Goal: Task Accomplishment & Management: Use online tool/utility

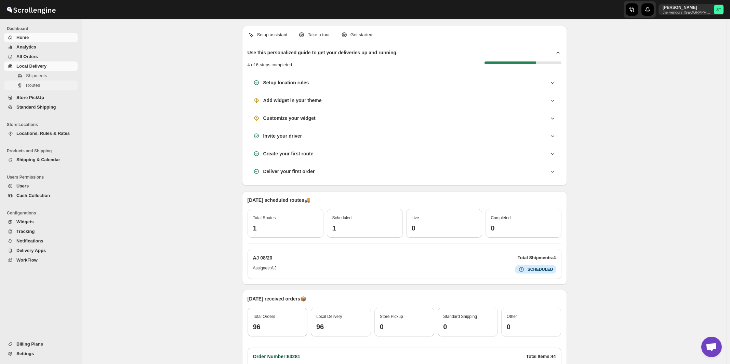
click at [35, 85] on span "Routes" at bounding box center [33, 85] width 14 height 5
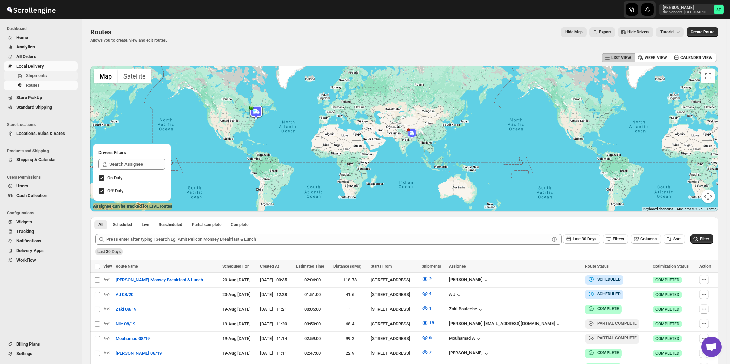
click at [44, 77] on span "Shipments" at bounding box center [36, 75] width 21 height 5
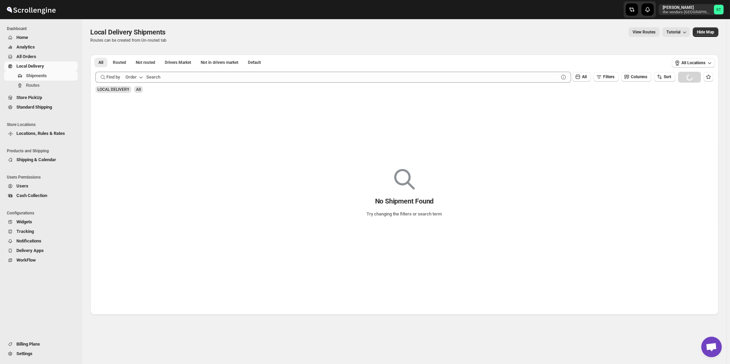
click at [136, 78] on div "Order" at bounding box center [130, 77] width 11 height 7
click at [145, 128] on div "Customer Name" at bounding box center [135, 128] width 31 height 7
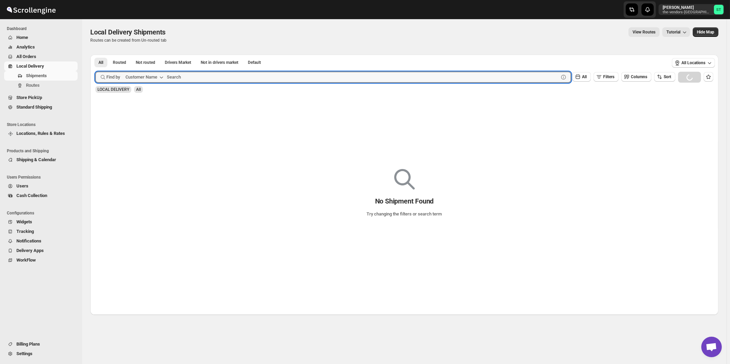
paste input "Apex Group"
type input "Apex Group"
click at [95, 55] on button "Submit" at bounding box center [104, 58] width 19 height 7
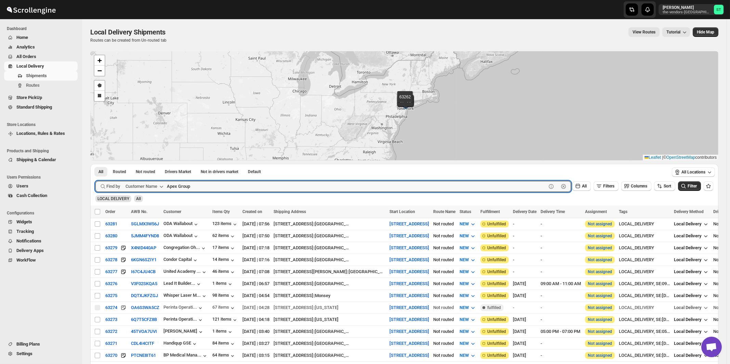
click at [95, 164] on button "Submit" at bounding box center [104, 167] width 19 height 7
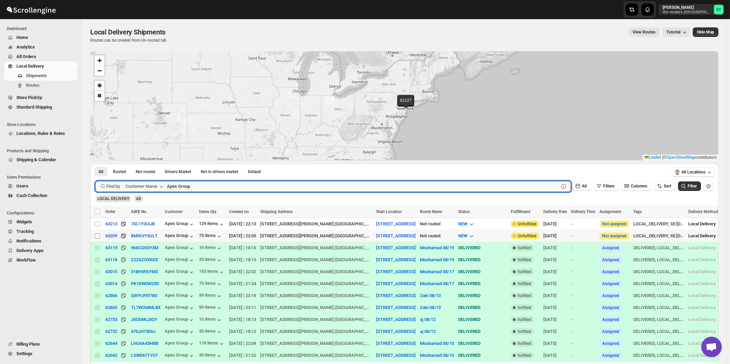
click at [98, 236] on input "Select shipment" at bounding box center [97, 235] width 5 height 5
checkbox input "true"
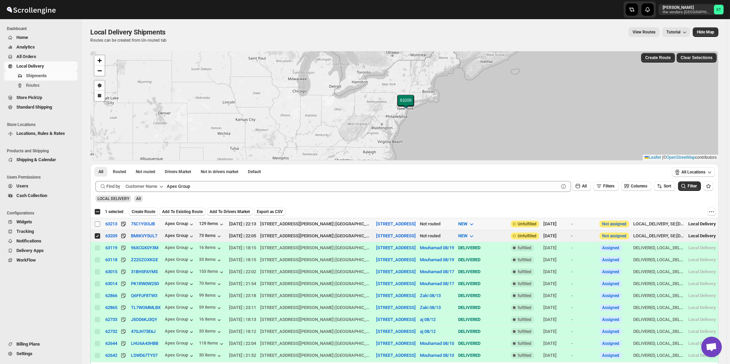
click at [99, 223] on input "Select shipment" at bounding box center [97, 223] width 5 height 5
checkbox input "true"
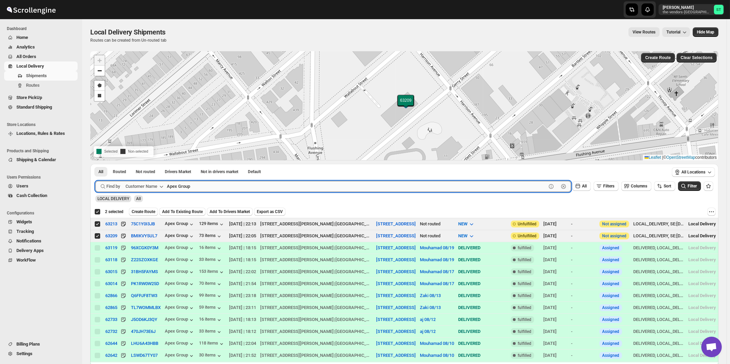
click at [197, 184] on input "Apex Group" at bounding box center [356, 186] width 379 height 11
paste input "Broadview Funding"
type input "Broadview Funding"
click at [95, 164] on button "Submit" at bounding box center [104, 167] width 19 height 7
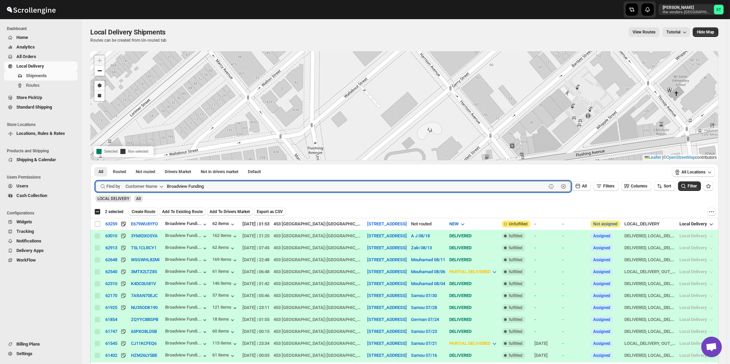
checkbox input "false"
click at [97, 225] on input "Select shipment" at bounding box center [97, 223] width 5 height 5
checkbox input "true"
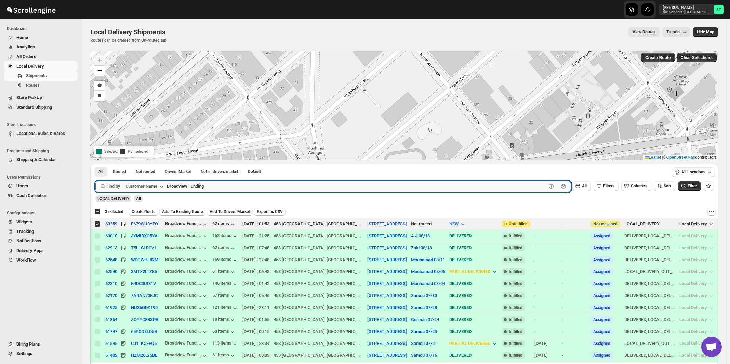
click at [218, 188] on input "Broadview Funding" at bounding box center [356, 186] width 379 height 11
paste input "Elite Concrete [GEOGRAPHIC_DATA]"
type input "Elite Concrete [GEOGRAPHIC_DATA]"
click at [95, 164] on button "Submit" at bounding box center [104, 167] width 19 height 7
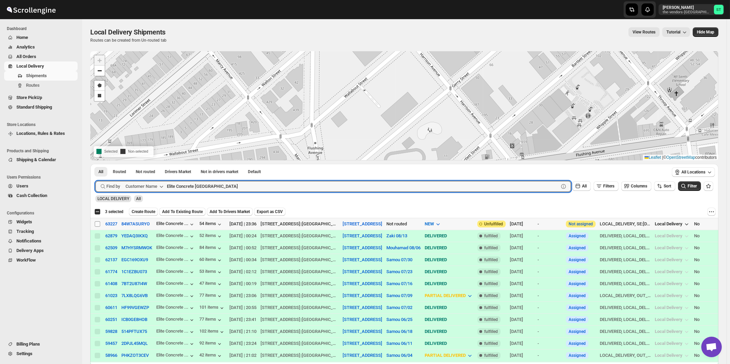
click at [97, 222] on input "Select shipment" at bounding box center [97, 223] width 5 height 5
checkbox input "true"
click at [212, 186] on input "Elite Concrete [GEOGRAPHIC_DATA]" at bounding box center [356, 186] width 379 height 11
paste input "Sock Shoppe"
type input "Sock Shoppe"
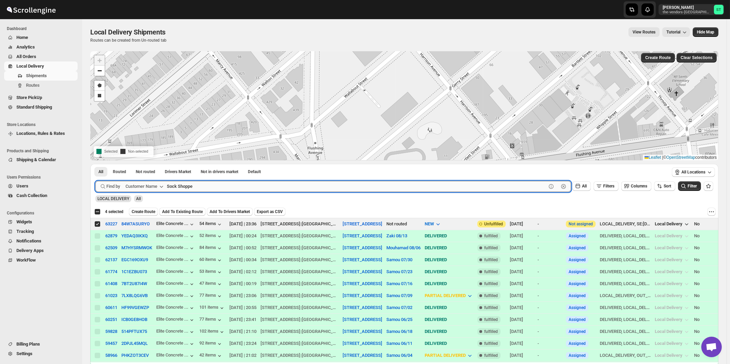
click at [95, 164] on button "Submit" at bounding box center [104, 167] width 19 height 7
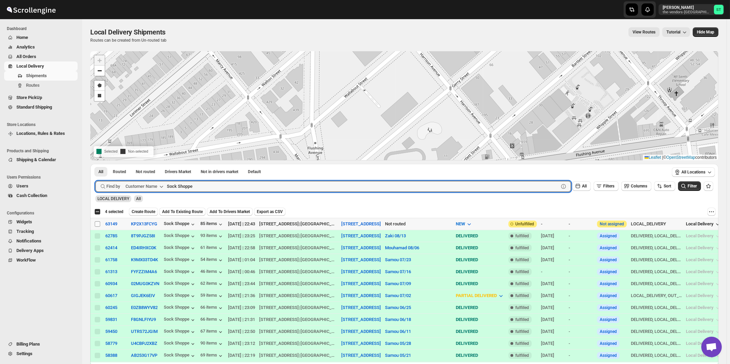
click at [97, 224] on input "Select shipment" at bounding box center [97, 223] width 5 height 5
checkbox input "true"
click at [205, 187] on input "Sock Shoppe" at bounding box center [356, 186] width 379 height 11
paste input "Velocity management"
type input "Velocity management"
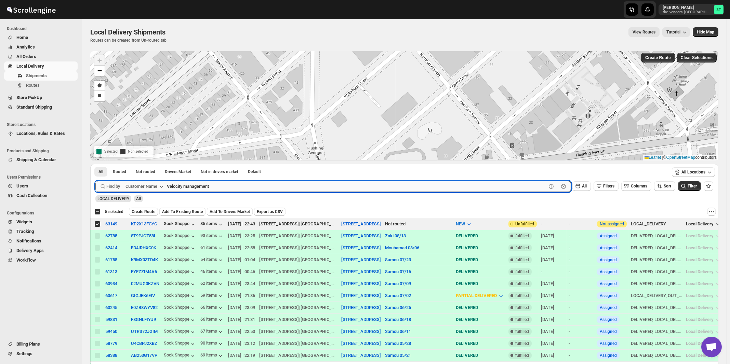
click at [95, 164] on button "Submit" at bounding box center [104, 167] width 19 height 7
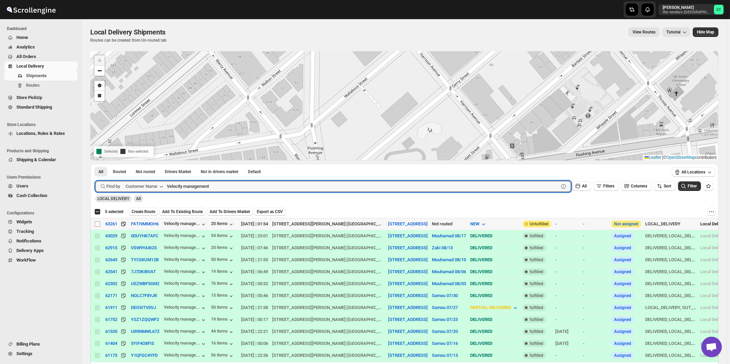
click at [98, 224] on input "Select shipment" at bounding box center [97, 223] width 5 height 5
checkbox input "true"
click at [205, 186] on input "Velocity management" at bounding box center [356, 186] width 379 height 11
paste input "MJH Construction Corp."
click at [95, 164] on button "Submit" at bounding box center [104, 167] width 19 height 7
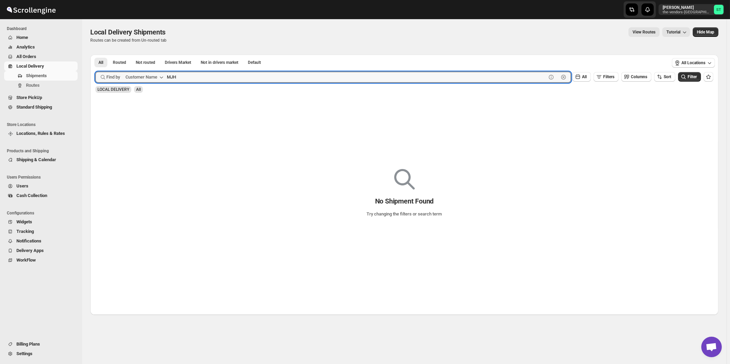
type input "MJH"
click at [95, 55] on button "Submit" at bounding box center [104, 58] width 19 height 7
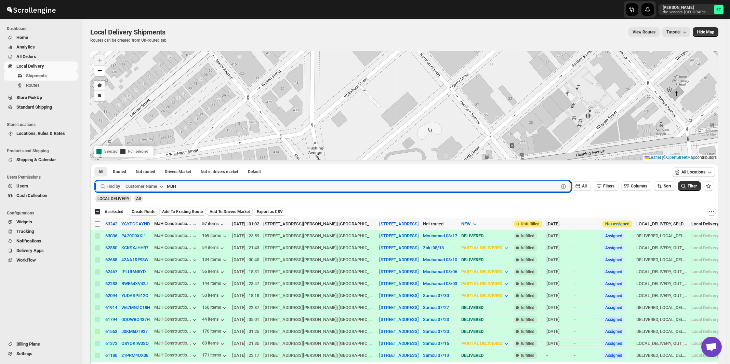
click at [96, 223] on input "Select shipment" at bounding box center [97, 223] width 5 height 5
checkbox input "true"
click at [221, 186] on input "MJH" at bounding box center [356, 186] width 379 height 11
paste input "P&G Williamsburg"
type input "P&G Williamsburg"
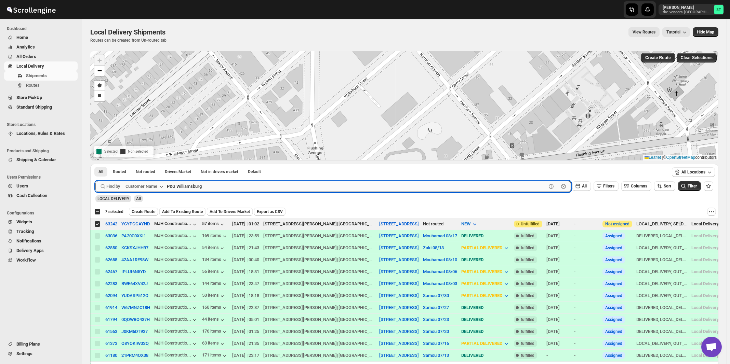
click at [95, 164] on button "Submit" at bounding box center [104, 167] width 19 height 7
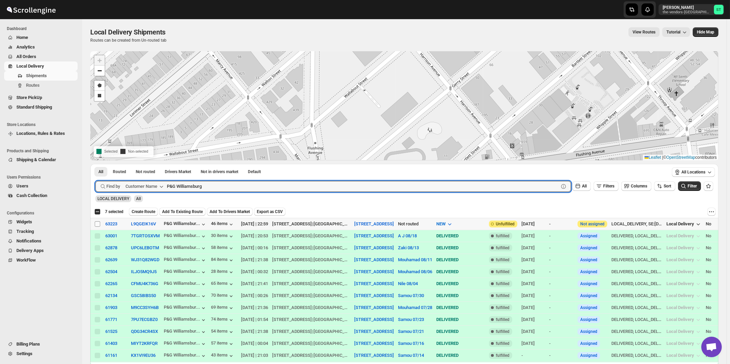
click at [97, 225] on input "Select shipment" at bounding box center [97, 223] width 5 height 5
checkbox input "true"
click at [209, 183] on input "P&G Williamsburg" at bounding box center [356, 186] width 379 height 11
paste input "Glassify NY"
type input "Glassify NY"
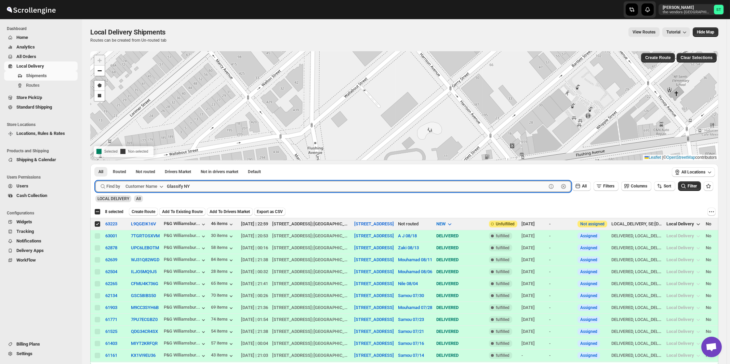
click at [95, 164] on button "Submit" at bounding box center [104, 167] width 19 height 7
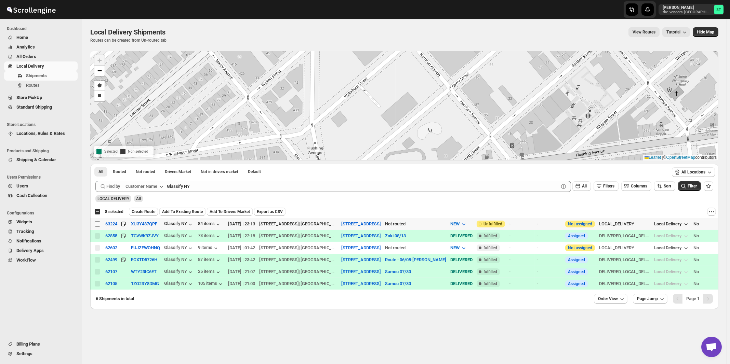
click at [97, 223] on input "Select shipment" at bounding box center [97, 223] width 5 height 5
checkbox input "true"
click at [143, 213] on span "Create Route" at bounding box center [144, 211] width 24 height 5
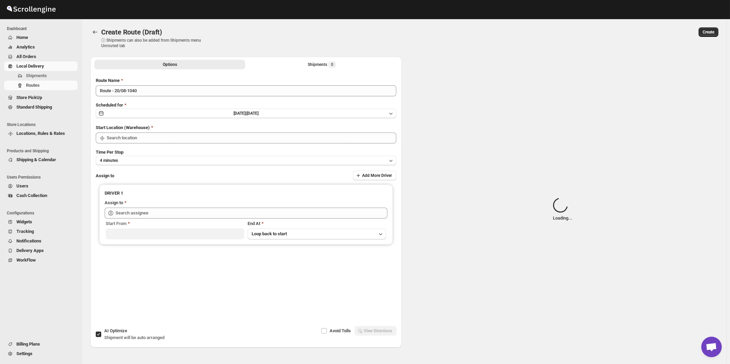
type input "[STREET_ADDRESS]"
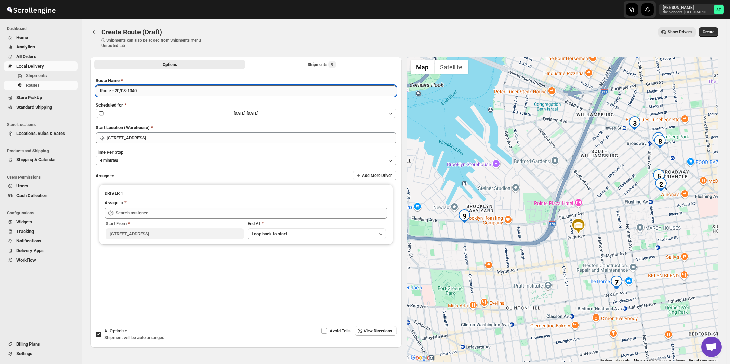
click at [156, 89] on input "Route - 20/08-1040" at bounding box center [246, 90] width 300 height 11
paste input "A J"
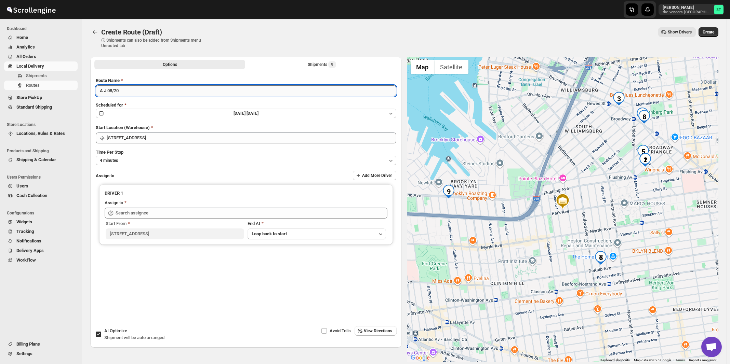
type input "A J 08/20"
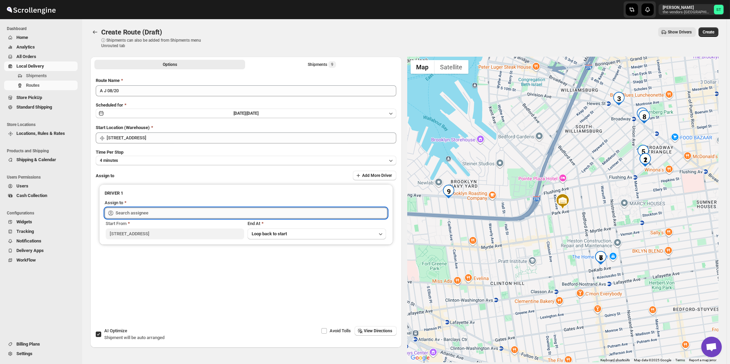
click at [135, 210] on input "text" at bounding box center [252, 213] width 272 height 11
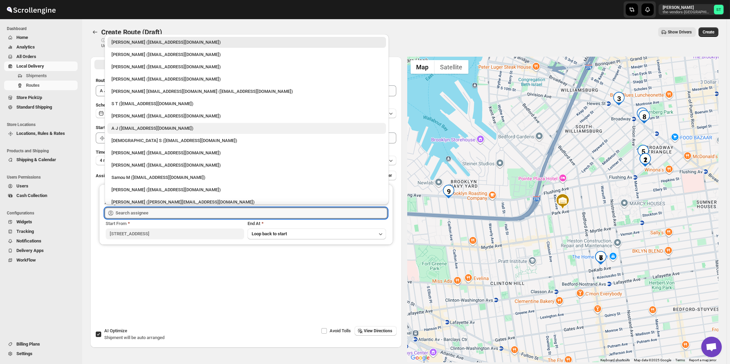
click at [132, 128] on div "A J ([EMAIL_ADDRESS][DOMAIN_NAME])" at bounding box center [246, 128] width 270 height 7
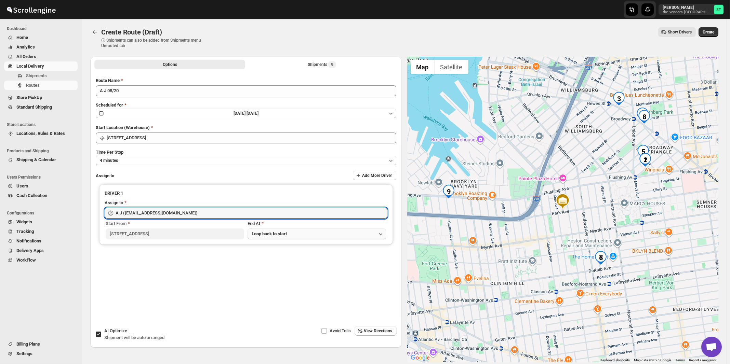
type input "A J ([EMAIL_ADDRESS][DOMAIN_NAME])"
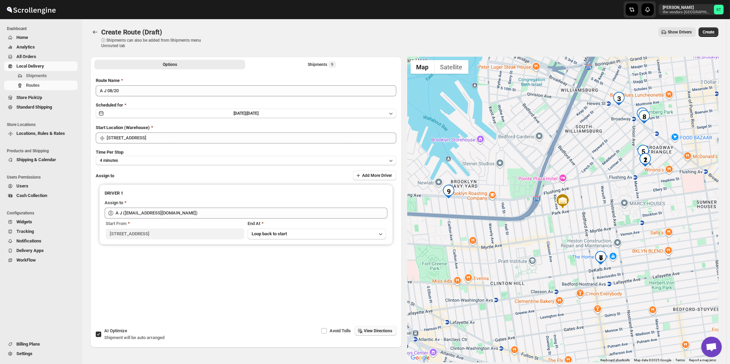
click at [372, 330] on span "View Directions" at bounding box center [378, 330] width 28 height 5
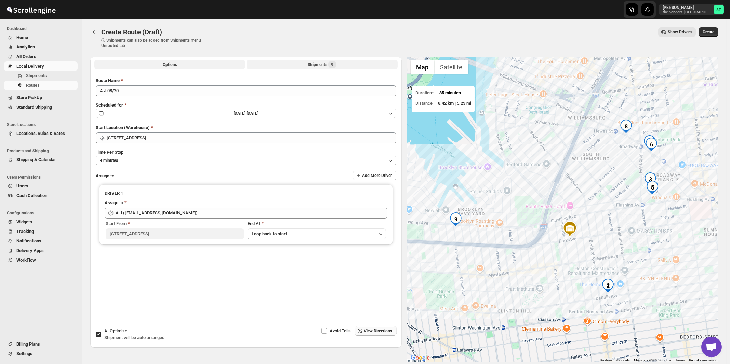
click at [321, 62] on div "Shipments 9" at bounding box center [322, 64] width 28 height 7
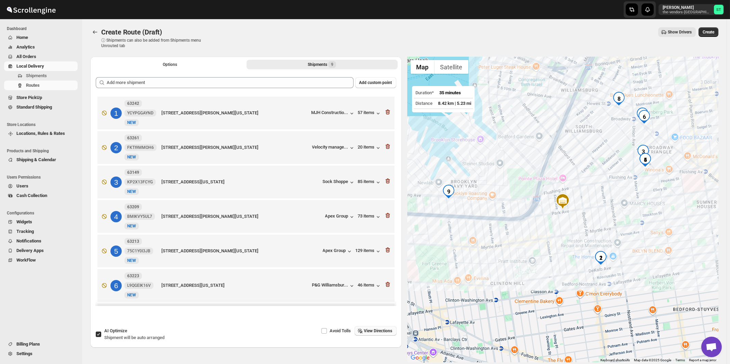
click at [129, 335] on span "Shipment will be auto arranged" at bounding box center [134, 337] width 60 height 5
click at [101, 335] on input "AI Optimize Shipment will be auto arranged" at bounding box center [98, 334] width 5 height 5
checkbox input "false"
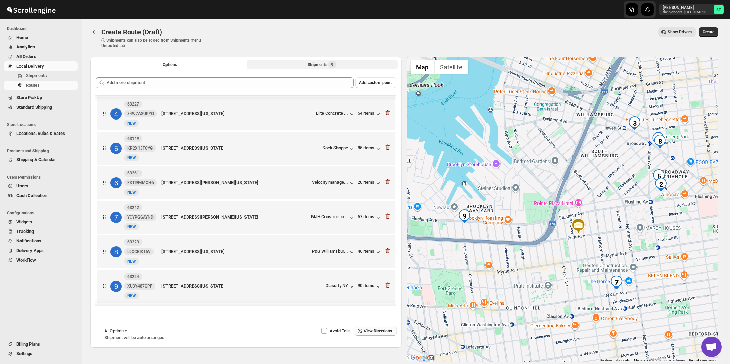
scroll to position [107, 0]
click at [371, 330] on span "View Directions" at bounding box center [378, 330] width 28 height 5
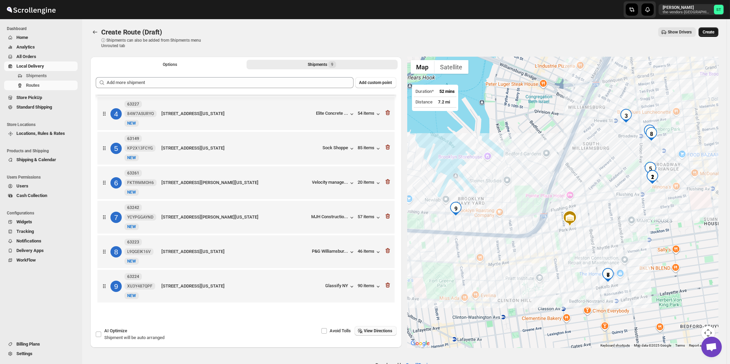
click at [711, 32] on span "Create" at bounding box center [708, 31] width 12 height 5
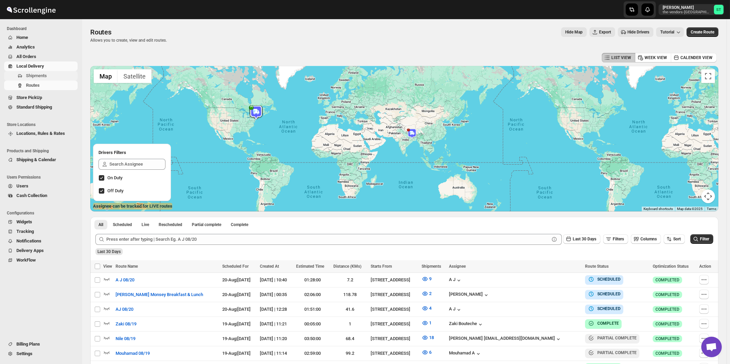
click at [31, 76] on span "Shipments" at bounding box center [36, 75] width 21 height 5
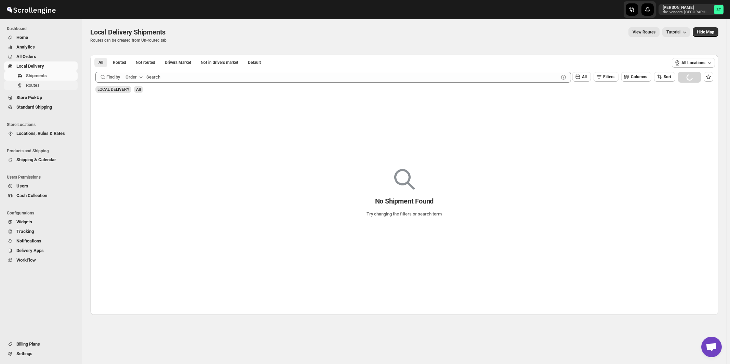
click at [35, 85] on span "Routes" at bounding box center [33, 85] width 14 height 5
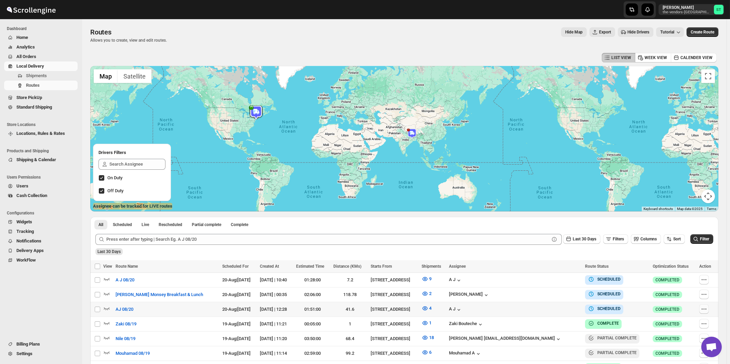
click at [705, 308] on icon "button" at bounding box center [703, 309] width 7 height 7
checkbox input "true"
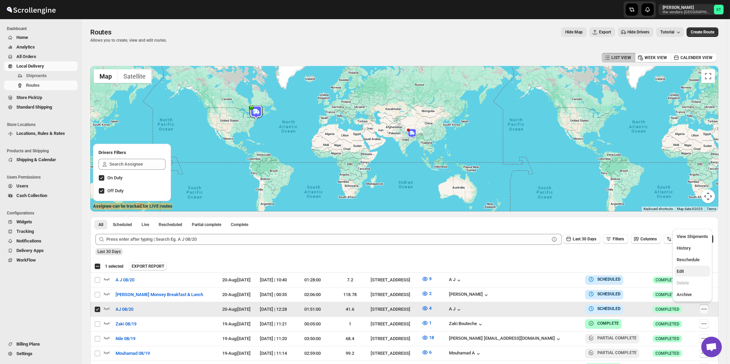
click at [690, 270] on span "Edit" at bounding box center [691, 271] width 31 height 7
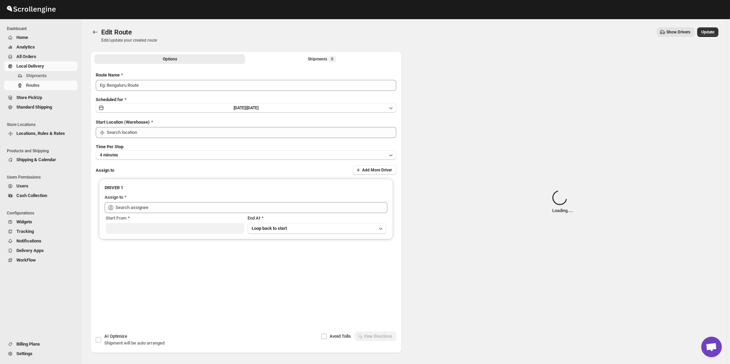
type input "AJ 08/20"
type input "[STREET_ADDRESS]"
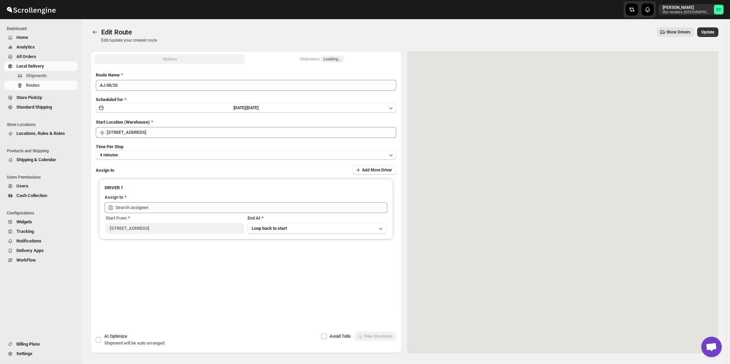
type input "A J ([EMAIL_ADDRESS][DOMAIN_NAME])"
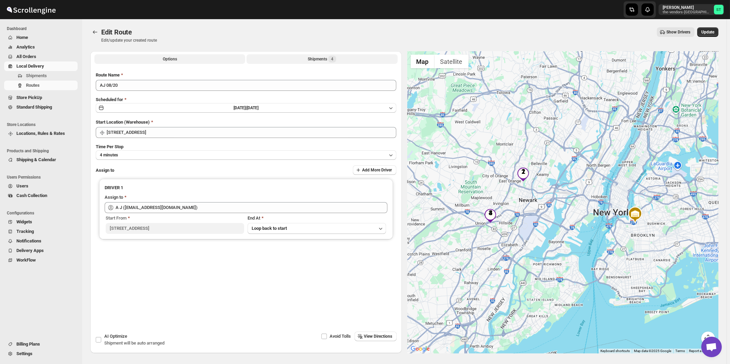
click at [321, 62] on div "Shipments 4" at bounding box center [322, 59] width 28 height 7
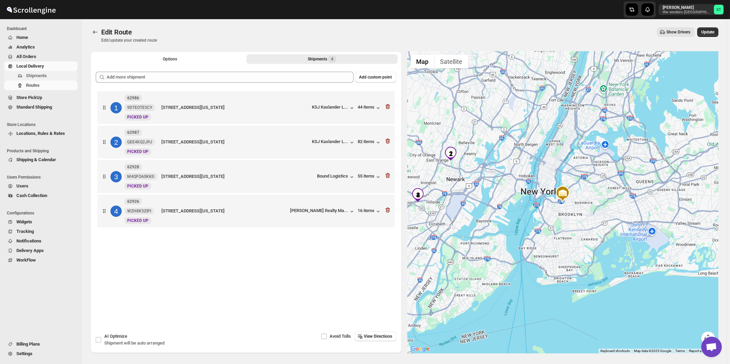
click at [37, 77] on span "Shipments" at bounding box center [36, 75] width 21 height 5
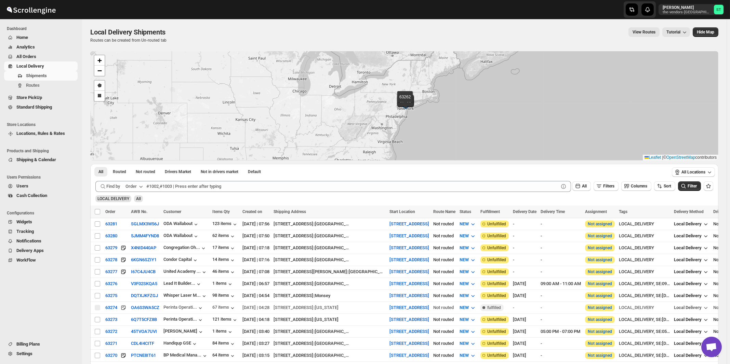
click at [135, 186] on div "Order" at bounding box center [130, 186] width 11 height 7
click at [139, 243] on button "Customer Name" at bounding box center [136, 237] width 36 height 11
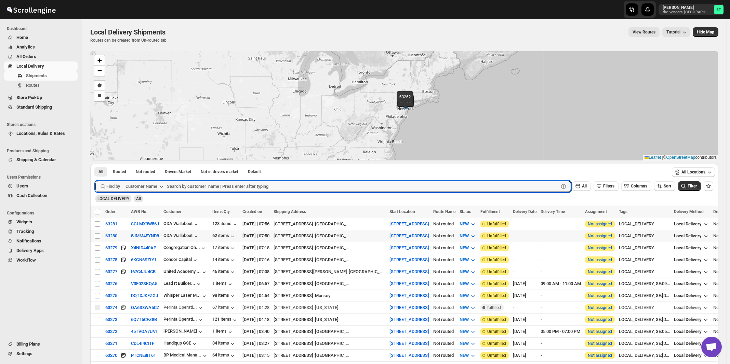
paste input "ODA Wallabout"
type input "ODA Wallabout"
click at [95, 164] on button "Submit" at bounding box center [104, 167] width 19 height 7
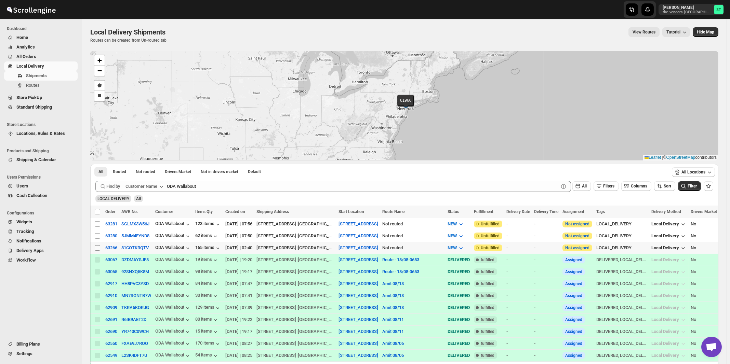
click at [98, 247] on input "Select shipment" at bounding box center [97, 247] width 5 height 5
checkbox input "true"
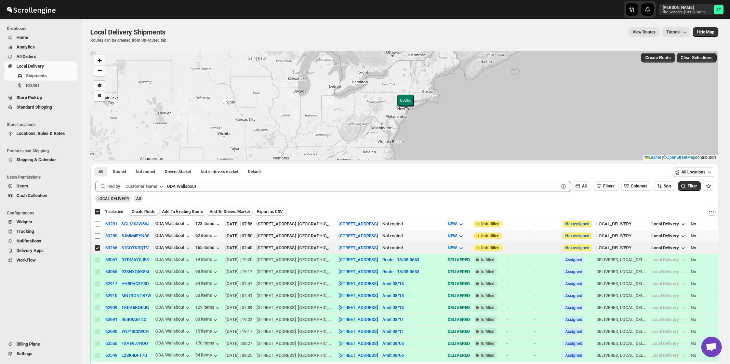
click at [98, 235] on input "Select shipment" at bounding box center [97, 235] width 5 height 5
checkbox input "true"
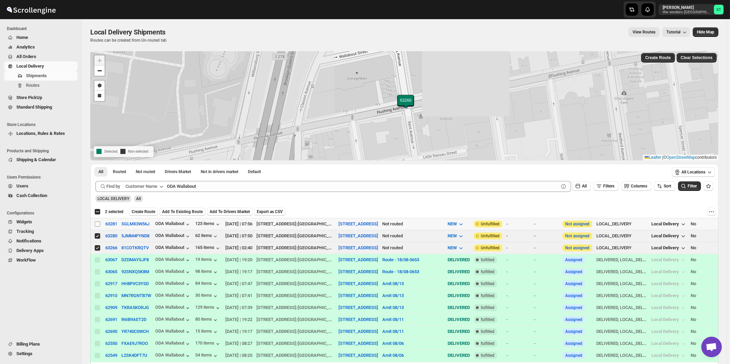
click at [98, 225] on input "Select shipment" at bounding box center [97, 223] width 5 height 5
checkbox input "true"
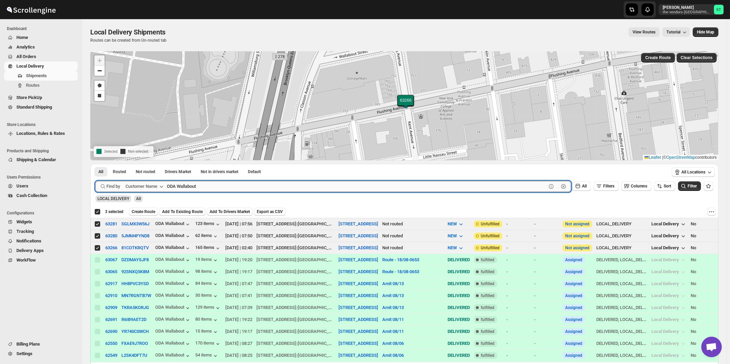
click at [216, 187] on input "ODA Wallabout" at bounding box center [356, 186] width 379 height 11
paste input "Belgium Blocks"
type input "Belgium Blocks"
click at [95, 164] on button "Submit" at bounding box center [104, 167] width 19 height 7
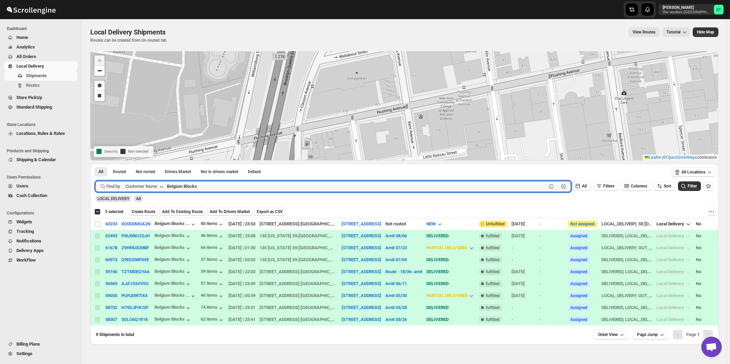
checkbox input "false"
click at [96, 224] on input "Select shipment" at bounding box center [97, 223] width 5 height 5
checkbox input "true"
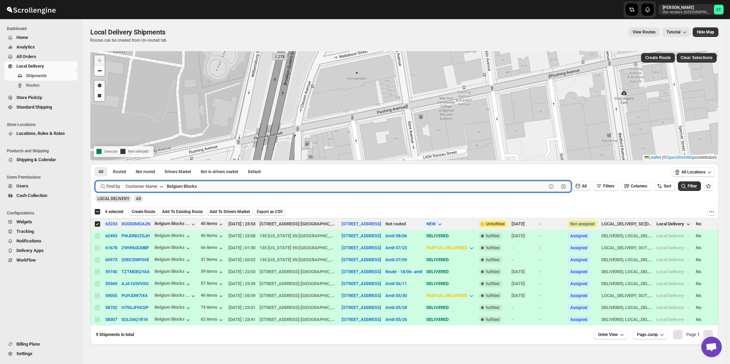
click at [208, 189] on input "Belgium Blocks" at bounding box center [356, 186] width 379 height 11
paste input "[PERSON_NAME] Associate"
click at [95, 164] on button "Submit" at bounding box center [104, 167] width 19 height 7
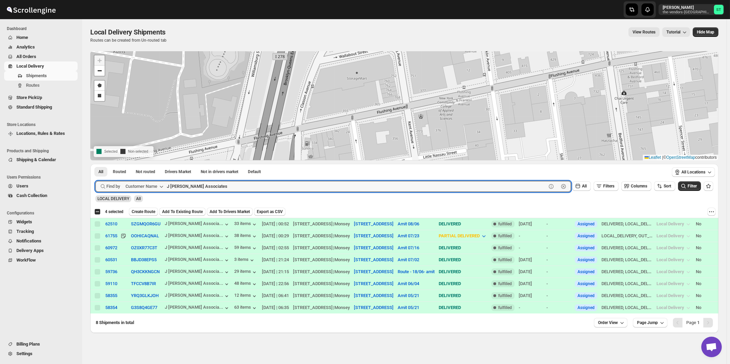
paste input "Unlocal"
type input "Unlocal"
click at [95, 164] on button "Submit" at bounding box center [104, 167] width 19 height 7
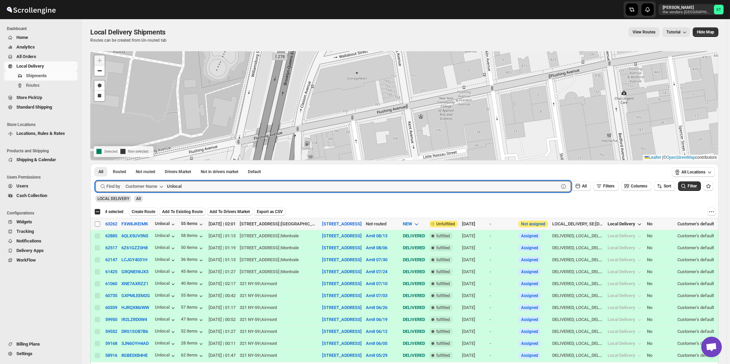
click at [96, 222] on input "Select shipment" at bounding box center [97, 223] width 5 height 5
checkbox input "true"
click at [225, 185] on input "Unlocal" at bounding box center [356, 186] width 379 height 11
paste input "Cease-fire"
type input "Cease-fire"
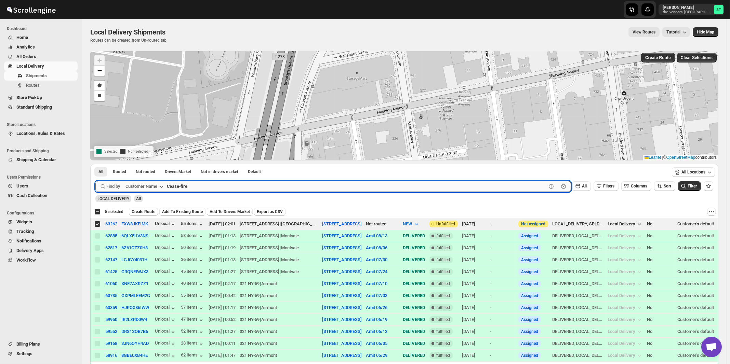
click at [95, 164] on button "Submit" at bounding box center [104, 167] width 19 height 7
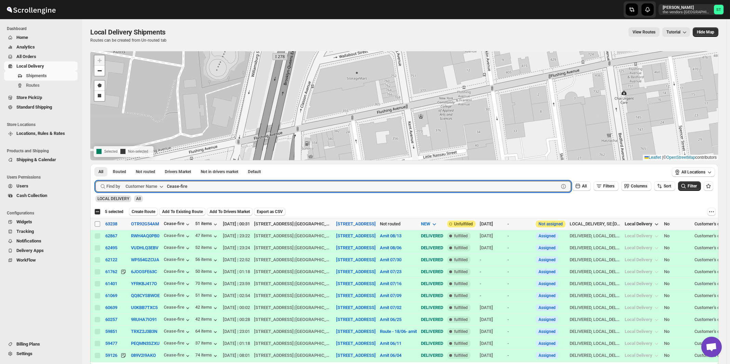
click at [97, 222] on input "Select shipment" at bounding box center [97, 223] width 5 height 5
checkbox input "true"
click at [347, 186] on input "Cease-fire" at bounding box center [356, 186] width 379 height 11
paste input "lover Consulting"
click at [95, 164] on button "Submit" at bounding box center [104, 167] width 19 height 7
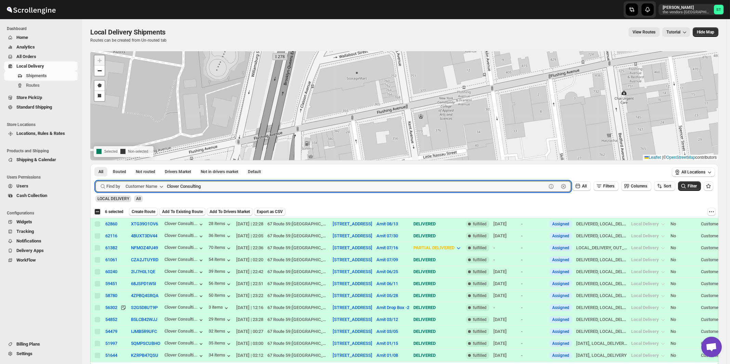
paste input "ubitac Corp"
click at [95, 164] on button "Submit" at bounding box center [104, 167] width 19 height 7
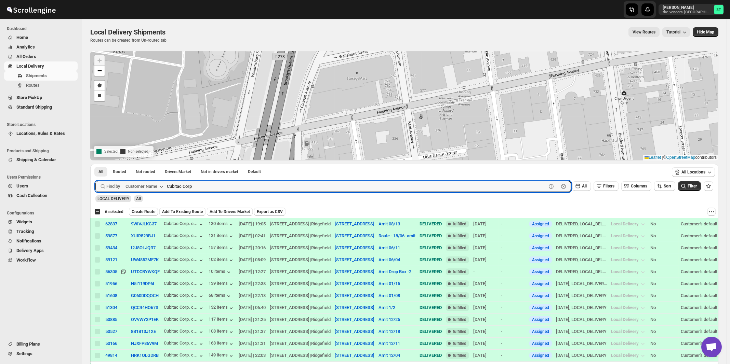
click at [95, 164] on button "Submit" at bounding box center [104, 167] width 19 height 7
paste input "HCS 308 Men"
type input "HCS 308 Men"
click at [95, 164] on button "Submit" at bounding box center [104, 167] width 19 height 7
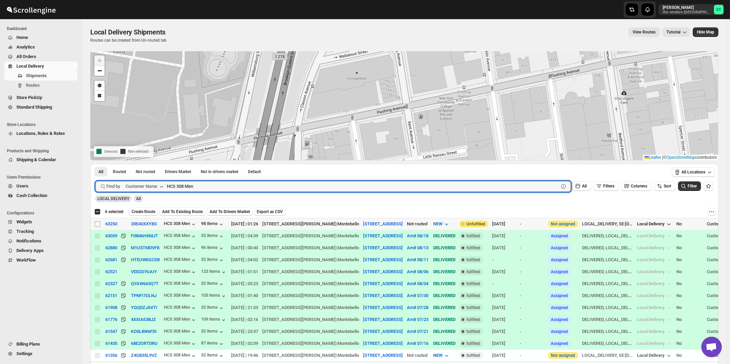
click at [98, 225] on input "Select shipment" at bounding box center [97, 223] width 5 height 5
checkbox input "true"
click at [237, 187] on input "HCS 308 Men" at bounding box center [356, 186] width 379 height 11
paste input "Style Edit"
type input "Style Edit"
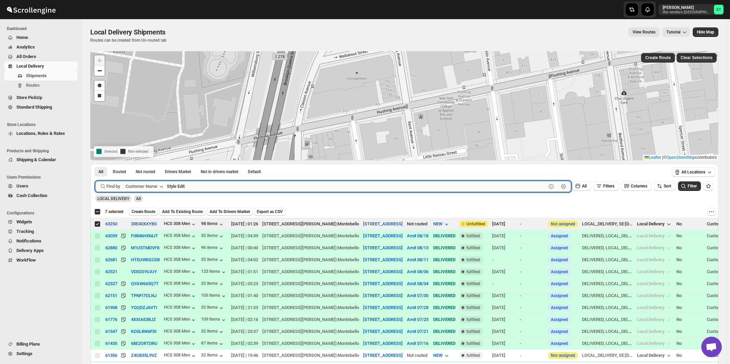
click at [95, 164] on button "Submit" at bounding box center [104, 167] width 19 height 7
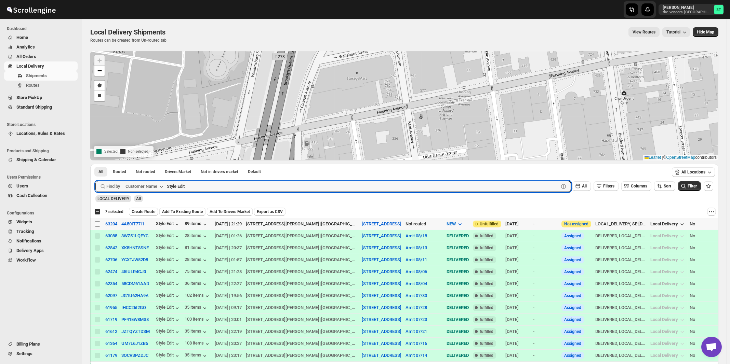
click at [97, 224] on input "Select shipment" at bounding box center [97, 223] width 5 height 5
checkbox input "true"
click at [207, 190] on input "Style Edit" at bounding box center [356, 186] width 379 height 11
paste input "Med Wiz"
type input "Med Wiz"
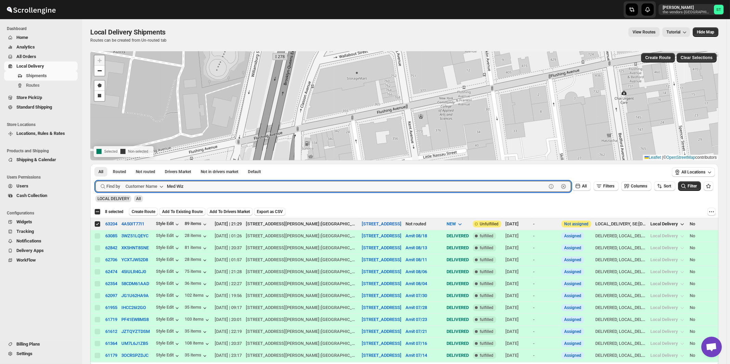
click at [95, 164] on button "Submit" at bounding box center [104, 167] width 19 height 7
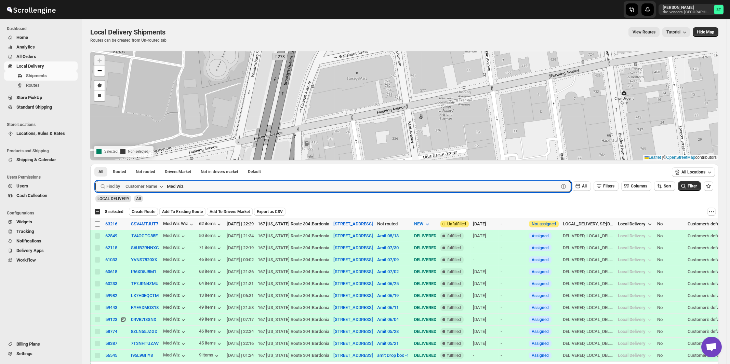
click at [97, 224] on input "Select shipment" at bounding box center [97, 223] width 5 height 5
checkbox input "true"
click at [207, 186] on input "Med Wiz" at bounding box center [356, 186] width 379 height 11
paste input "[PERSON_NAME] Cladding"
click at [95, 164] on button "Submit" at bounding box center [104, 167] width 19 height 7
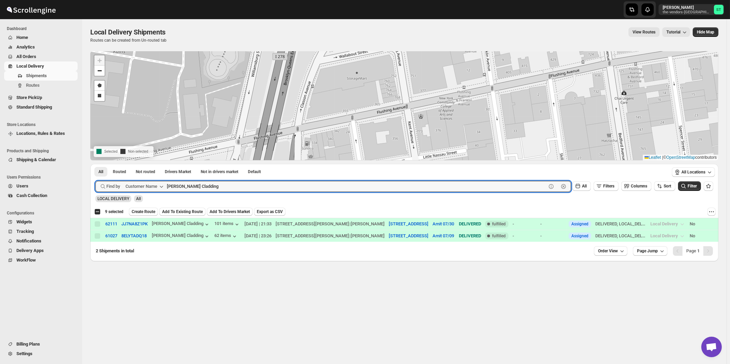
click at [95, 164] on button "Submit" at bounding box center [104, 167] width 19 height 7
paste input "P&G Monsey"
type input "P&G Monsey"
click at [95, 164] on button "Submit" at bounding box center [104, 167] width 19 height 7
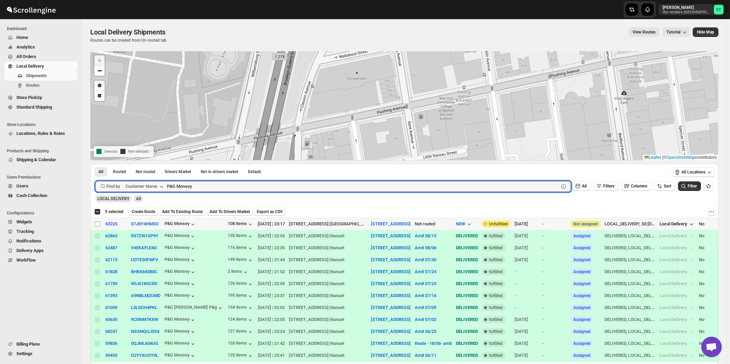
click at [98, 223] on input "Select shipment" at bounding box center [97, 223] width 5 height 5
checkbox input "true"
click at [206, 186] on input "P&G Monsey" at bounding box center [356, 186] width 379 height 11
paste input "Quality Air Heating and Cooling"
click at [95, 164] on button "Submit" at bounding box center [104, 167] width 19 height 7
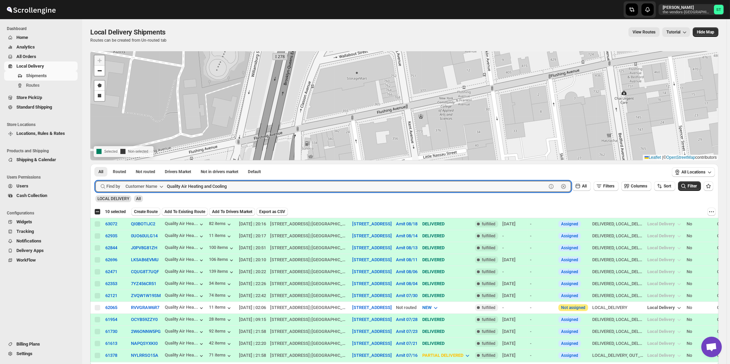
paste input "Connect Books"
type input "Connect Books"
click at [95, 164] on button "Submit" at bounding box center [104, 167] width 19 height 7
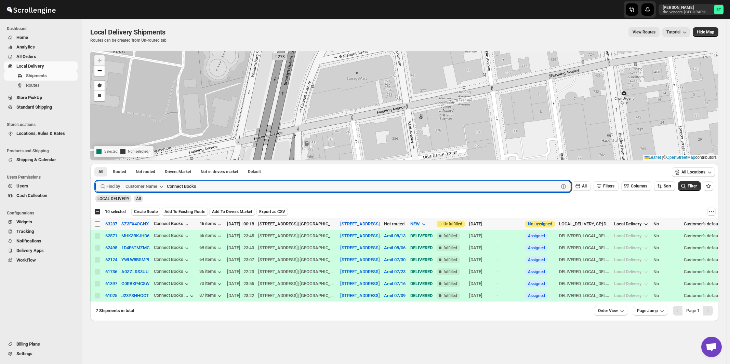
click at [97, 225] on input "Select shipment" at bounding box center [97, 223] width 5 height 5
checkbox input "true"
click at [247, 187] on input "Connect Books" at bounding box center [356, 186] width 379 height 11
paste input "M [PERSON_NAME] & Co"
click at [95, 164] on button "Submit" at bounding box center [104, 167] width 19 height 7
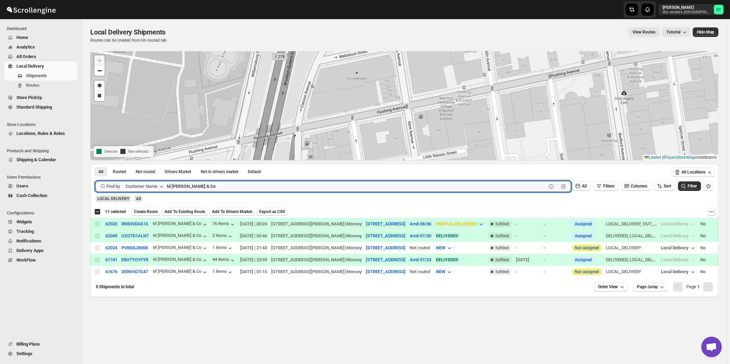
paste input "Ziltch Office"
type input "Ziltch Office"
click at [95, 164] on button "Submit" at bounding box center [104, 167] width 19 height 7
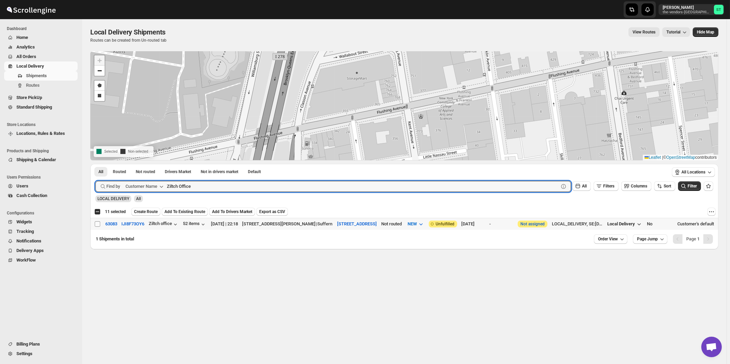
click at [96, 225] on input "Select shipment" at bounding box center [97, 223] width 5 height 5
checkbox input "true"
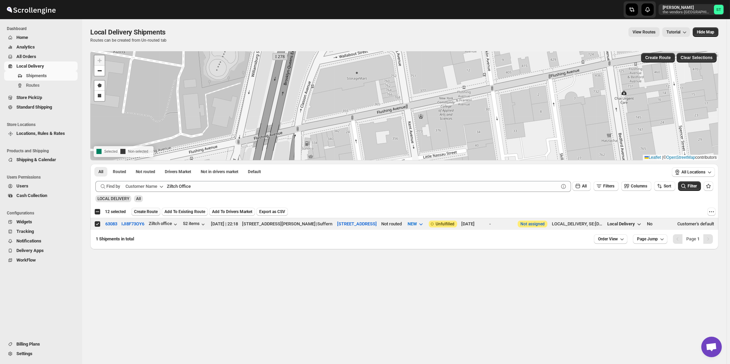
click at [141, 210] on span "Create Route" at bounding box center [146, 211] width 24 height 5
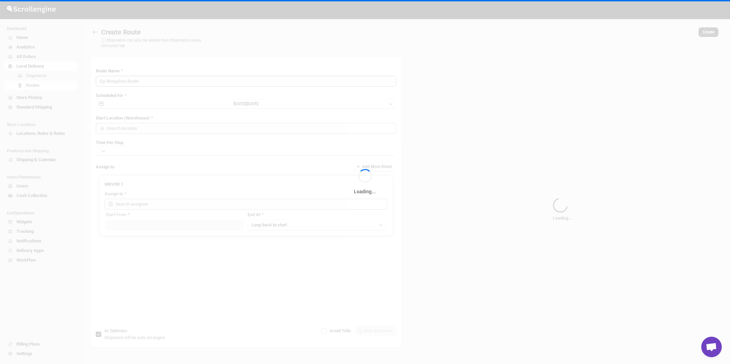
type input "Route - 20/08-1047"
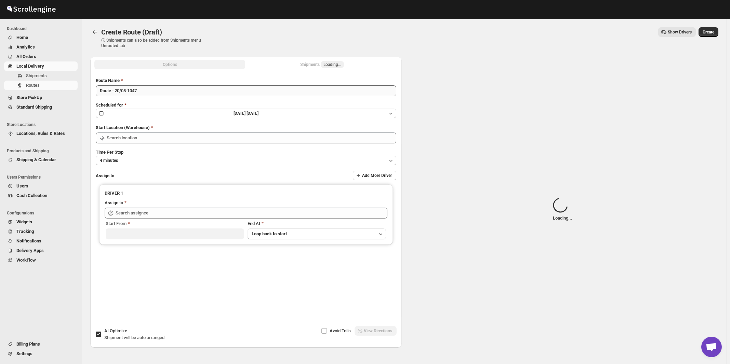
type input "[STREET_ADDRESS]"
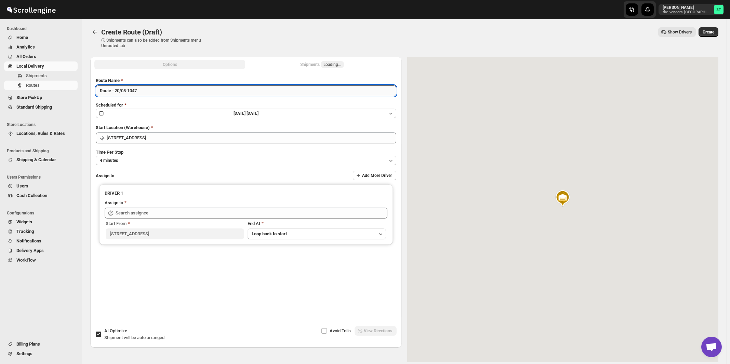
click at [202, 94] on input "Route - 20/08-1047" at bounding box center [246, 90] width 300 height 11
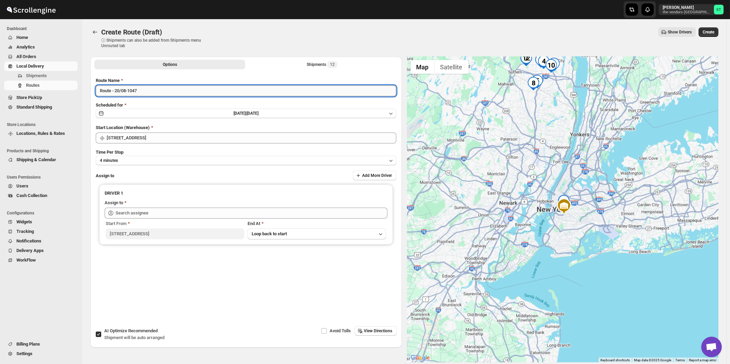
paste input "Amit"
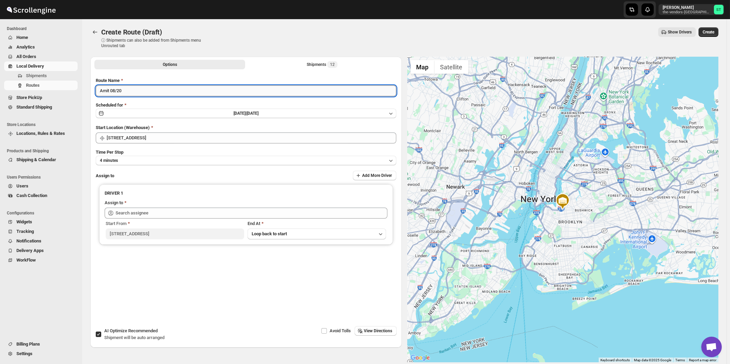
type input "Amit 08/20"
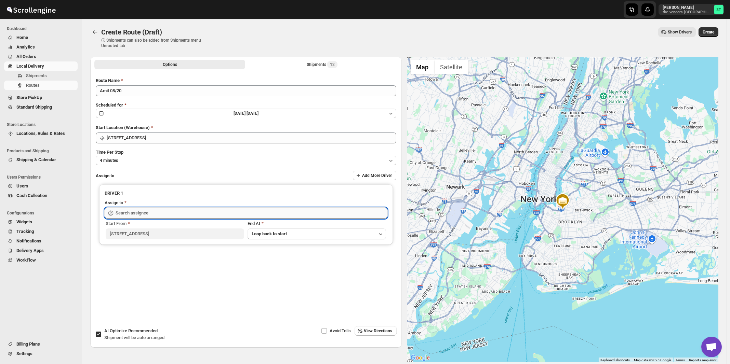
click at [194, 216] on input "text" at bounding box center [252, 213] width 272 height 11
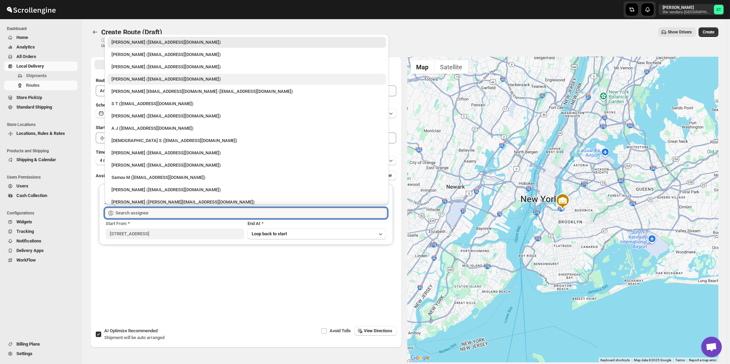
click at [141, 81] on div "[PERSON_NAME] ([EMAIL_ADDRESS][DOMAIN_NAME])" at bounding box center [246, 79] width 270 height 7
type input "[PERSON_NAME] ([EMAIL_ADDRESS][DOMAIN_NAME])"
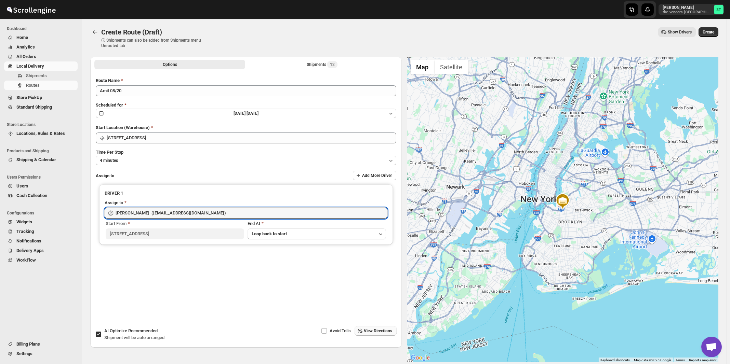
click at [390, 333] on span "View Directions" at bounding box center [378, 330] width 28 height 5
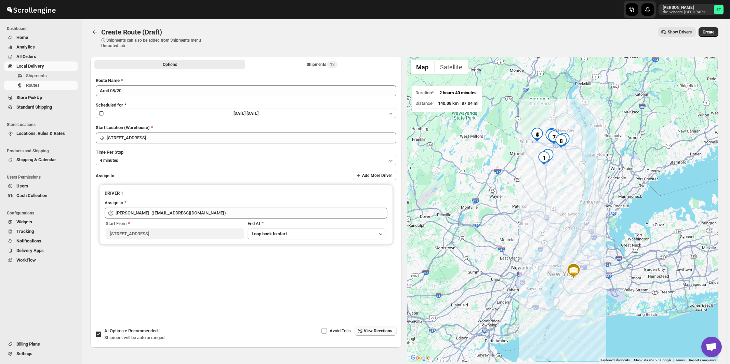
click at [328, 58] on div "Options Shipments 12 More views Options Shipments 12 More views" at bounding box center [245, 64] width 311 height 15
click at [327, 67] on div "Shipments 12" at bounding box center [322, 64] width 31 height 7
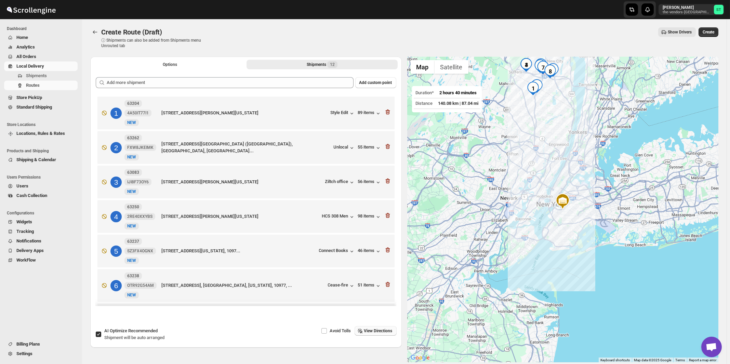
click at [128, 336] on span "Shipment will be auto arranged" at bounding box center [134, 337] width 60 height 5
click at [101, 336] on input "AI Optimize Recommended Shipment will be auto arranged" at bounding box center [98, 334] width 5 height 5
checkbox input "false"
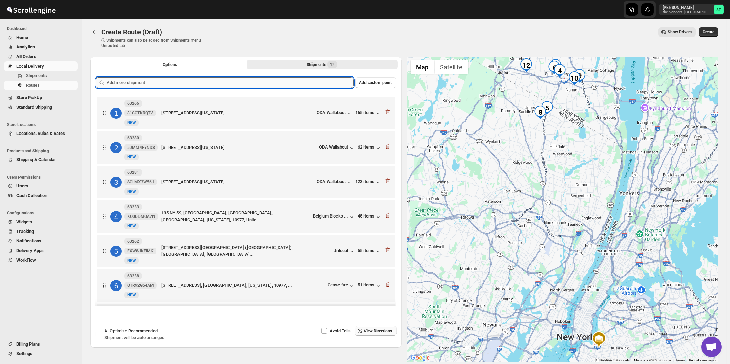
click at [261, 87] on input "text" at bounding box center [230, 82] width 247 height 11
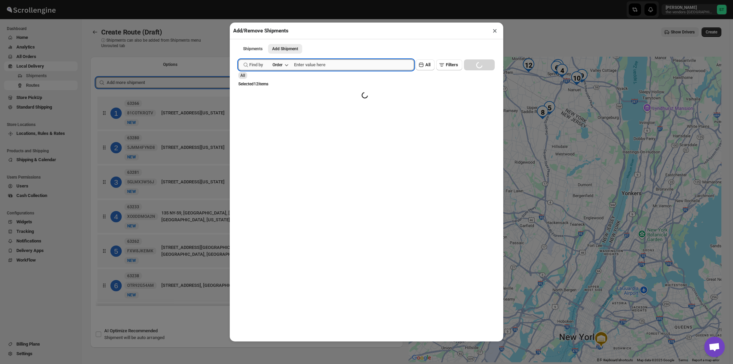
click at [321, 68] on input "text" at bounding box center [354, 64] width 120 height 11
paste input "63196"
type input "63196"
click at [238, 0] on button "Submit" at bounding box center [247, 3] width 19 height 7
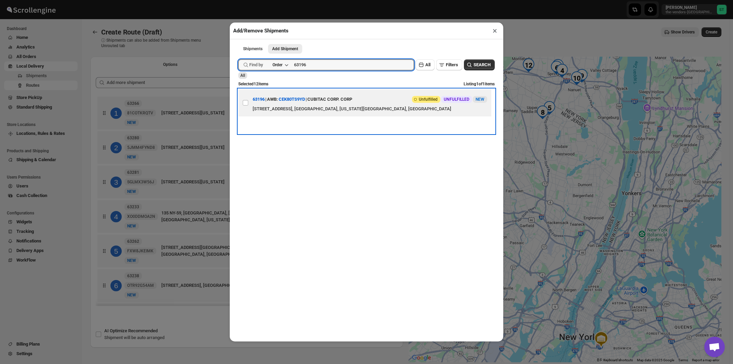
click at [341, 103] on div "CUBITAC CORP. CORP" at bounding box center [329, 99] width 45 height 12
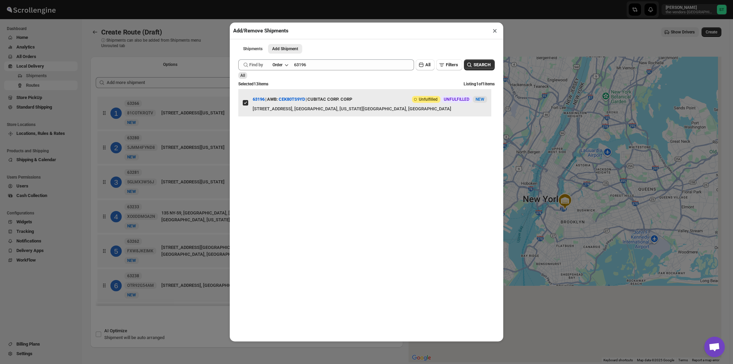
checkbox input "true"
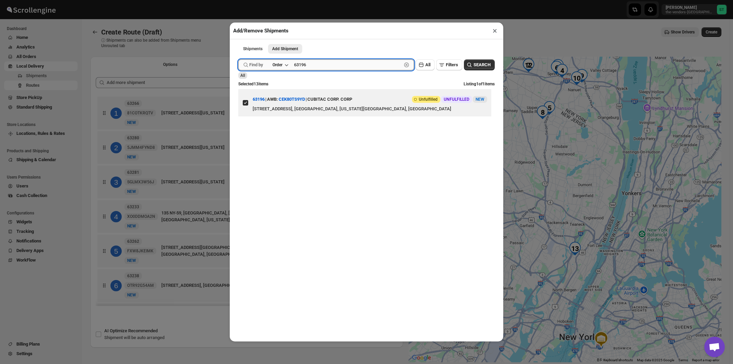
click at [320, 68] on input "63196" at bounding box center [348, 64] width 108 height 11
paste input "201"
type input "63201"
click at [238, 0] on button "Submit" at bounding box center [247, 3] width 19 height 7
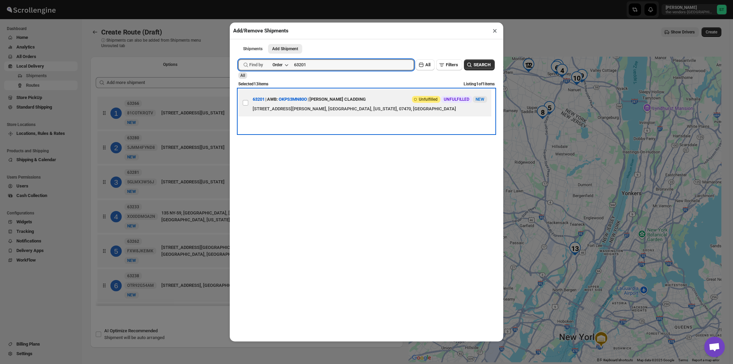
click at [356, 107] on div "[STREET_ADDRESS][PERSON_NAME], [GEOGRAPHIC_DATA], [US_STATE], 07470, [GEOGRAPHI…" at bounding box center [370, 109] width 234 height 7
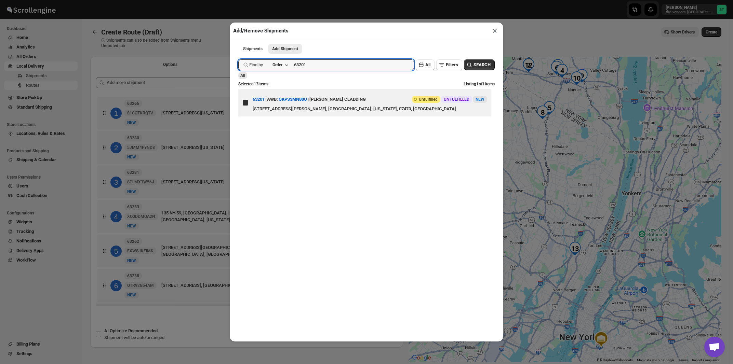
checkbox input "true"
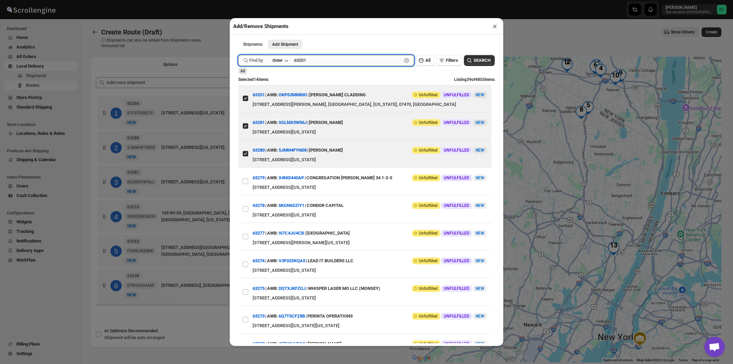
click at [318, 59] on input "63201" at bounding box center [348, 60] width 108 height 11
paste input "197"
type input "63197"
click at [238, 0] on button "Submit" at bounding box center [247, 3] width 19 height 7
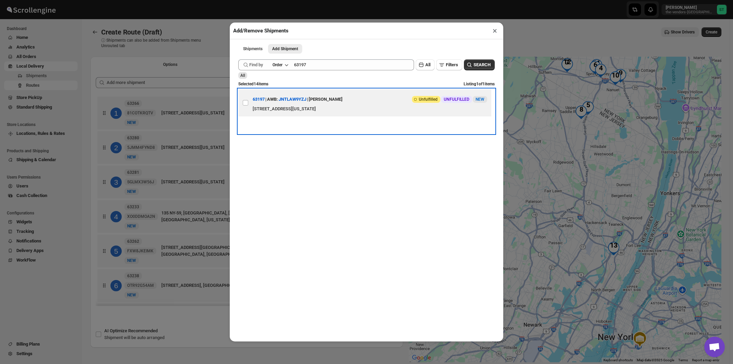
click at [344, 108] on div "[STREET_ADDRESS][US_STATE]" at bounding box center [370, 109] width 234 height 7
click at [329, 100] on div "[PERSON_NAME]" at bounding box center [326, 99] width 34 height 12
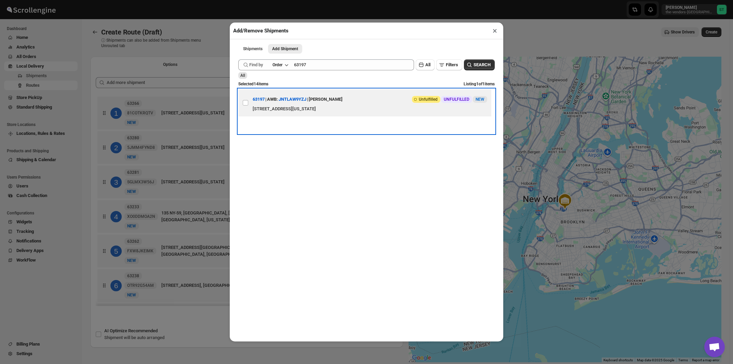
click at [331, 102] on div "[PERSON_NAME]" at bounding box center [326, 99] width 34 height 12
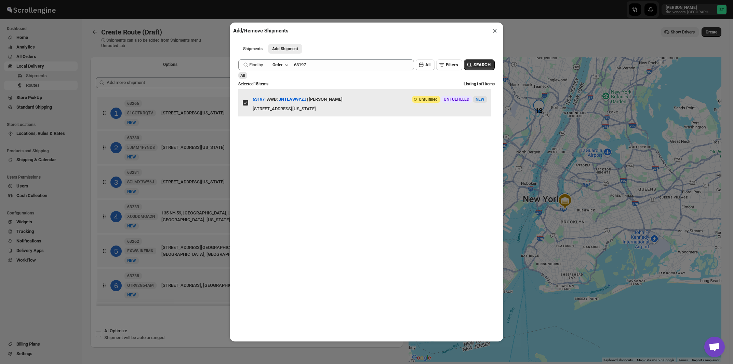
checkbox input "true"
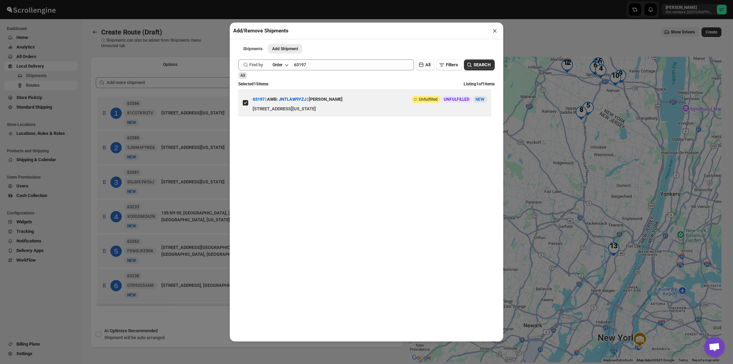
click at [497, 32] on button "×" at bounding box center [495, 31] width 10 height 10
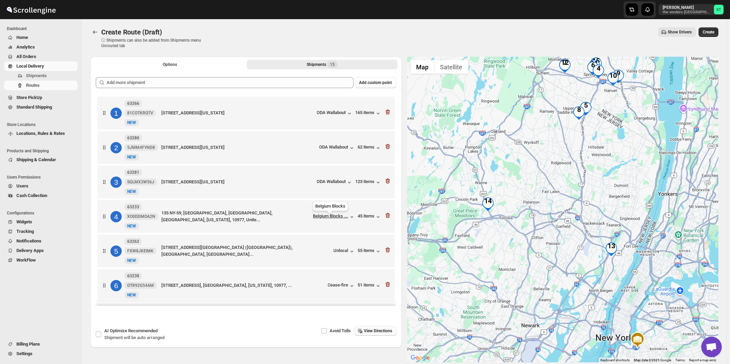
scroll to position [37, 0]
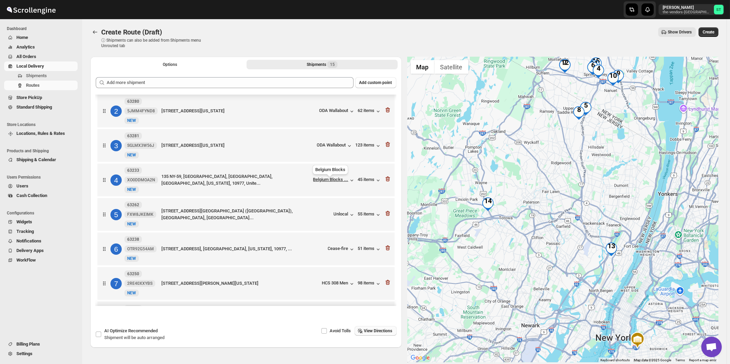
click at [333, 181] on div "Belgium Blocks ..." at bounding box center [330, 179] width 35 height 5
click at [148, 336] on span "Shipment will be auto arranged" at bounding box center [134, 337] width 60 height 5
click at [101, 336] on input "AI Optimize Recommended Shipment will be auto arranged" at bounding box center [98, 334] width 5 height 5
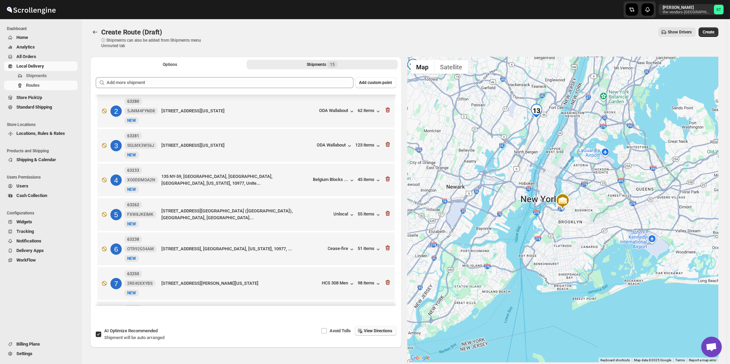
click at [148, 334] on div "AI Optimize Recommended Shipment will be auto arranged" at bounding box center [134, 335] width 60 height 14
click at [101, 334] on input "AI Optimize Recommended Shipment will be auto arranged" at bounding box center [98, 334] width 5 height 5
checkbox input "false"
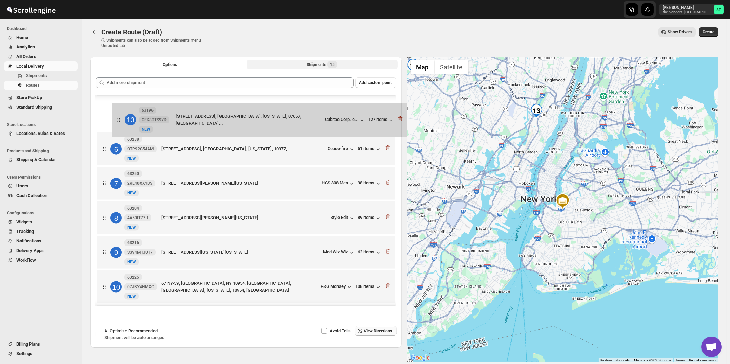
scroll to position [153, 0]
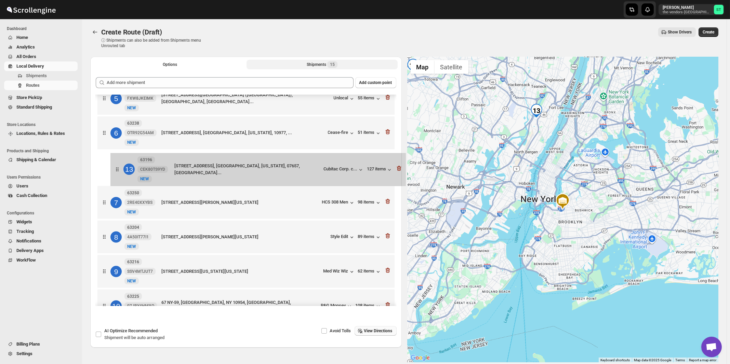
drag, startPoint x: 299, startPoint y: 222, endPoint x: 313, endPoint y: 174, distance: 50.1
click at [313, 174] on div "1 63266 81COTKRQTV [GEOGRAPHIC_DATA][STREET_ADDRESS][US_STATE] 165 items 2 6328…" at bounding box center [246, 203] width 300 height 522
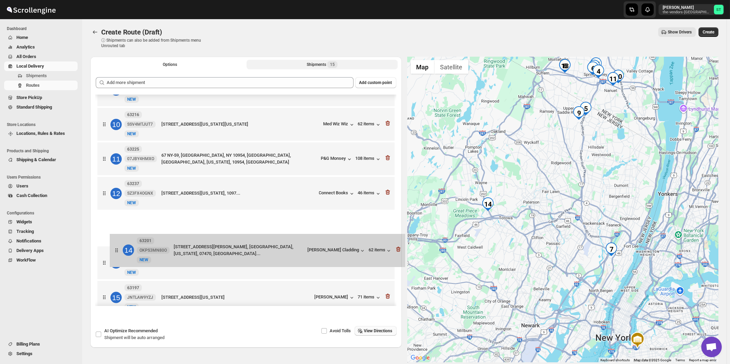
scroll to position [300, 0]
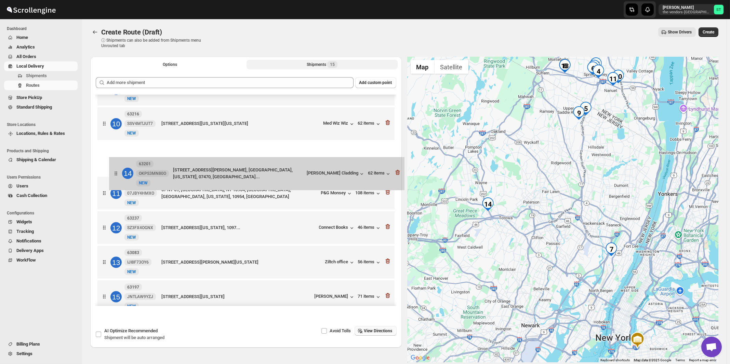
drag, startPoint x: 302, startPoint y: 274, endPoint x: 314, endPoint y: 176, distance: 98.8
click at [314, 176] on div "1 63266 81COTKRQTV [GEOGRAPHIC_DATA][STREET_ADDRESS][US_STATE] 165 items 2 6328…" at bounding box center [246, 56] width 300 height 522
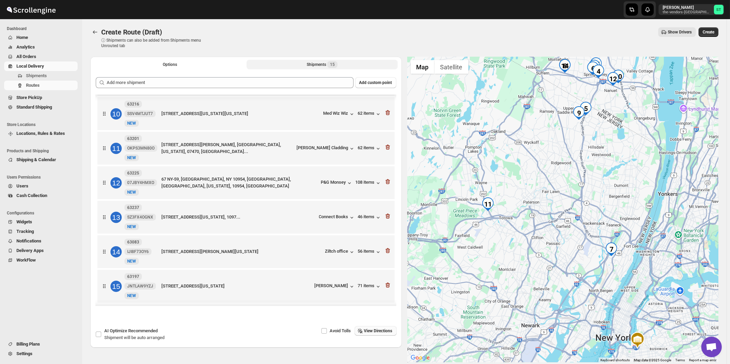
scroll to position [318, 0]
click at [338, 291] on div "15 63197 [GEOGRAPHIC_DATA] New NEW [STREET_ADDRESS][US_STATE] [PERSON_NAME] 71 …" at bounding box center [244, 285] width 293 height 29
click at [333, 286] on div "[PERSON_NAME]" at bounding box center [334, 286] width 41 height 7
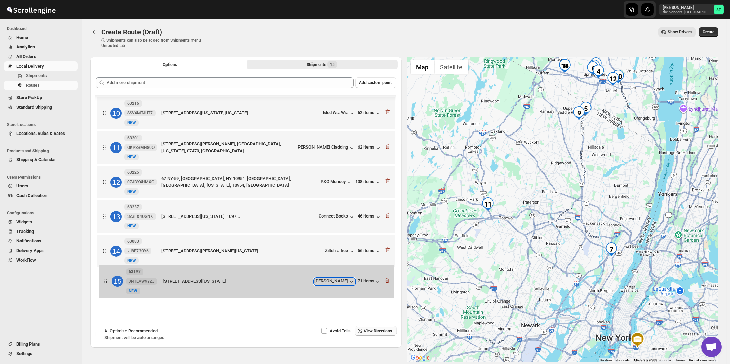
scroll to position [1, 0]
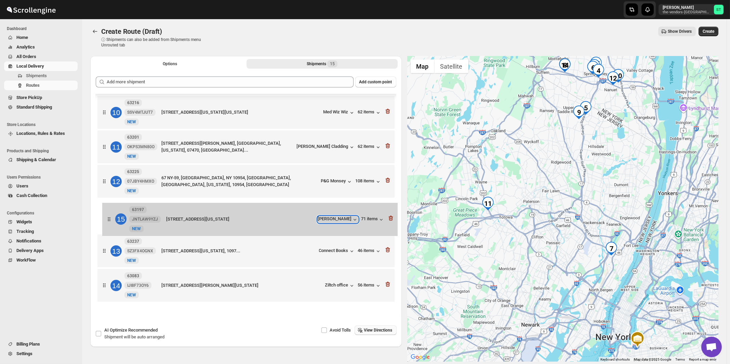
drag, startPoint x: 295, startPoint y: 288, endPoint x: 301, endPoint y: 216, distance: 72.0
click at [301, 216] on div "1 63266 81COTKRQTV [GEOGRAPHIC_DATA][STREET_ADDRESS][US_STATE] 165 items 2 6328…" at bounding box center [246, 45] width 300 height 522
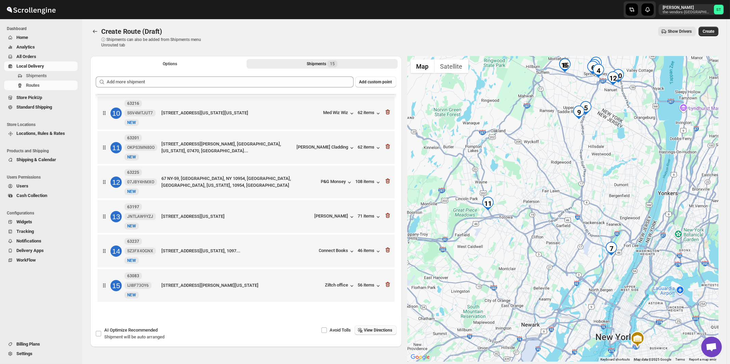
click at [381, 329] on span "View Directions" at bounding box center [378, 330] width 28 height 5
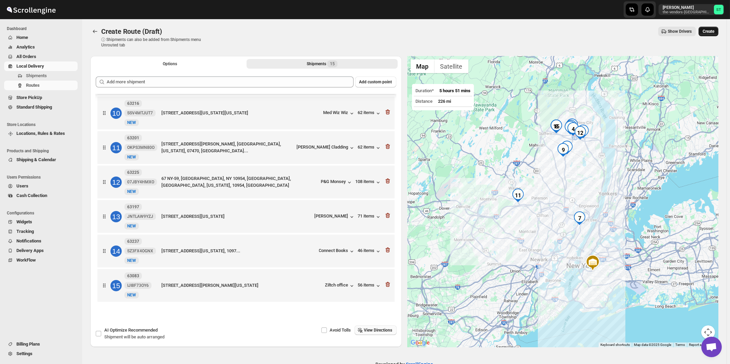
click at [713, 33] on span "Create" at bounding box center [708, 31] width 12 height 5
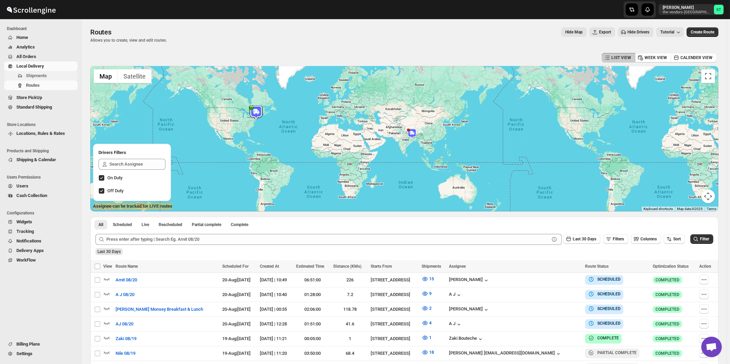
click at [32, 74] on span "Shipments" at bounding box center [36, 75] width 21 height 5
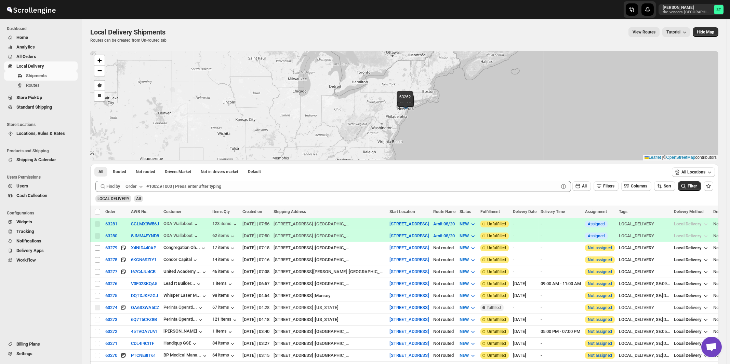
click at [135, 185] on div "Order" at bounding box center [130, 186] width 11 height 7
click at [138, 236] on div "Customer Name" at bounding box center [135, 237] width 31 height 7
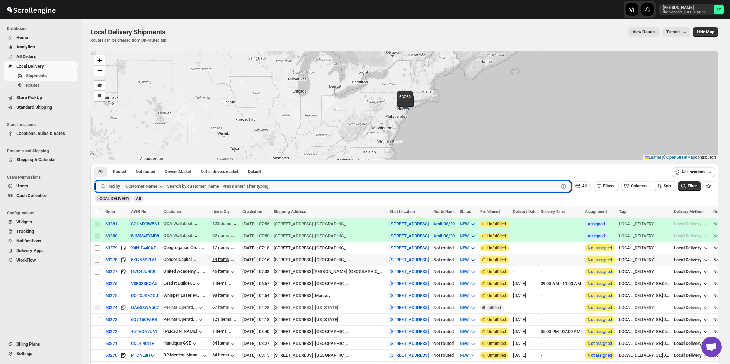
paste input "Oda Primary Health Care"
type input "Oda Primary Health Care"
click at [95, 164] on button "Submit" at bounding box center [104, 167] width 19 height 7
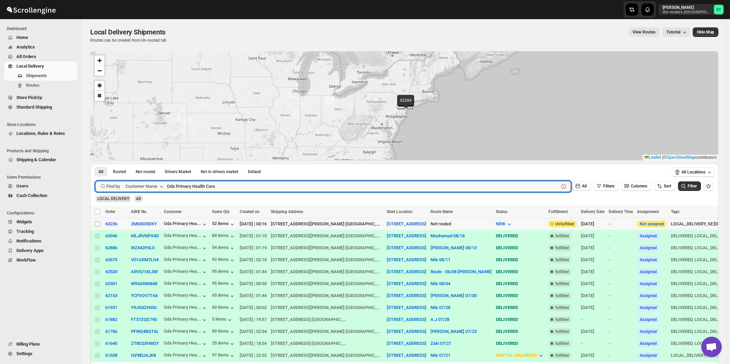
click at [97, 225] on input "Select shipment" at bounding box center [97, 223] width 5 height 5
checkbox input "true"
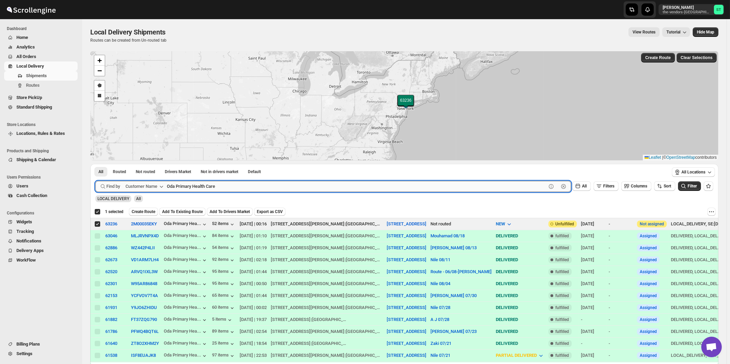
click at [198, 185] on input "Oda Primary Health Care" at bounding box center [356, 186] width 379 height 11
paste input "Allure Care Management LLC"
type input "Allure Care Management LLC"
click at [95, 164] on button "Submit" at bounding box center [104, 167] width 19 height 7
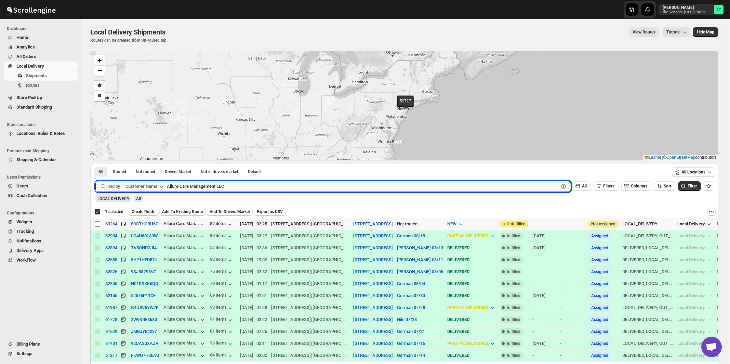
click at [98, 224] on input "Select shipment" at bounding box center [97, 223] width 5 height 5
checkbox input "true"
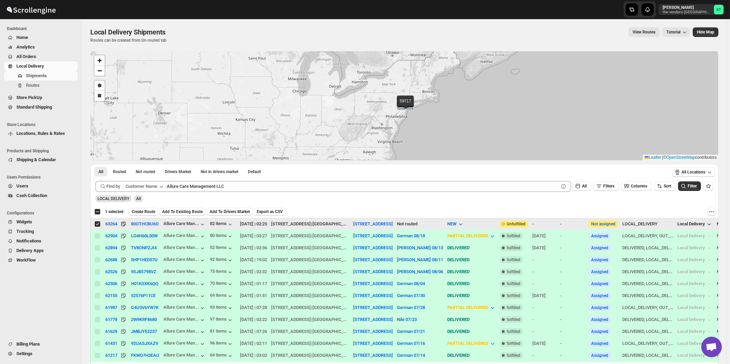
checkbox input "false"
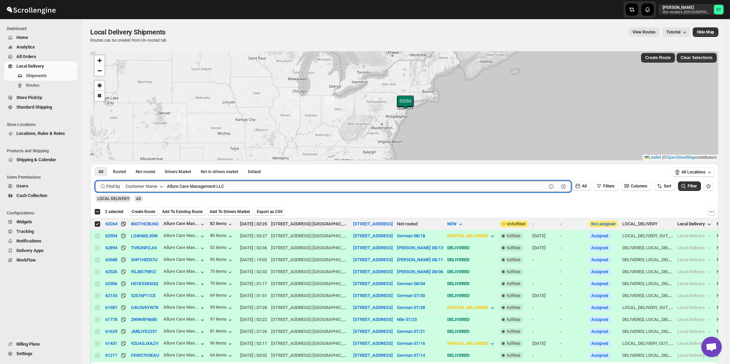
click at [205, 187] on input "Allure Care Management LLC" at bounding box center [356, 186] width 379 height 11
paste input "Beitel"
type input "Beitel"
click at [95, 164] on button "Submit" at bounding box center [104, 167] width 19 height 7
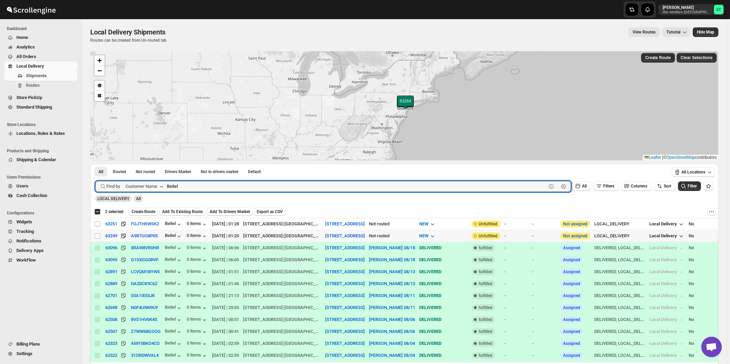
checkbox input "true"
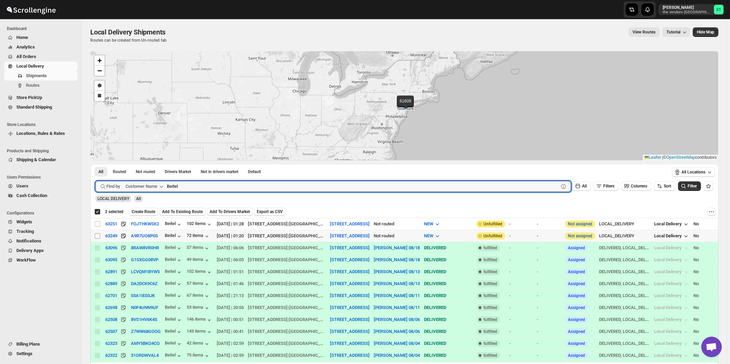
click at [97, 235] on input "Select shipment" at bounding box center [97, 235] width 5 height 5
checkbox input "true"
checkbox input "false"
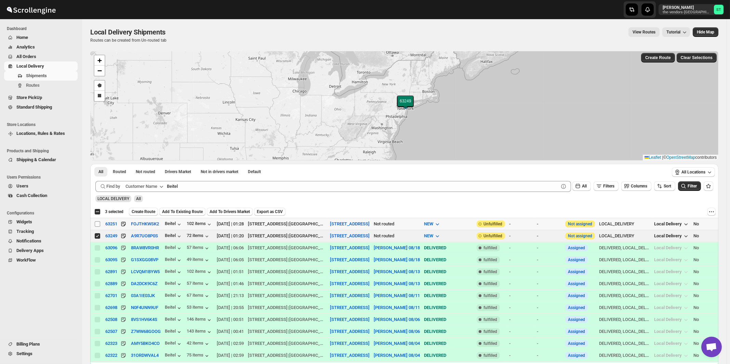
click at [97, 224] on input "Select shipment" at bounding box center [97, 223] width 5 height 5
checkbox input "true"
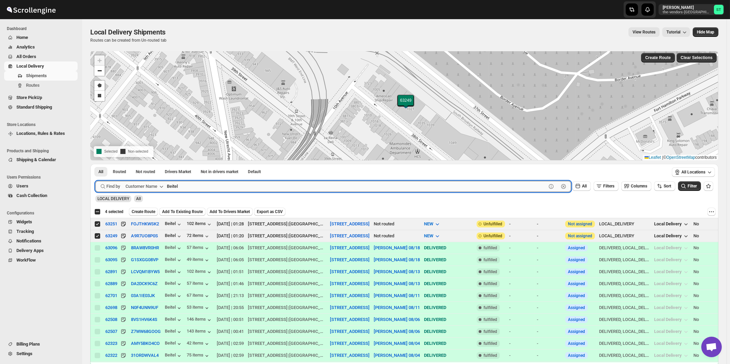
click at [222, 189] on input "Beitel" at bounding box center [356, 186] width 379 height 11
paste input "unker & Co. CPA"
type input "Bunker & Co. CPA"
click at [95, 164] on button "Submit" at bounding box center [104, 167] width 19 height 7
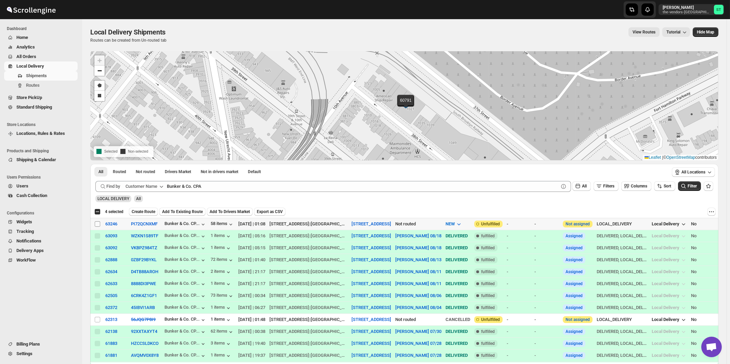
click at [97, 222] on input "Select shipment" at bounding box center [97, 223] width 5 height 5
checkbox input "true"
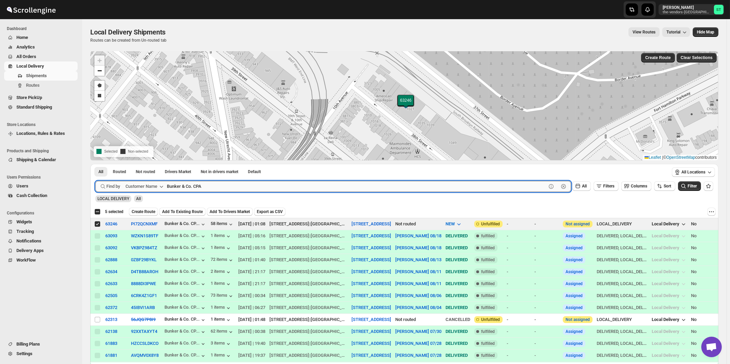
click at [231, 186] on input "Bunker & Co. CPA" at bounding box center [356, 186] width 379 height 11
paste input "HCS [GEOGRAPHIC_DATA]"
type input "HCS [GEOGRAPHIC_DATA]"
click at [95, 164] on button "Submit" at bounding box center [104, 167] width 19 height 7
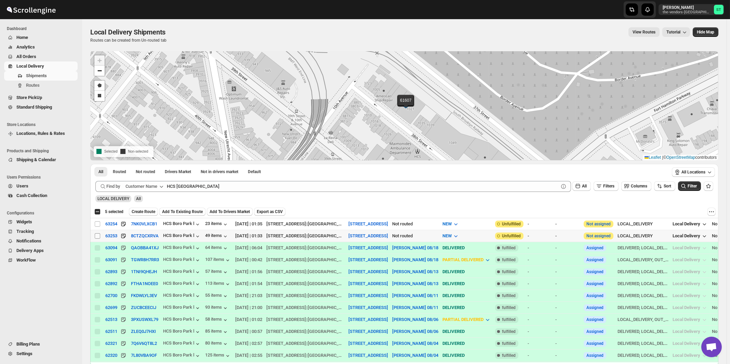
click at [97, 236] on input "Select shipment" at bounding box center [97, 235] width 5 height 5
checkbox input "true"
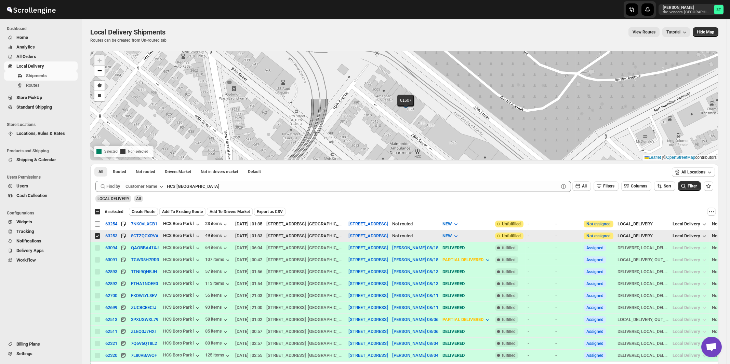
click at [98, 225] on input "Select shipment" at bounding box center [97, 223] width 5 height 5
checkbox input "true"
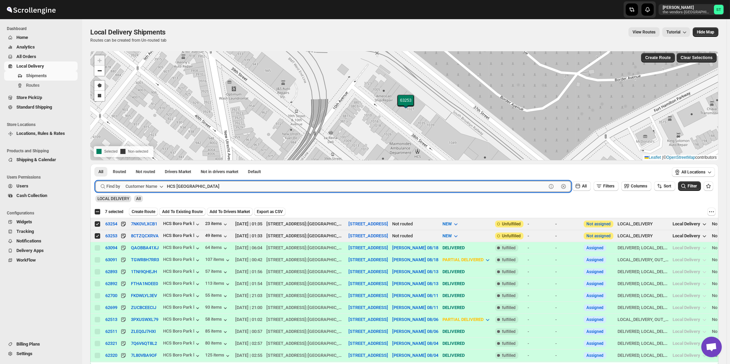
click at [208, 187] on input "HCS [GEOGRAPHIC_DATA]" at bounding box center [356, 186] width 379 height 11
paste input "King management"
type input "King management"
click at [95, 164] on button "Submit" at bounding box center [104, 167] width 19 height 7
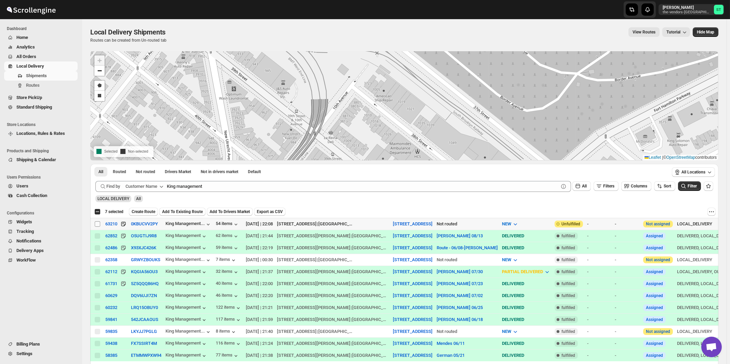
click at [97, 223] on input "Select shipment" at bounding box center [97, 223] width 5 height 5
checkbox input "true"
click at [148, 212] on span "Create Route" at bounding box center [144, 211] width 24 height 5
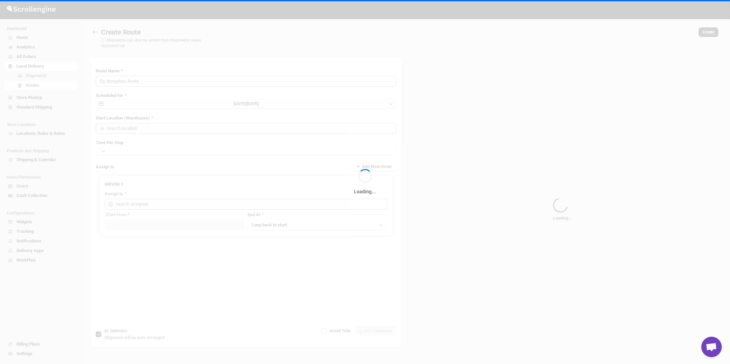
type input "Route - 20/08-1052"
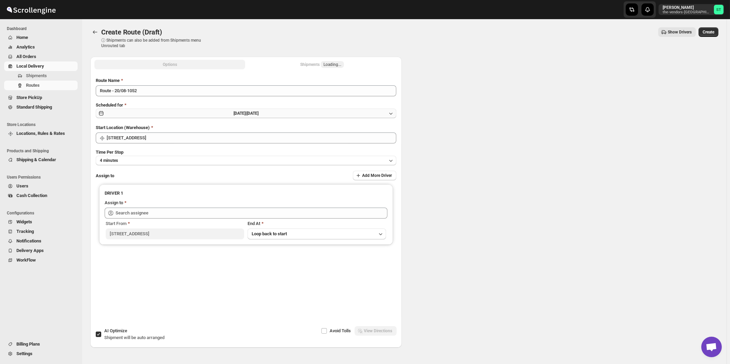
type input "[STREET_ADDRESS]"
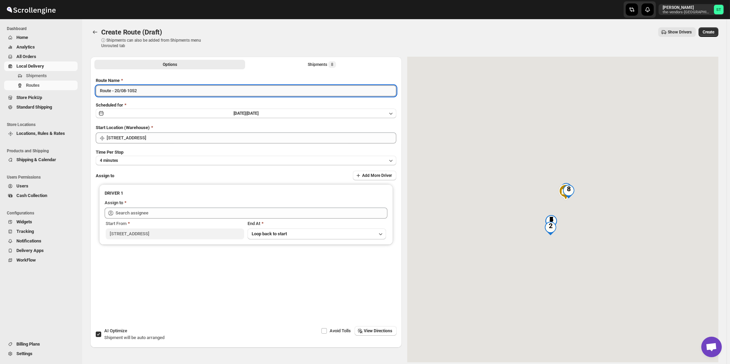
click at [204, 92] on input "Route - 20/08-1052" at bounding box center [246, 90] width 300 height 11
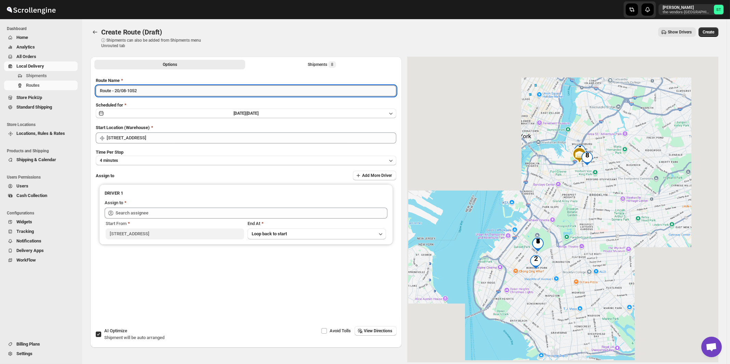
paste input "[PERSON_NAME]"
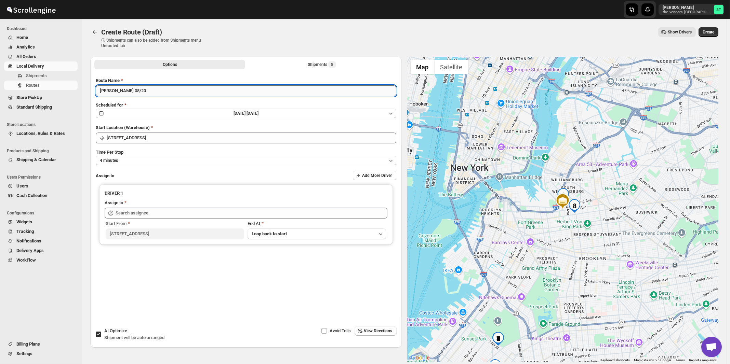
type input "[PERSON_NAME] 08/20"
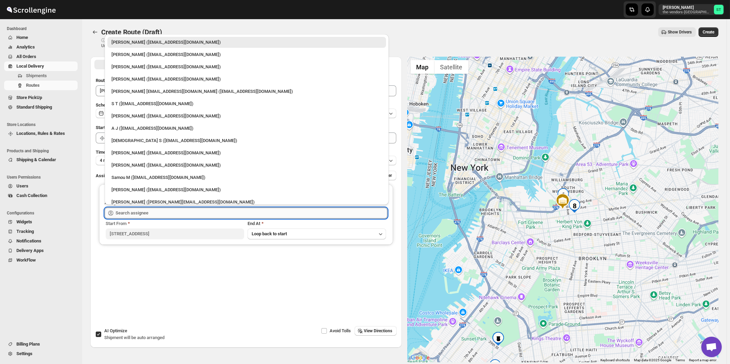
click at [184, 212] on input "text" at bounding box center [252, 213] width 272 height 11
click at [140, 153] on div "[PERSON_NAME] ([EMAIL_ADDRESS][DOMAIN_NAME])" at bounding box center [246, 153] width 270 height 7
type input "[PERSON_NAME] ([EMAIL_ADDRESS][DOMAIN_NAME])"
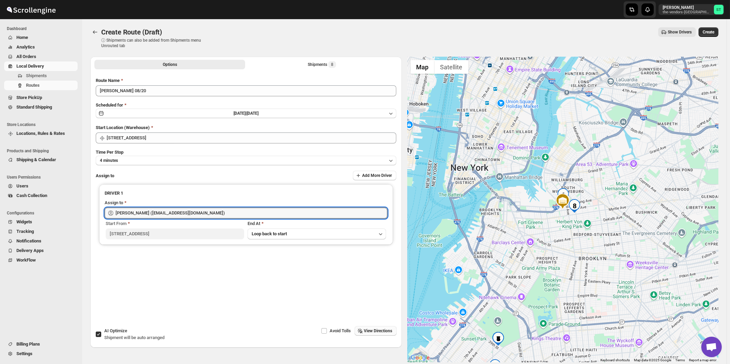
click at [368, 330] on span "View Directions" at bounding box center [378, 330] width 28 height 5
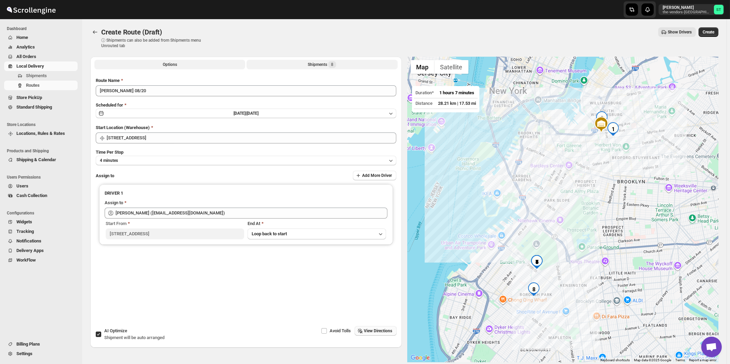
click at [313, 68] on div "Shipments 8" at bounding box center [322, 64] width 28 height 7
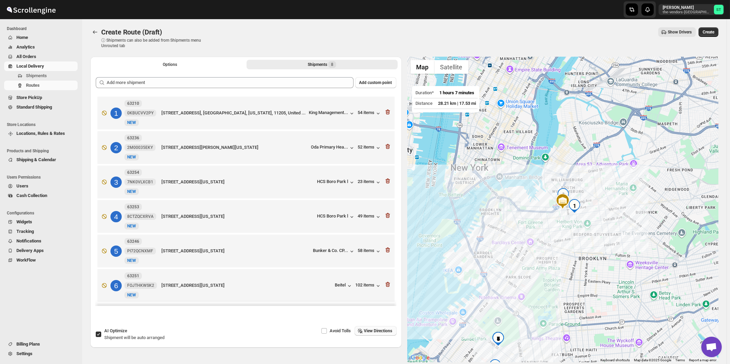
click at [137, 332] on div "AI Optimize Shipment will be auto arranged" at bounding box center [134, 335] width 60 height 14
click at [101, 332] on input "AI Optimize Shipment will be auto arranged" at bounding box center [98, 334] width 5 height 5
checkbox input "false"
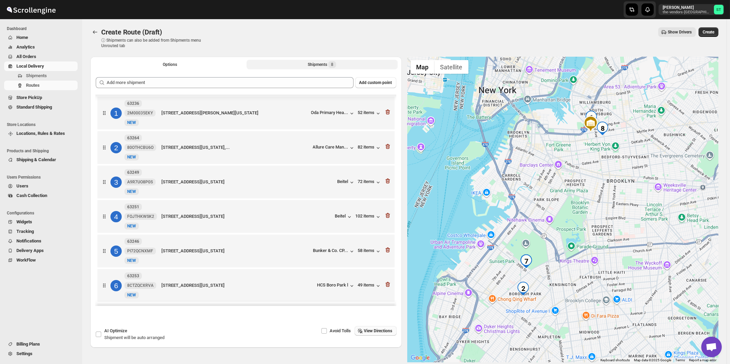
scroll to position [72, 0]
click at [374, 333] on span "View Directions" at bounding box center [378, 330] width 28 height 5
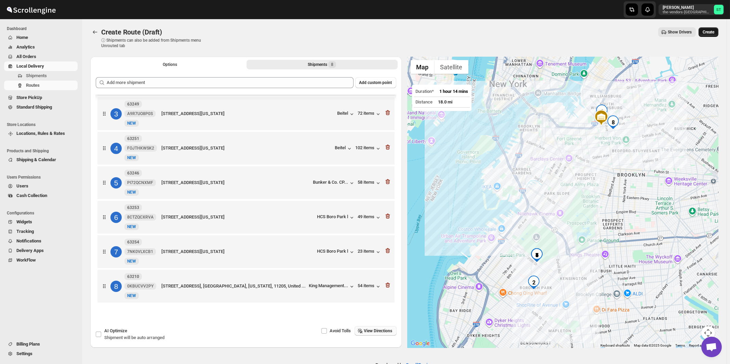
click at [714, 33] on span "Create" at bounding box center [708, 31] width 12 height 5
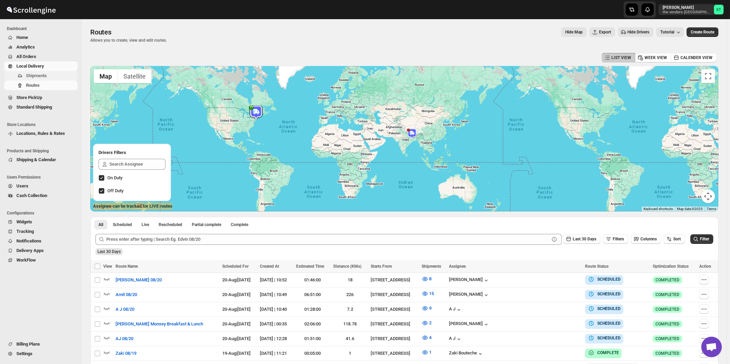
click at [36, 76] on span "Shipments" at bounding box center [36, 75] width 21 height 5
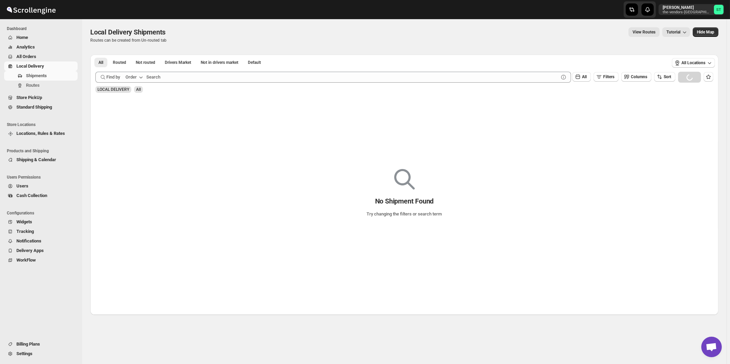
click at [133, 76] on div "Order" at bounding box center [130, 77] width 11 height 7
click at [133, 127] on div "Customer Name" at bounding box center [135, 128] width 31 height 7
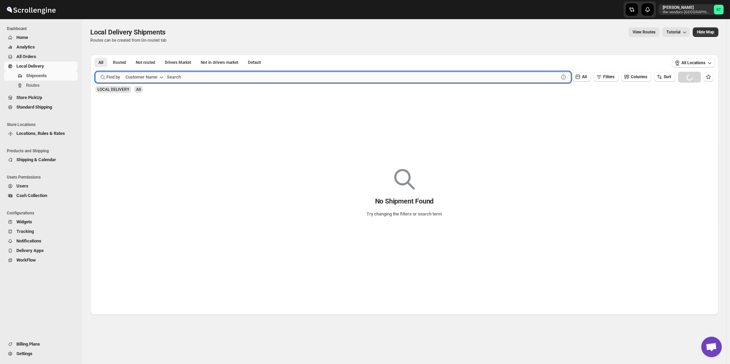
paste input "LPBS Corp"
type input "LPBS Corp"
click at [95, 55] on button "Submit" at bounding box center [104, 58] width 19 height 7
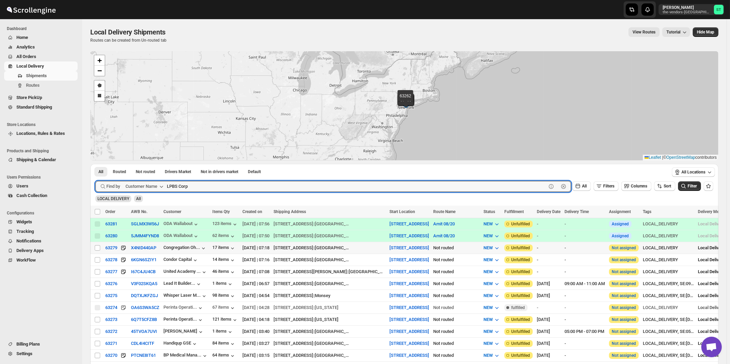
click at [95, 164] on button "Submit" at bounding box center [104, 167] width 19 height 7
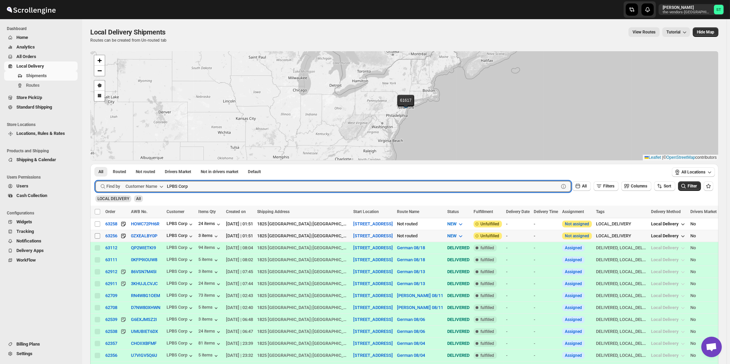
click at [99, 236] on input "Select shipment" at bounding box center [97, 235] width 5 height 5
checkbox input "true"
click at [97, 224] on input "Select shipment" at bounding box center [97, 223] width 5 height 5
checkbox input "true"
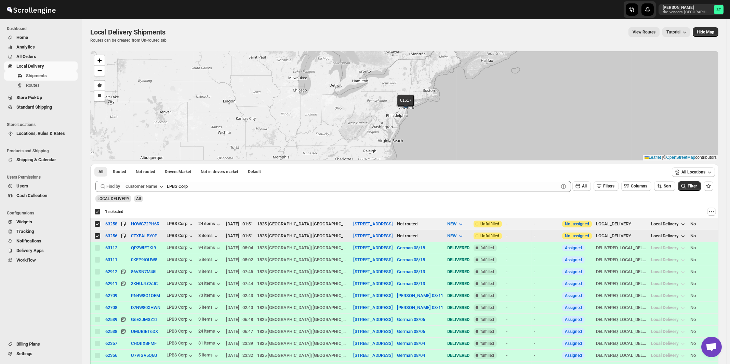
checkbox input "true"
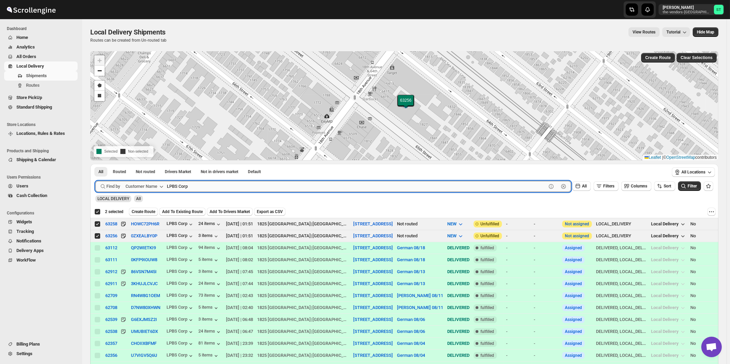
click at [202, 185] on input "LPBS Corp" at bounding box center [356, 186] width 379 height 11
paste input "Met Council"
type input "Met Council"
click at [95, 164] on button "Submit" at bounding box center [104, 167] width 19 height 7
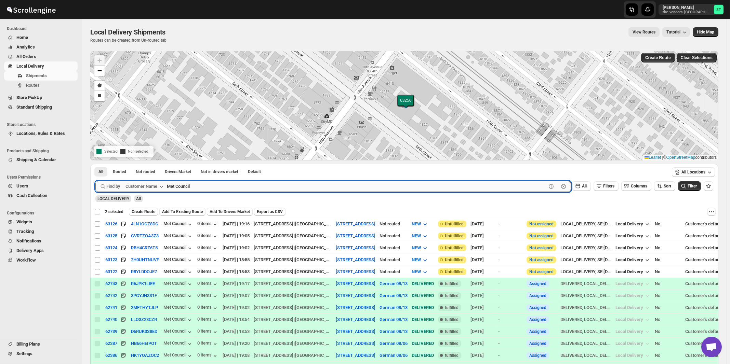
checkbox input "false"
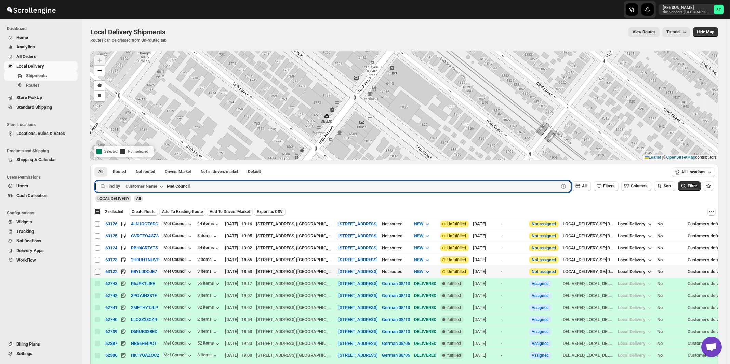
click at [98, 271] on input "Select shipment" at bounding box center [97, 271] width 5 height 5
checkbox input "true"
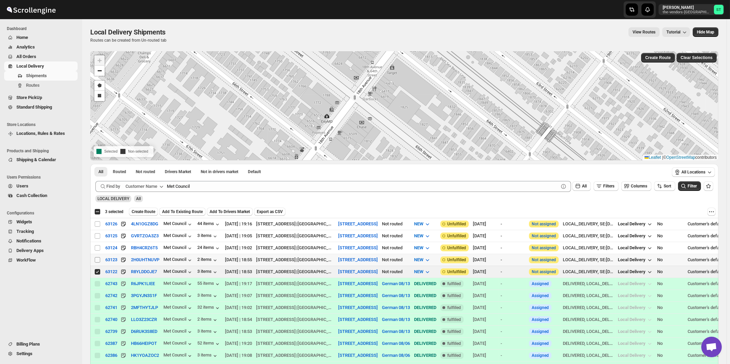
click at [97, 258] on input "Select shipment" at bounding box center [97, 259] width 5 height 5
checkbox input "true"
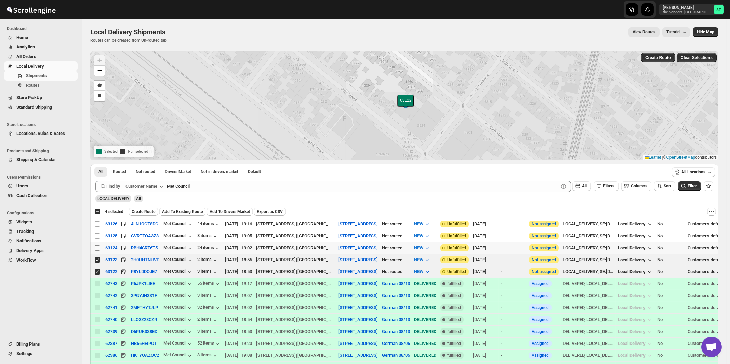
click at [97, 248] on input "Select shipment" at bounding box center [97, 247] width 5 height 5
checkbox input "true"
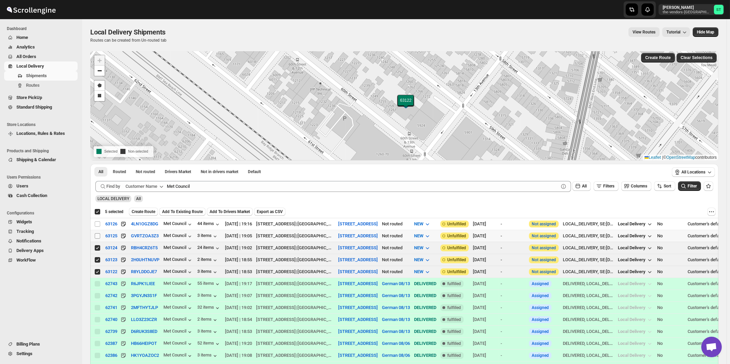
click at [99, 236] on input "Select shipment" at bounding box center [97, 235] width 5 height 5
checkbox input "true"
checkbox input "false"
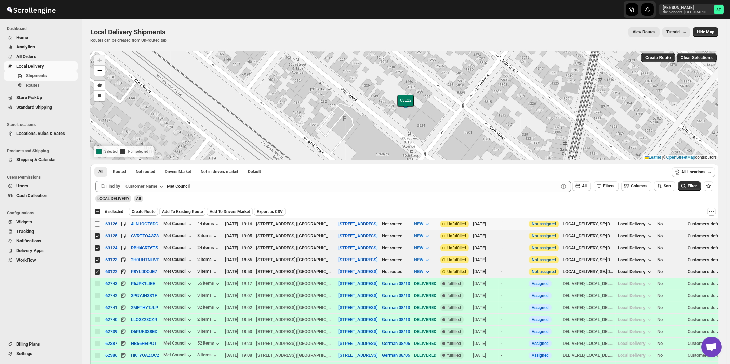
click at [99, 225] on input "Select shipment" at bounding box center [97, 223] width 5 height 5
checkbox input "true"
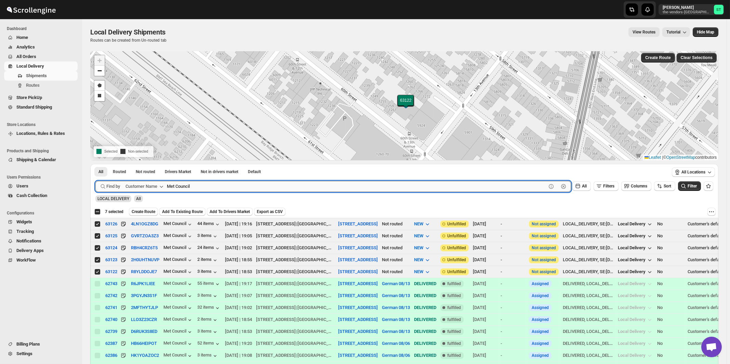
click at [200, 189] on input "Met Council" at bounding box center [356, 186] width 379 height 11
paste input "Satmer Mikvah BP"
type input "Satmer"
click at [95, 164] on button "Submit" at bounding box center [104, 167] width 19 height 7
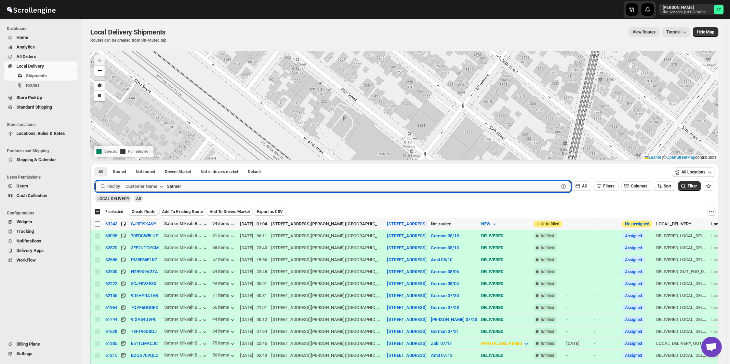
click at [95, 224] on input "Select shipment" at bounding box center [97, 223] width 5 height 5
checkbox input "true"
click at [187, 183] on input "Satmer" at bounding box center [356, 186] width 379 height 11
paste input "Chesed 24 6"
click at [95, 164] on button "Submit" at bounding box center [104, 167] width 19 height 7
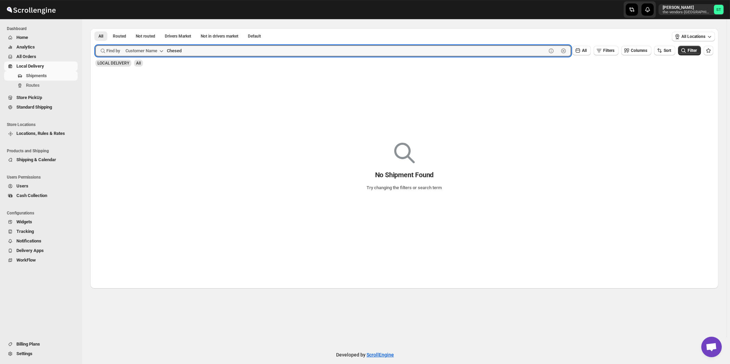
scroll to position [34, 0]
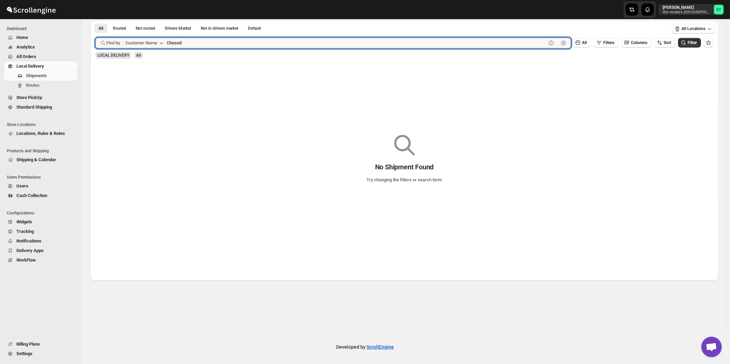
click at [95, 21] on button "Submit" at bounding box center [104, 24] width 19 height 7
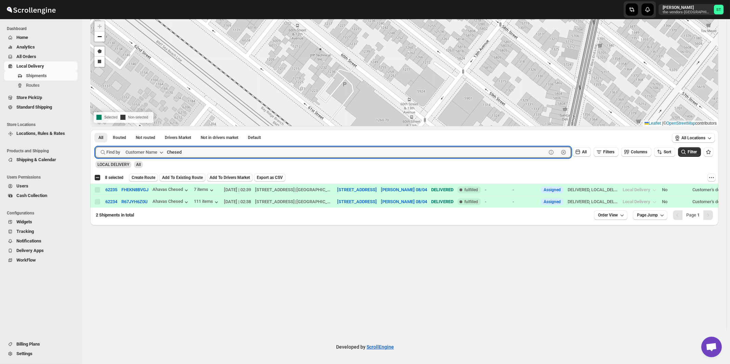
paste input "ondor Capital"
type input "Condor Capital"
click at [95, 130] on button "Submit" at bounding box center [104, 133] width 19 height 7
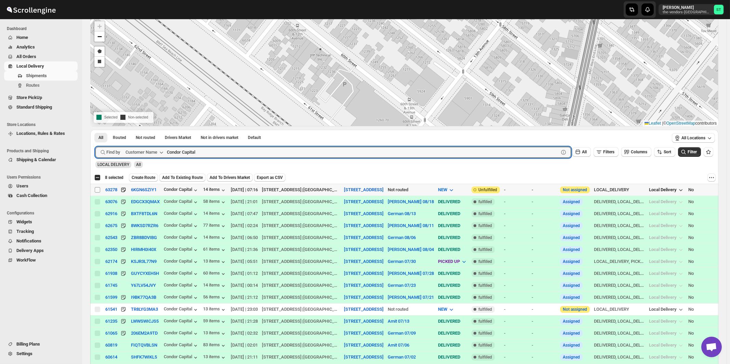
click at [98, 190] on input "Select shipment" at bounding box center [97, 189] width 5 height 5
checkbox input "true"
click at [232, 157] on input "Condor Capital" at bounding box center [356, 152] width 379 height 11
paste input "Five Star Nursing"
type input "Five Star Nursing"
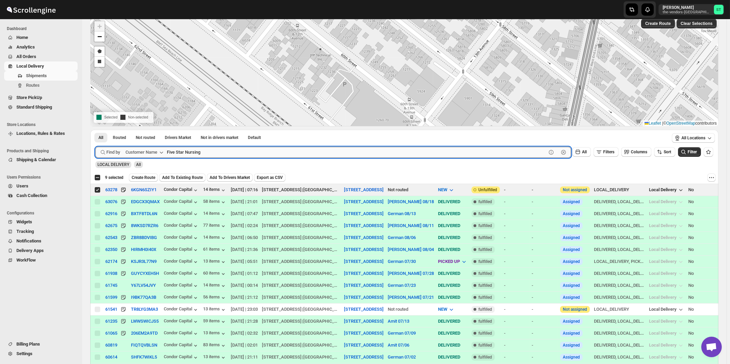
click at [95, 130] on button "Submit" at bounding box center [104, 133] width 19 height 7
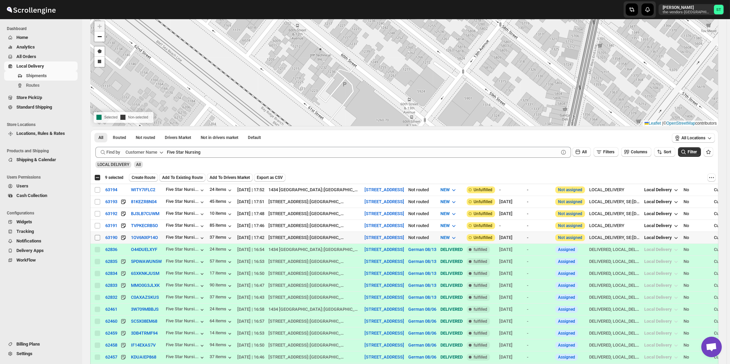
click at [97, 235] on input "Select shipment" at bounding box center [97, 237] width 5 height 5
checkbox input "true"
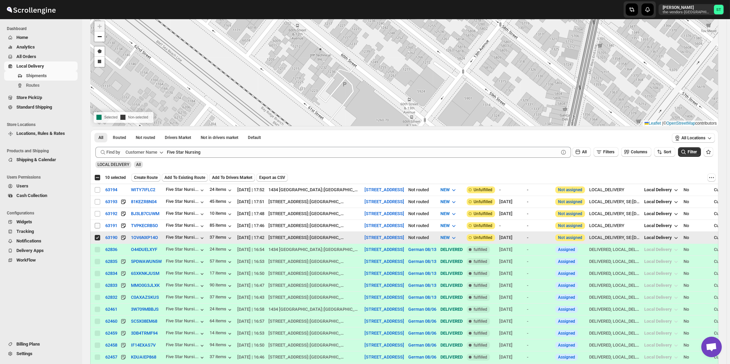
click at [97, 224] on input "Select shipment" at bounding box center [97, 225] width 5 height 5
checkbox input "true"
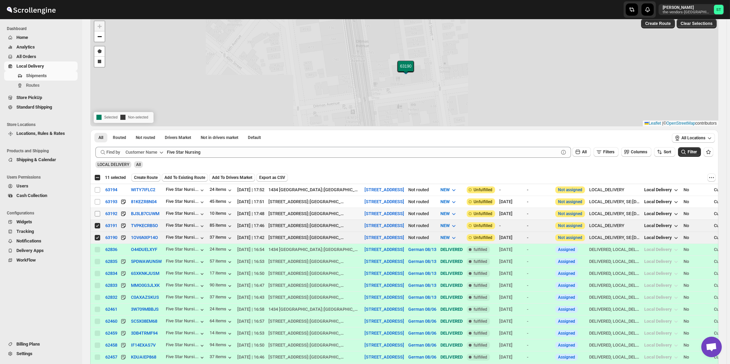
click at [97, 215] on input "Select shipment" at bounding box center [97, 213] width 5 height 5
checkbox input "true"
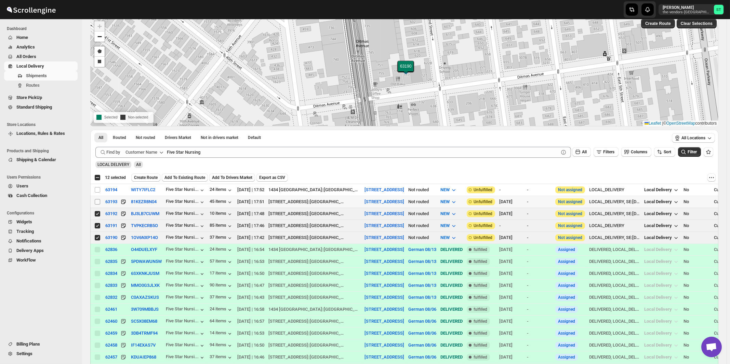
click at [97, 200] on input "Select shipment" at bounding box center [97, 201] width 5 height 5
checkbox input "true"
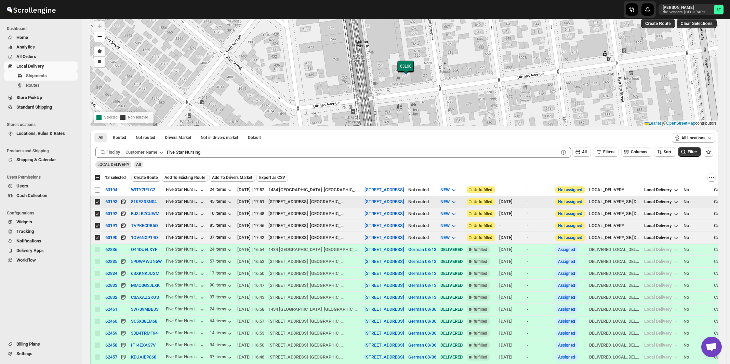
click at [97, 190] on input "Select shipment" at bounding box center [97, 189] width 5 height 5
checkbox input "true"
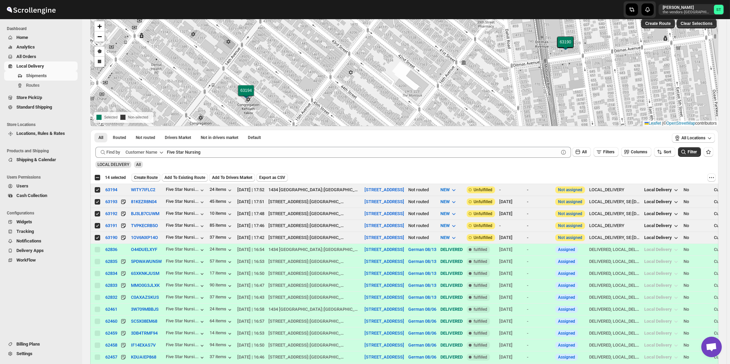
click at [152, 177] on span "Create Route" at bounding box center [146, 177] width 24 height 5
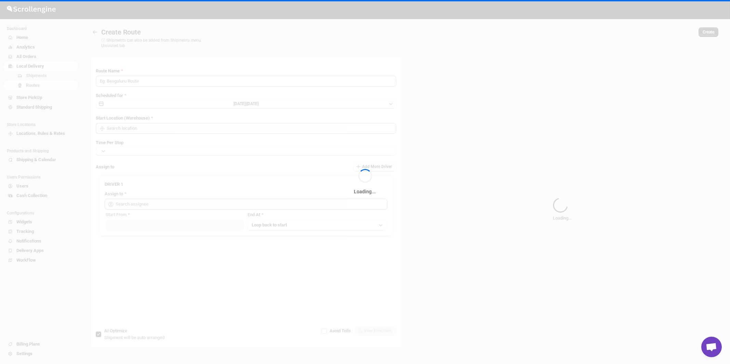
type input "Route - 20/08-1055"
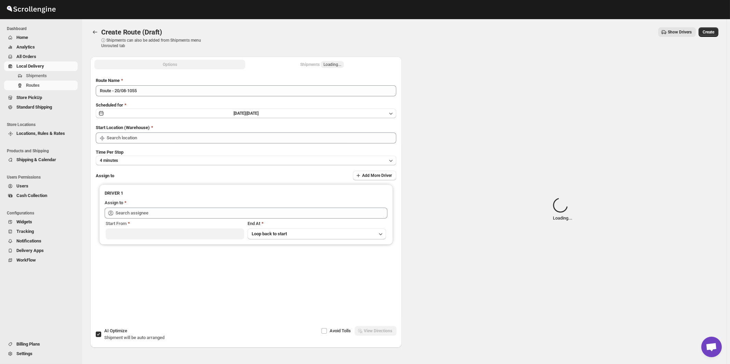
type input "[STREET_ADDRESS]"
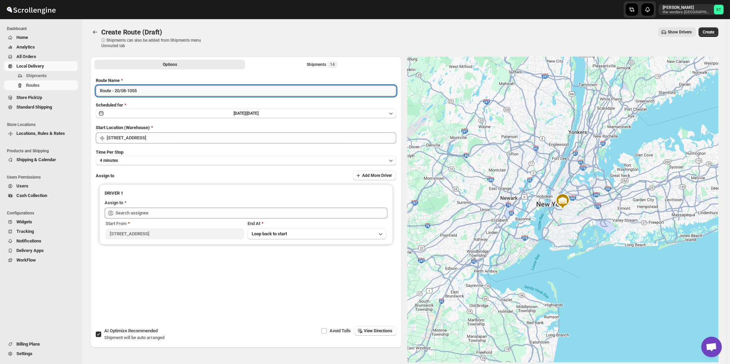
click at [193, 93] on input "Route - 20/08-1055" at bounding box center [246, 90] width 300 height 11
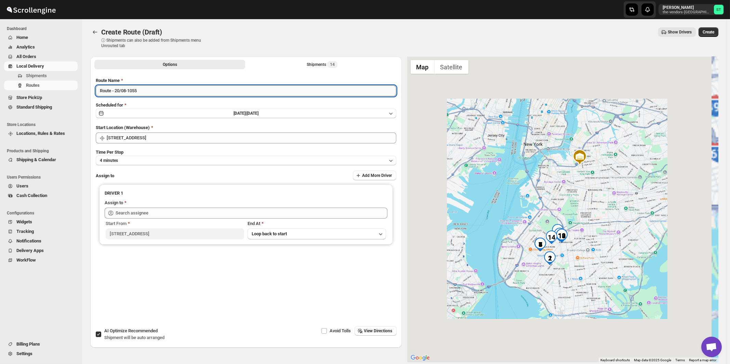
paste input "German"
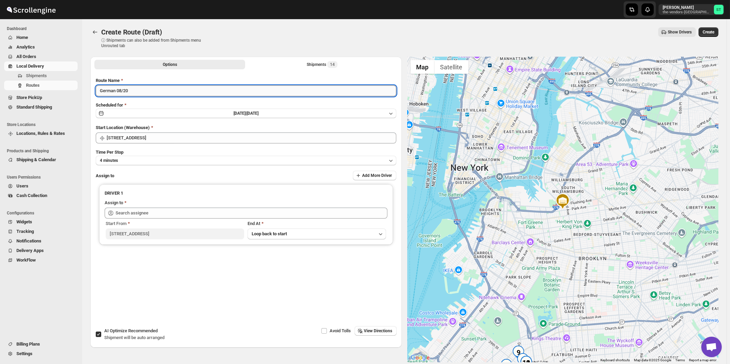
type input "German 08/20"
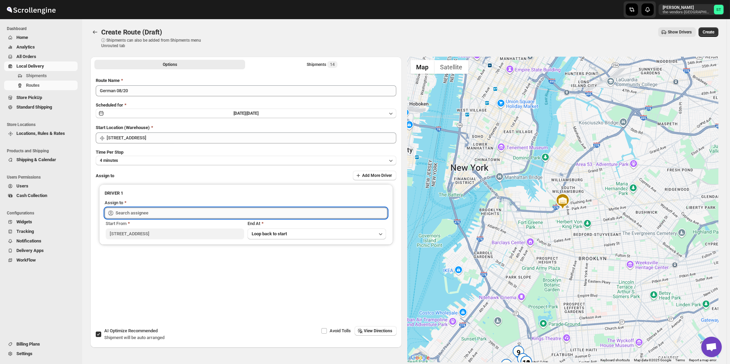
click at [170, 213] on input "text" at bounding box center [252, 213] width 272 height 11
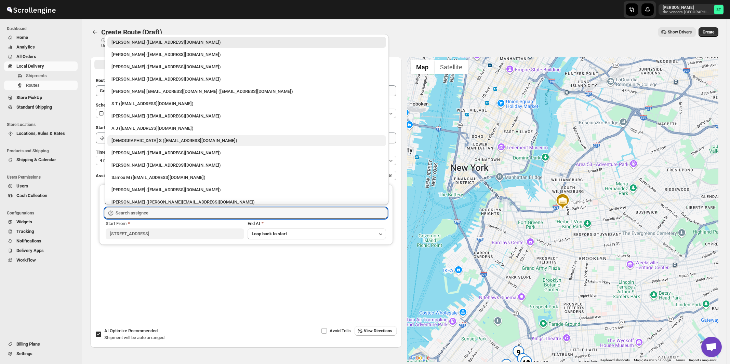
click at [141, 138] on div "[DEMOGRAPHIC_DATA] S ([EMAIL_ADDRESS][DOMAIN_NAME])" at bounding box center [246, 140] width 270 height 7
type input "[DEMOGRAPHIC_DATA] S ([EMAIL_ADDRESS][DOMAIN_NAME])"
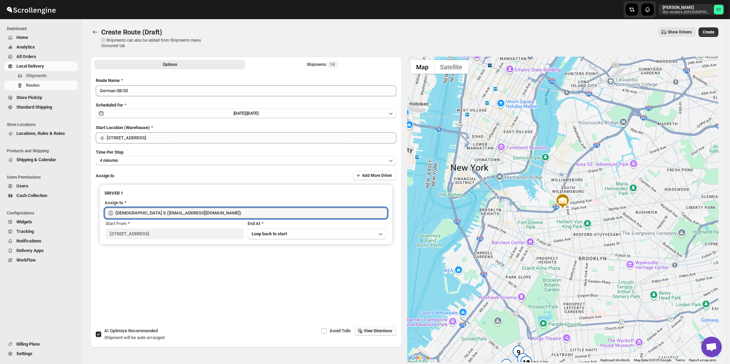
click at [371, 333] on span "View Directions" at bounding box center [378, 330] width 28 height 5
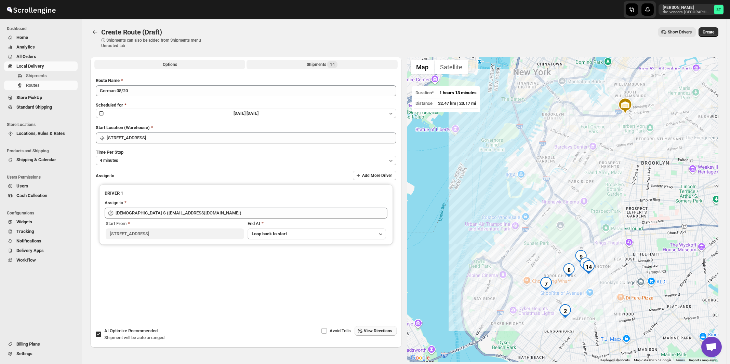
click at [315, 63] on div "Shipments 14" at bounding box center [322, 64] width 31 height 7
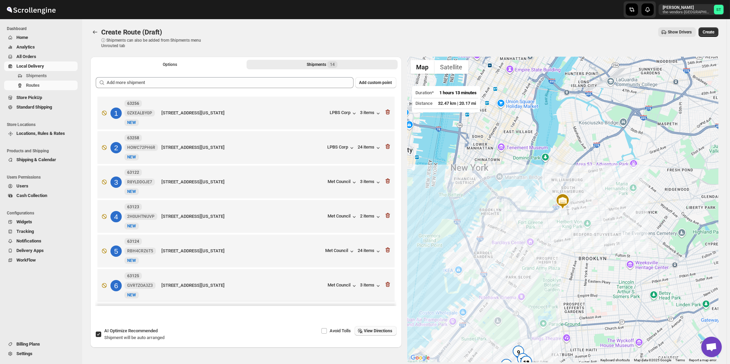
click at [132, 330] on span "Recommended" at bounding box center [142, 330] width 29 height 5
click at [101, 332] on input "AI Optimize Recommended Shipment will be auto arranged" at bounding box center [98, 334] width 5 height 5
checkbox input "false"
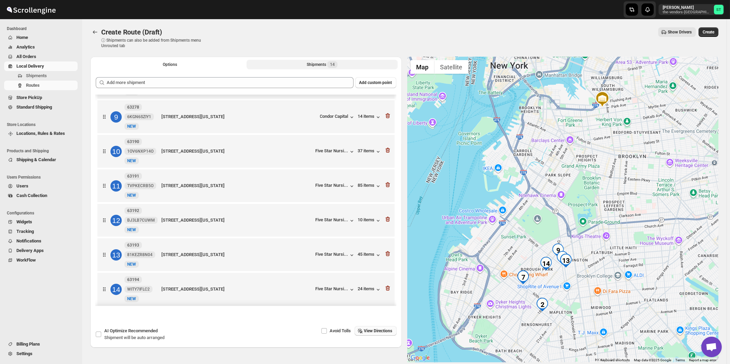
scroll to position [283, 0]
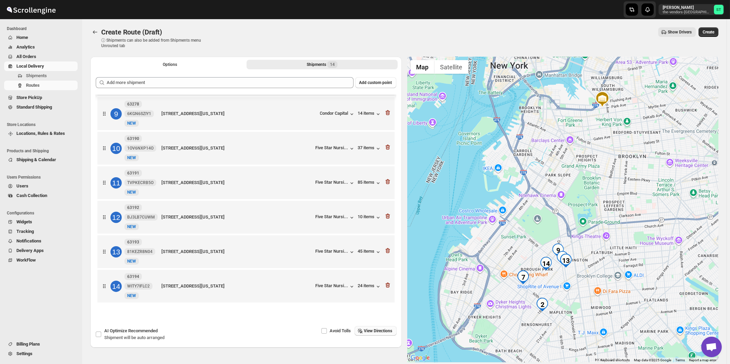
click at [380, 330] on span "View Directions" at bounding box center [378, 330] width 28 height 5
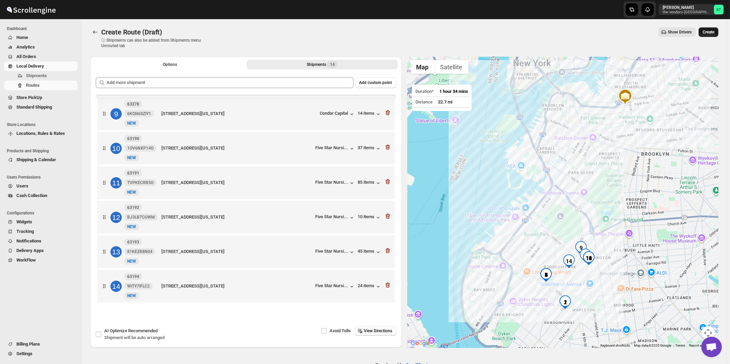
click at [710, 32] on span "Create" at bounding box center [708, 31] width 12 height 5
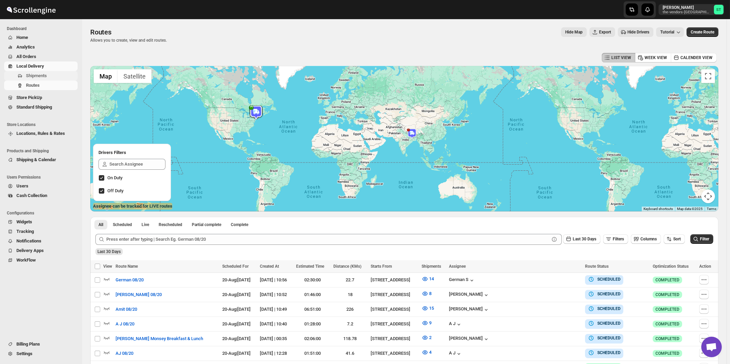
click at [33, 73] on span "Shipments" at bounding box center [36, 75] width 21 height 5
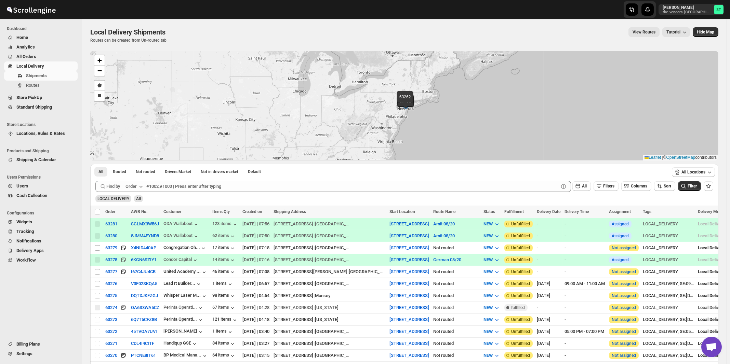
click at [138, 186] on button "Order" at bounding box center [134, 186] width 27 height 11
click at [135, 236] on div "Customer Name" at bounding box center [135, 237] width 31 height 7
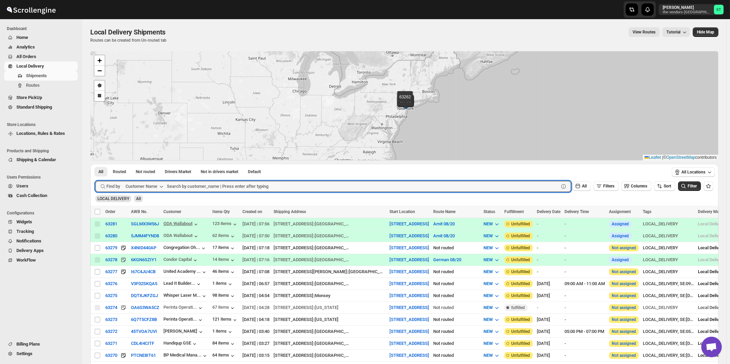
paste input "Citadel Consulting Group"
type input "Citadel Consulting Group"
click at [95, 164] on button "Submit" at bounding box center [104, 167] width 19 height 7
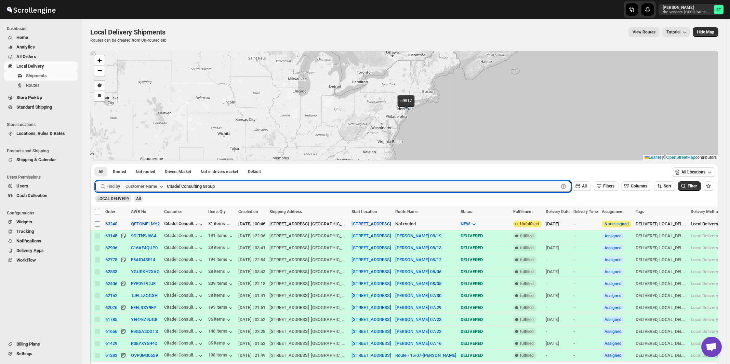
click at [98, 225] on input "Select shipment" at bounding box center [97, 223] width 5 height 5
checkbox input "true"
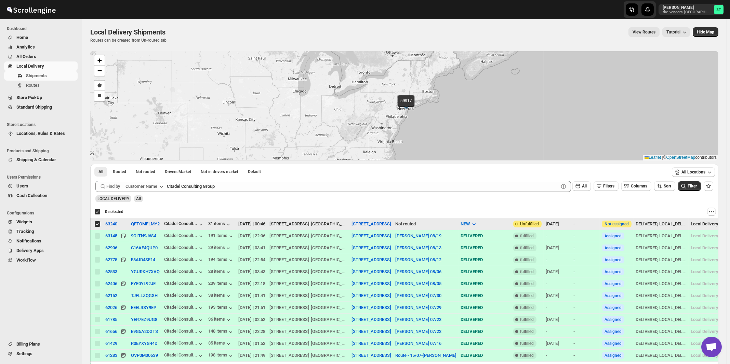
checkbox input "true"
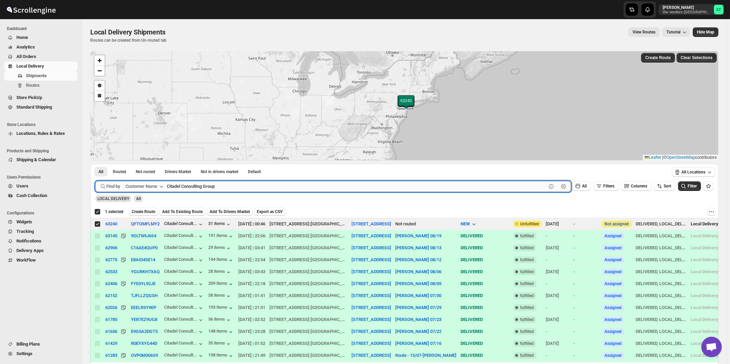
click at [229, 186] on input "Citadel Consulting Group" at bounding box center [356, 186] width 379 height 11
paste input "ertified Lumber"
type input "Certified Lumber"
click at [95, 164] on button "Submit" at bounding box center [104, 167] width 19 height 7
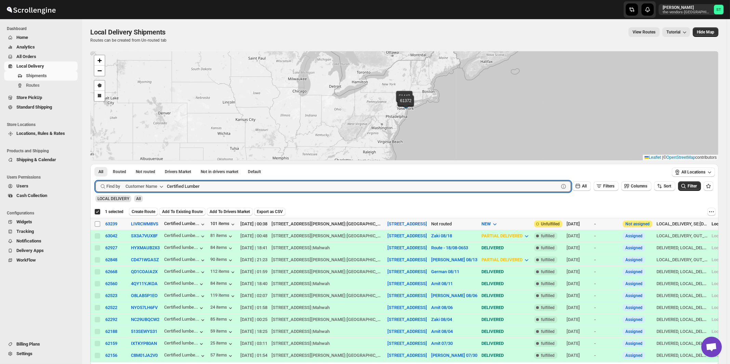
click at [99, 225] on input "Select shipment" at bounding box center [97, 223] width 5 height 5
checkbox input "true"
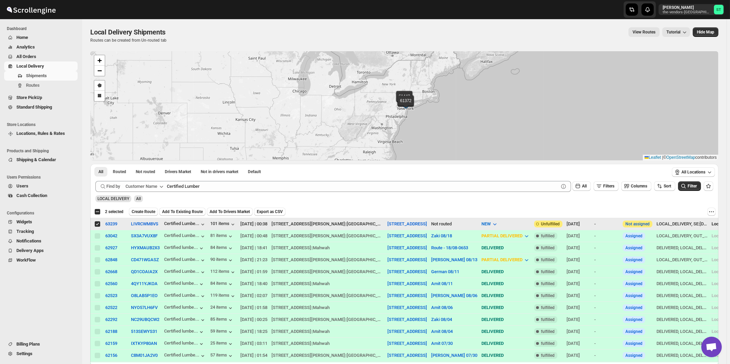
checkbox input "false"
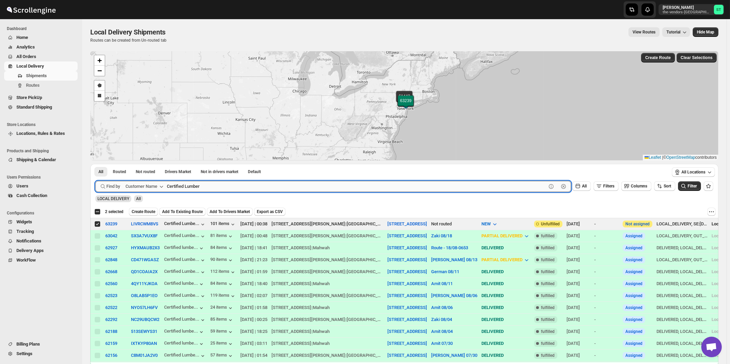
click at [220, 186] on input "Certified Lumber" at bounding box center [356, 186] width 379 height 11
paste input "ongregation [PERSON_NAME]"
type input "Congregation [PERSON_NAME]"
click at [95, 164] on button "Submit" at bounding box center [104, 167] width 19 height 7
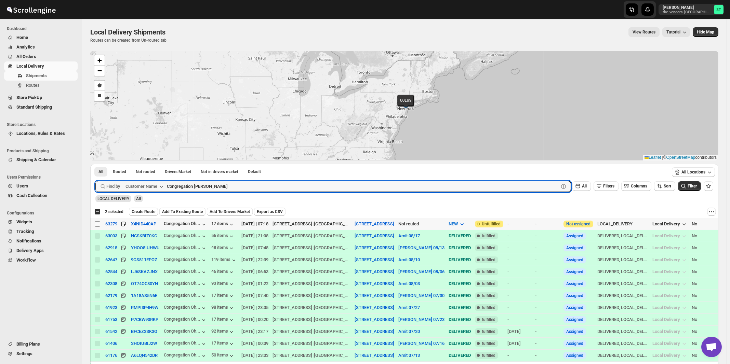
click at [98, 225] on input "Select shipment" at bounding box center [97, 223] width 5 height 5
checkbox input "true"
click at [224, 188] on input "Congregation [PERSON_NAME]" at bounding box center [356, 186] width 379 height 11
paste input "HCS [PERSON_NAME]"
type input "HCS [PERSON_NAME]"
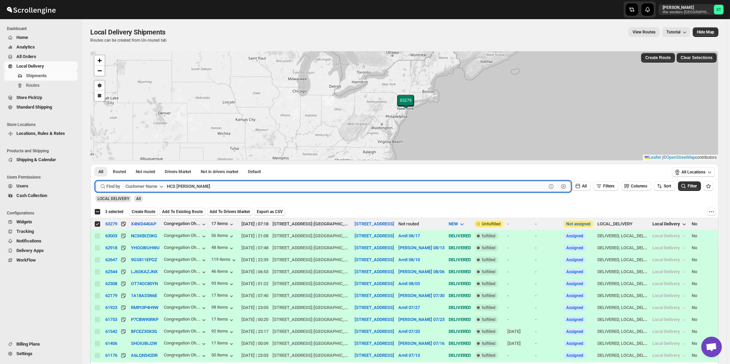
click at [95, 164] on button "Submit" at bounding box center [104, 167] width 19 height 7
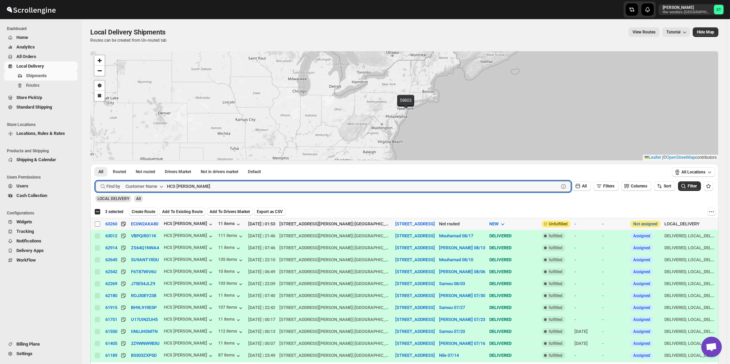
click at [96, 225] on input "Select shipment" at bounding box center [97, 223] width 5 height 5
checkbox input "true"
click at [218, 187] on input "HCS [PERSON_NAME]" at bounding box center [356, 186] width 379 height 11
paste input "Rock Brokerage"
click at [95, 164] on button "Submit" at bounding box center [104, 167] width 19 height 7
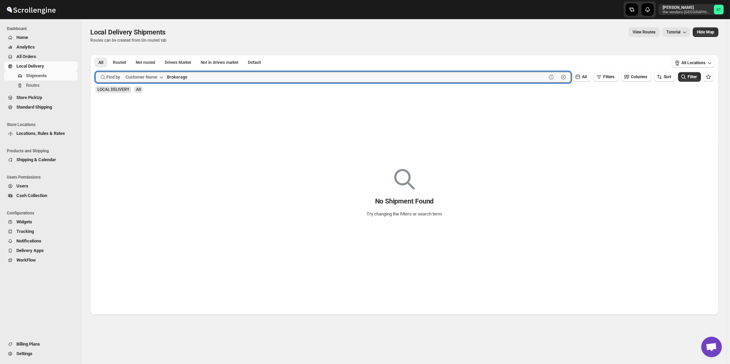
type input "Brokerage"
click at [95, 55] on button "Submit" at bounding box center [104, 58] width 19 height 7
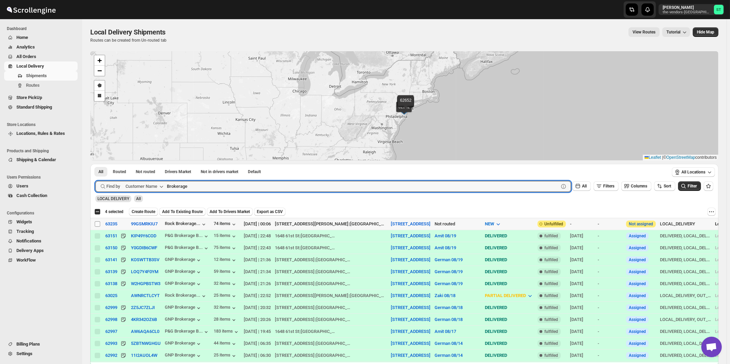
click at [97, 224] on input "Select shipment" at bounding box center [97, 223] width 5 height 5
checkbox input "true"
click at [266, 183] on input "Brokerage" at bounding box center [356, 186] width 379 height 11
paste input "White Glov"
type input "White Glove"
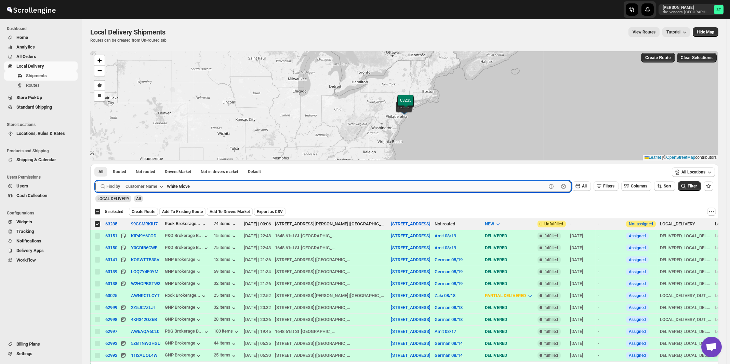
click at [95, 164] on button "Submit" at bounding box center [104, 167] width 19 height 7
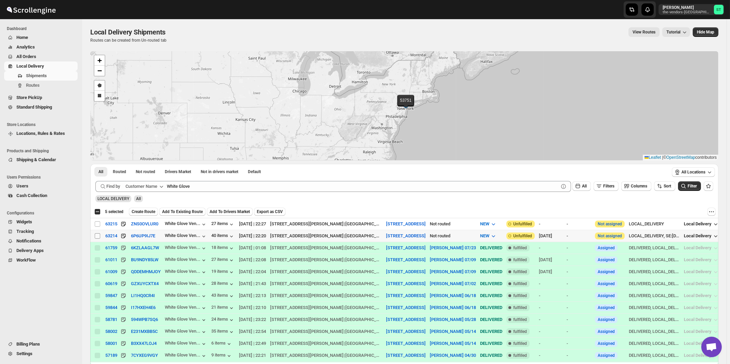
click at [98, 235] on input "Select shipment" at bounding box center [97, 235] width 5 height 5
checkbox input "true"
click at [98, 223] on input "Select shipment" at bounding box center [97, 223] width 5 height 5
checkbox input "true"
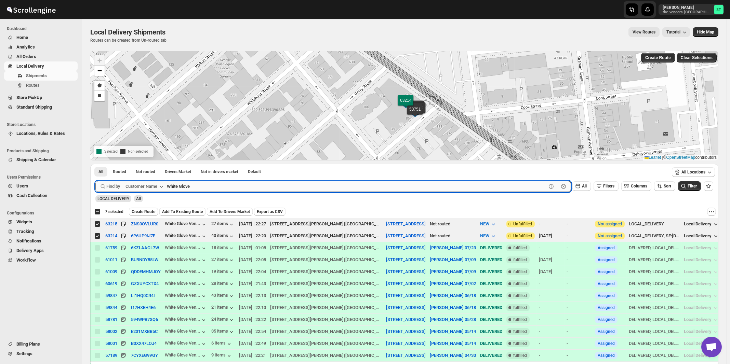
click at [207, 186] on input "White Glove" at bounding box center [356, 186] width 379 height 11
paste input "Loom Capital"
type input "Loom Capital"
click at [95, 164] on button "Submit" at bounding box center [104, 167] width 19 height 7
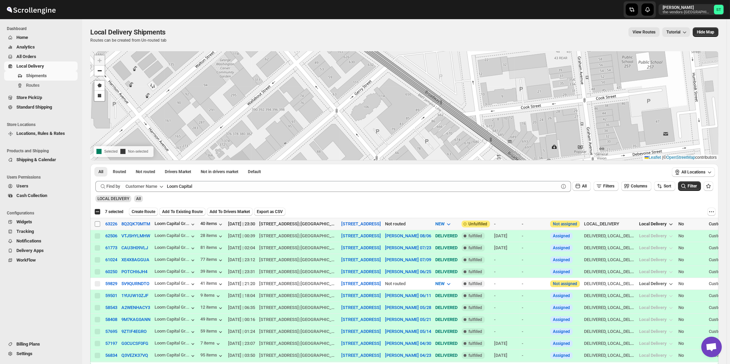
click at [98, 223] on input "Select shipment" at bounding box center [97, 223] width 5 height 5
checkbox input "true"
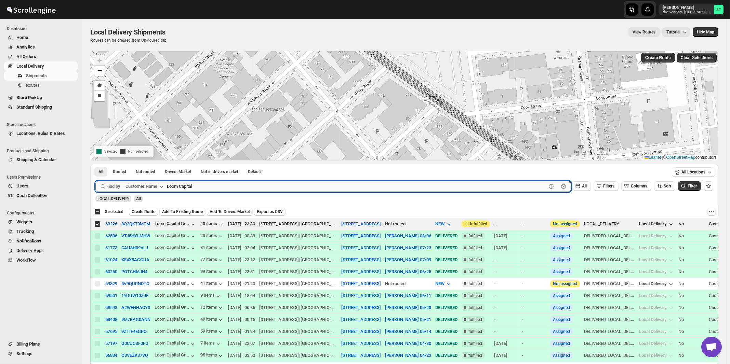
click at [230, 187] on input "Loom Capital" at bounding box center [356, 186] width 379 height 11
paste input "Anchor Health Homecare Services Inc."
type input "Anchor Health Homecare Services Inc."
click at [95, 164] on button "Submit" at bounding box center [104, 167] width 19 height 7
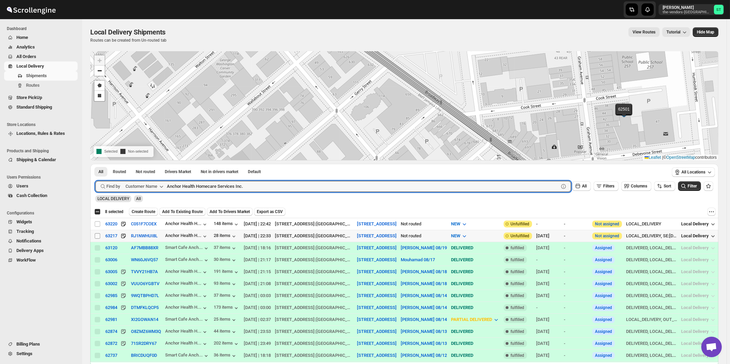
click at [98, 236] on input "Select shipment" at bounding box center [97, 235] width 5 height 5
checkbox input "true"
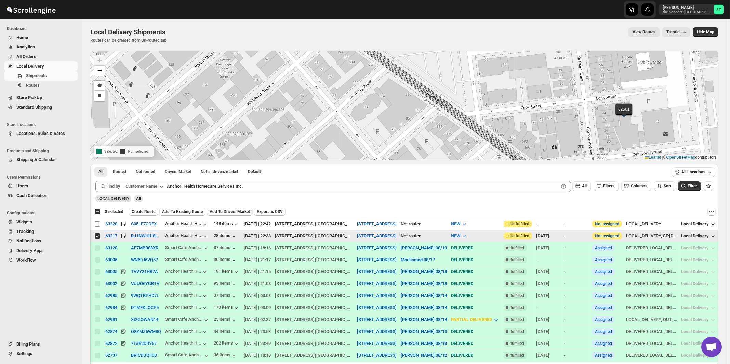
click at [97, 223] on input "Select shipment" at bounding box center [97, 223] width 5 height 5
checkbox input "true"
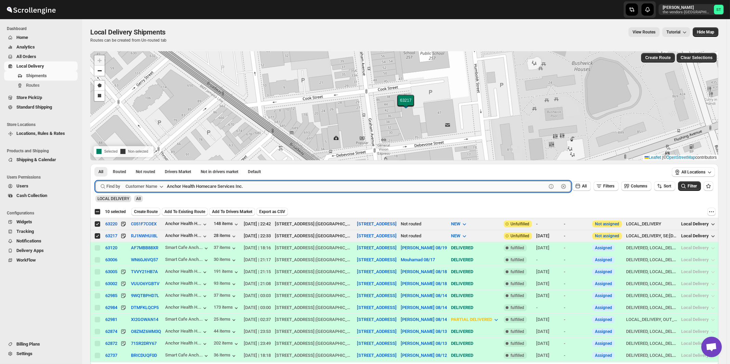
click at [263, 187] on input "Anchor Health Homecare Services Inc." at bounding box center [356, 186] width 379 height 11
paste input "United Academy"
type input "United Academy"
click at [95, 164] on button "Submit" at bounding box center [104, 167] width 19 height 7
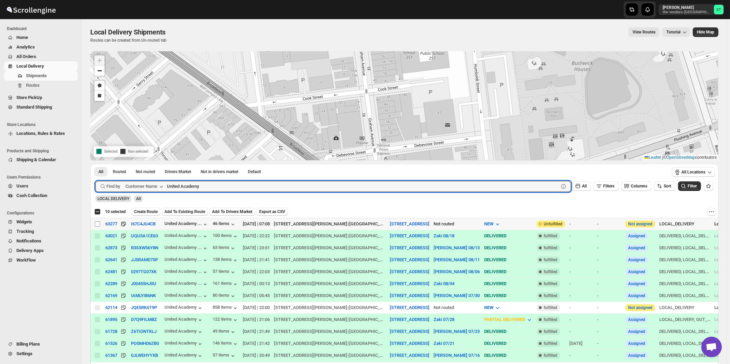
click at [98, 224] on input "Select shipment" at bounding box center [97, 223] width 5 height 5
checkbox input "true"
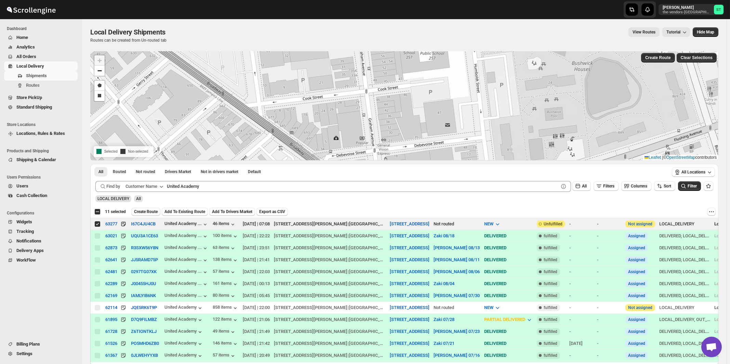
click at [138, 211] on span "Create Route" at bounding box center [146, 211] width 24 height 5
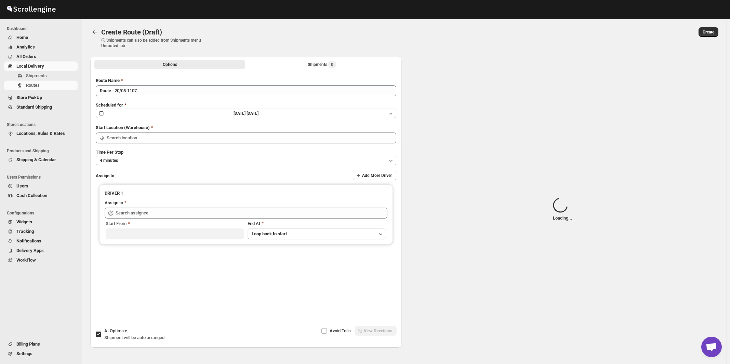
type input "[STREET_ADDRESS]"
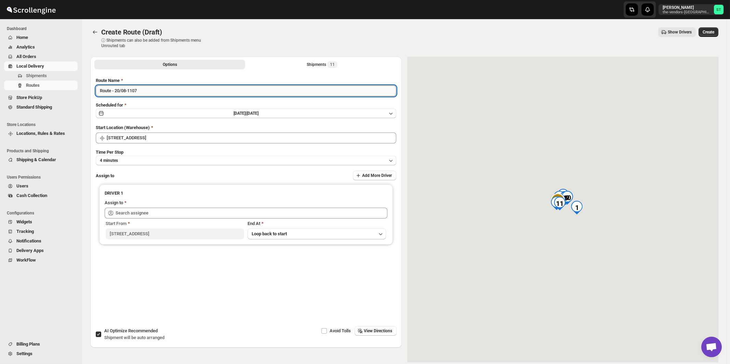
click at [192, 91] on input "Route - 20/08-1107" at bounding box center [246, 90] width 300 height 11
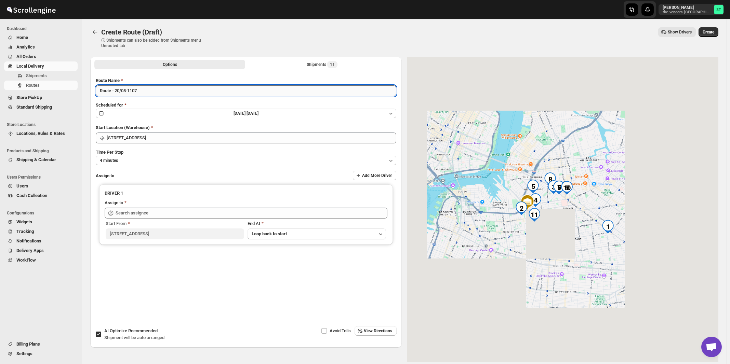
paste input "[PERSON_NAME]"
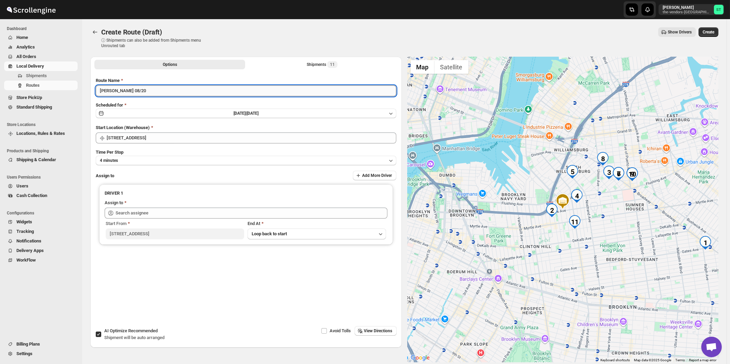
type input "[PERSON_NAME] 08/20"
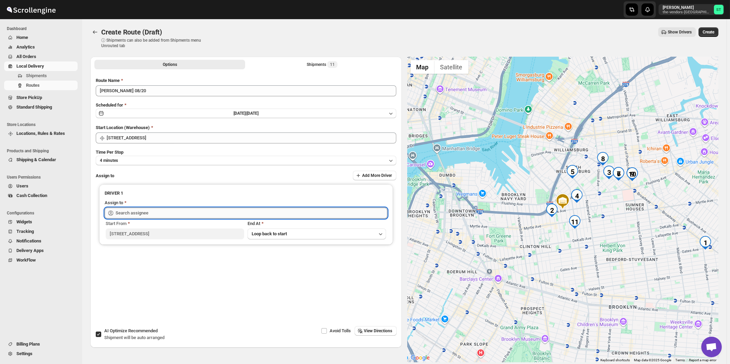
click at [187, 215] on input "text" at bounding box center [252, 213] width 272 height 11
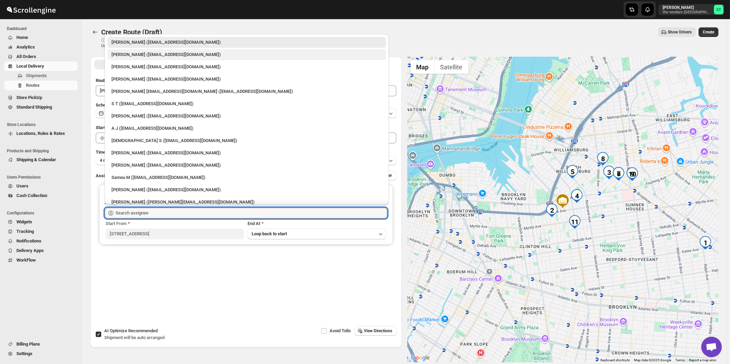
click at [137, 56] on div "[PERSON_NAME] ([EMAIL_ADDRESS][DOMAIN_NAME])" at bounding box center [246, 54] width 270 height 7
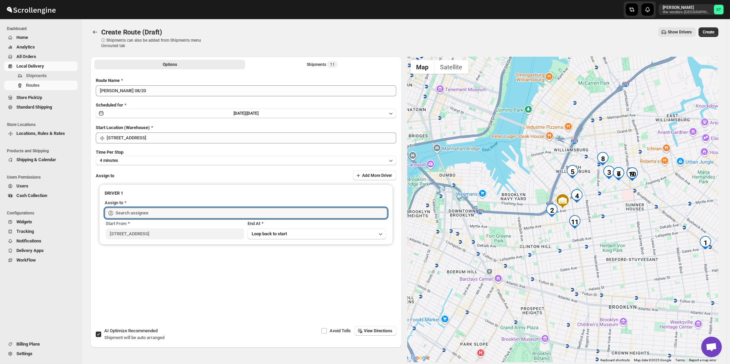
type input "[PERSON_NAME] ([EMAIL_ADDRESS][DOMAIN_NAME])"
click at [374, 328] on button "View Directions" at bounding box center [375, 331] width 42 height 10
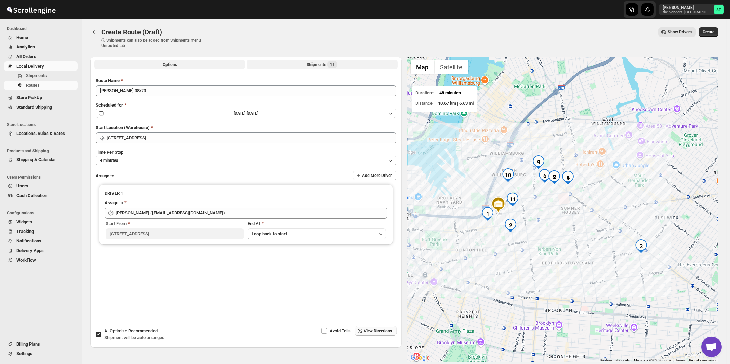
click at [327, 65] on div "Shipments 11" at bounding box center [322, 64] width 31 height 7
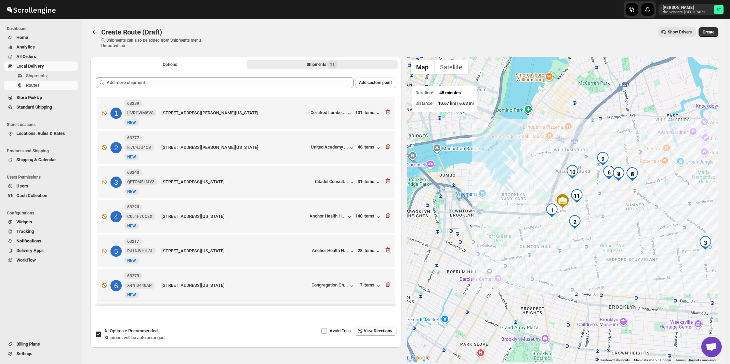
click at [118, 331] on span "AI Optimize Recommended" at bounding box center [130, 330] width 53 height 5
click at [101, 332] on input "AI Optimize Recommended Shipment will be auto arranged" at bounding box center [98, 334] width 5 height 5
checkbox input "false"
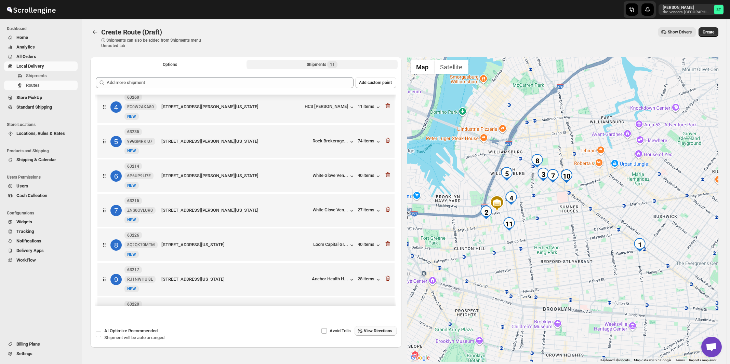
scroll to position [178, 0]
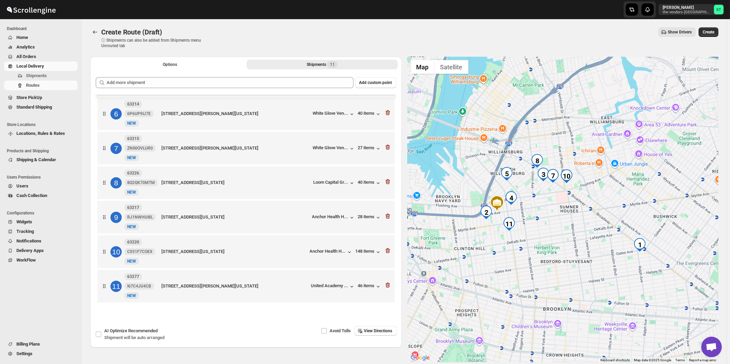
drag, startPoint x: 374, startPoint y: 330, endPoint x: 386, endPoint y: 311, distance: 23.5
click at [374, 330] on span "View Directions" at bounding box center [378, 330] width 28 height 5
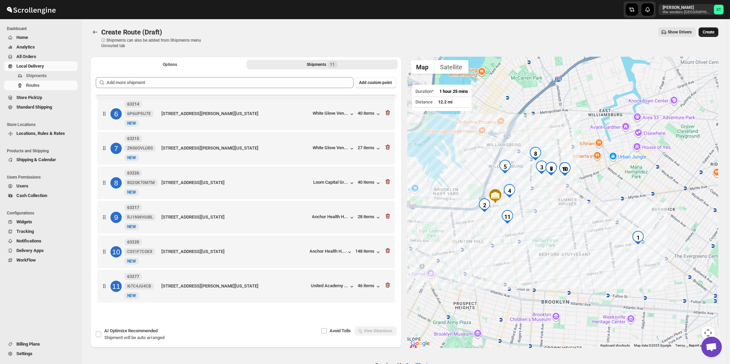
click at [713, 33] on span "Create" at bounding box center [708, 31] width 12 height 5
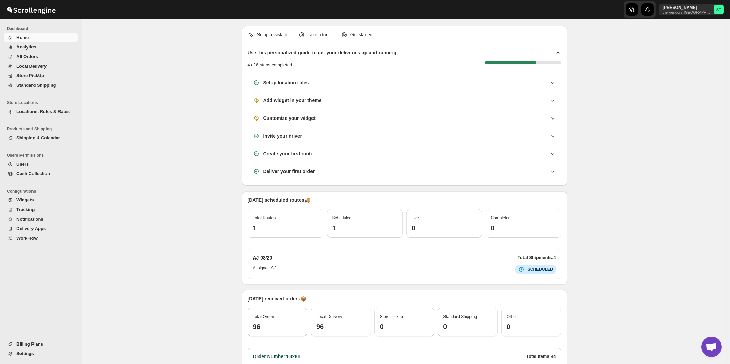
click at [26, 57] on span "All Orders" at bounding box center [27, 56] width 22 height 5
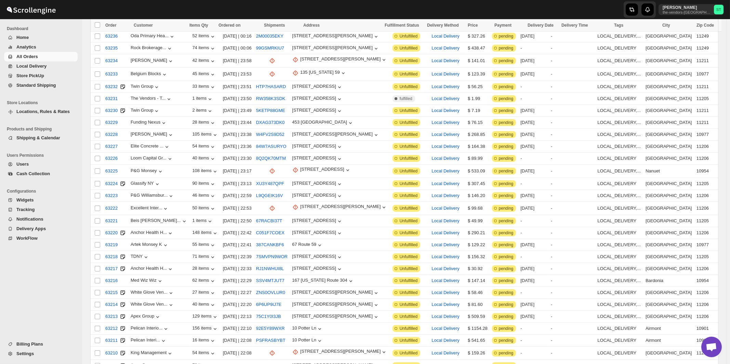
scroll to position [683, 0]
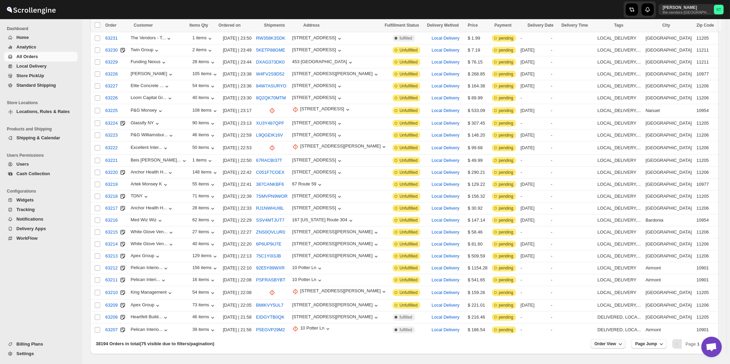
click at [615, 341] on span "Order View" at bounding box center [605, 343] width 22 height 5
click at [612, 294] on input "75" at bounding box center [608, 295] width 24 height 11
click at [611, 306] on div "Set" at bounding box center [613, 306] width 34 height 8
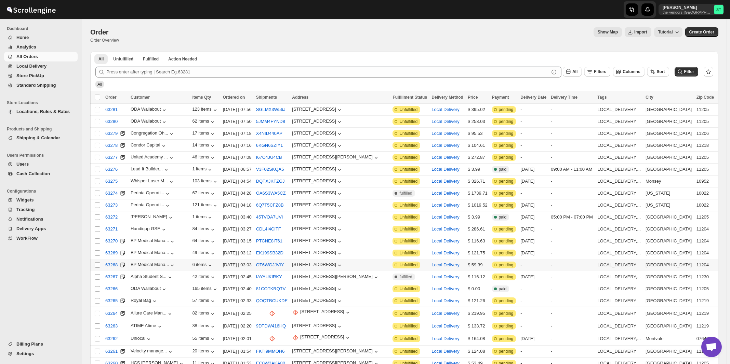
scroll to position [110, 0]
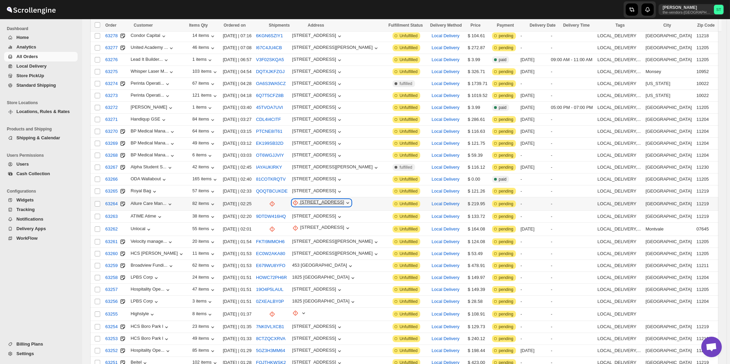
click at [327, 200] on div "[STREET_ADDRESS]" at bounding box center [322, 203] width 44 height 7
click at [327, 233] on span "Update manually" at bounding box center [333, 234] width 33 height 5
select select "US"
select select "[US_STATE]"
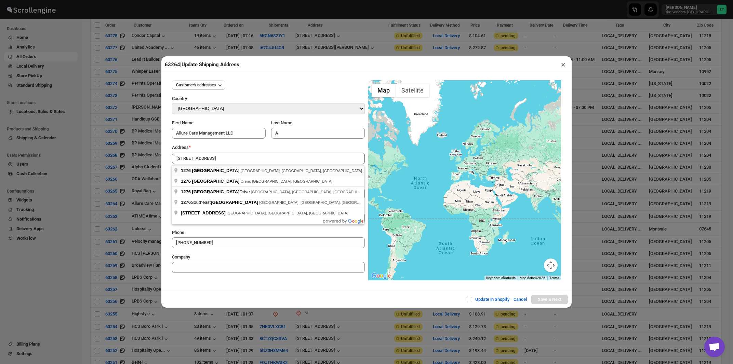
type input "1276 50th Street, Brooklyn, NY, USA"
type input "[GEOGRAPHIC_DATA]"
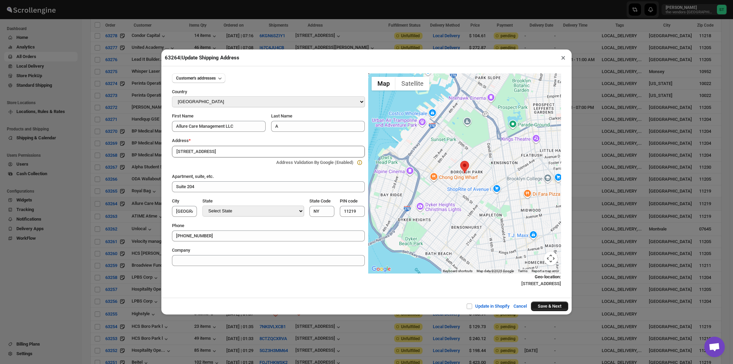
click at [540, 307] on button "Save & Next" at bounding box center [549, 307] width 37 height 10
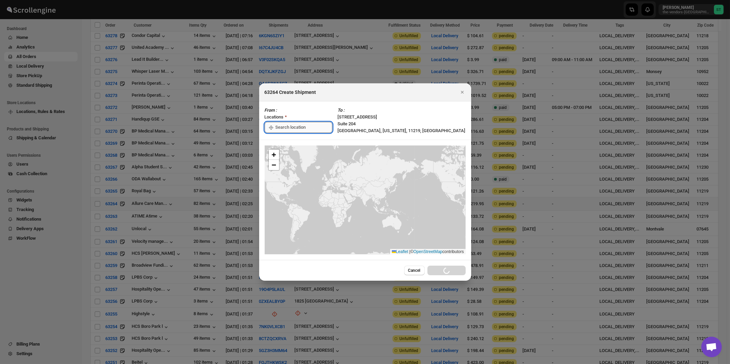
click at [288, 123] on input ":raj:" at bounding box center [303, 127] width 57 height 11
click at [286, 140] on div "[STREET_ADDRESS]" at bounding box center [313, 142] width 84 height 7
type input "[STREET_ADDRESS]"
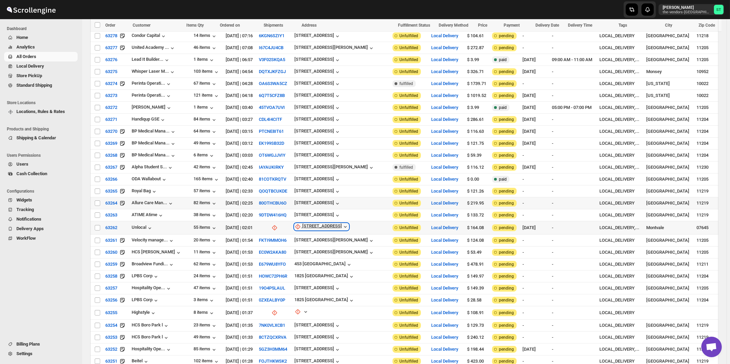
click at [325, 224] on div "[STREET_ADDRESS]" at bounding box center [322, 227] width 40 height 7
click at [327, 255] on span "Update manually" at bounding box center [327, 258] width 36 height 7
select select "US"
select select "New Jersey"
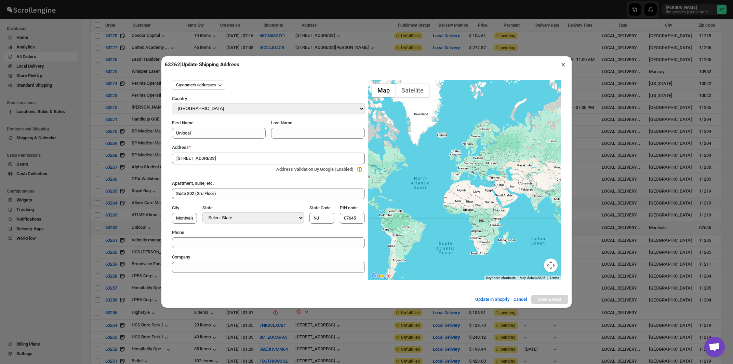
click at [226, 147] on div "Address *" at bounding box center [268, 147] width 193 height 7
click at [227, 158] on input "200 Market St Mon" at bounding box center [268, 159] width 193 height 12
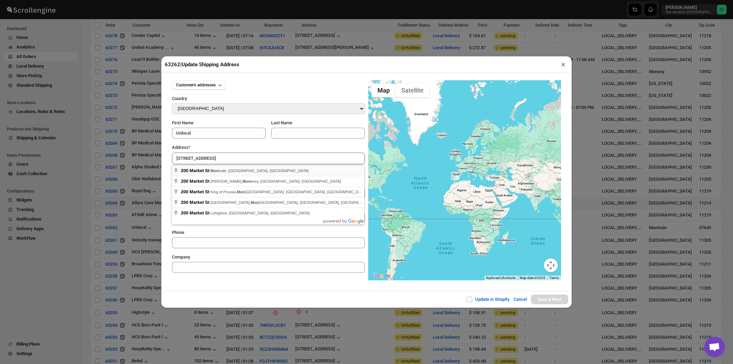
type input "200 Market St, Montvale, NJ, USA"
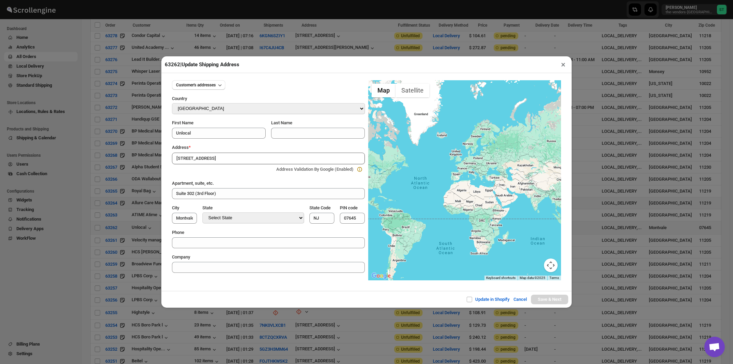
type input "[GEOGRAPHIC_DATA]"
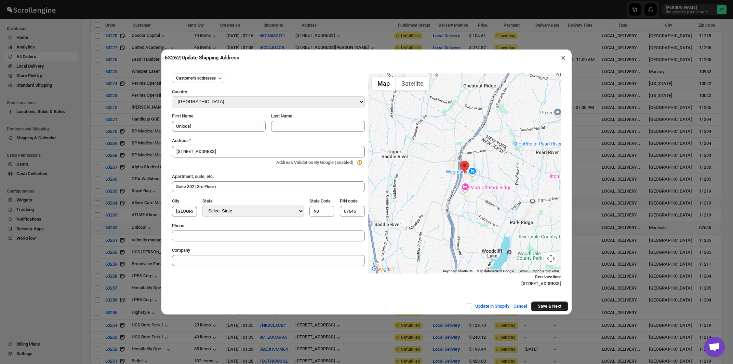
click at [552, 308] on button "Save & Next" at bounding box center [549, 307] width 37 height 10
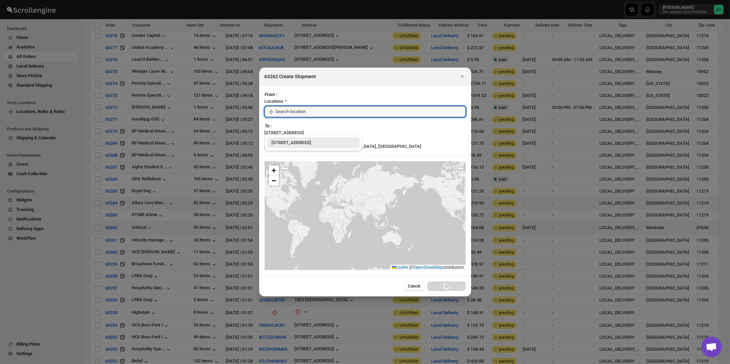
click at [282, 139] on div "[STREET_ADDRESS]" at bounding box center [313, 142] width 92 height 11
type input "[STREET_ADDRESS]"
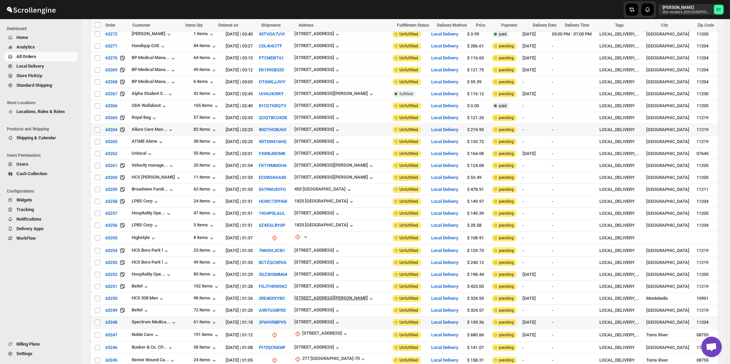
scroll to position [256, 0]
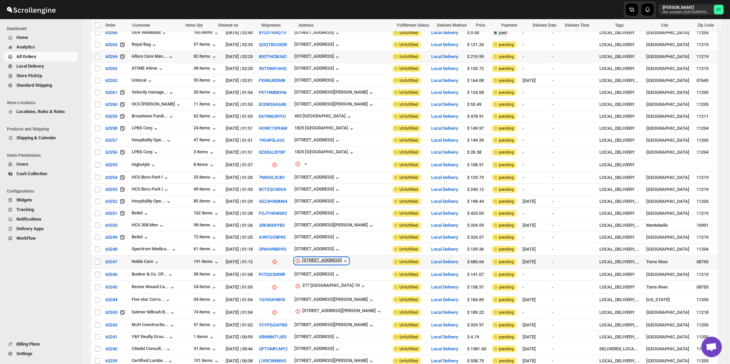
click at [320, 258] on div "229 Rte 70" at bounding box center [322, 261] width 40 height 7
click at [315, 291] on span "Update manually" at bounding box center [319, 288] width 32 height 5
select select "US"
select select "New Jersey"
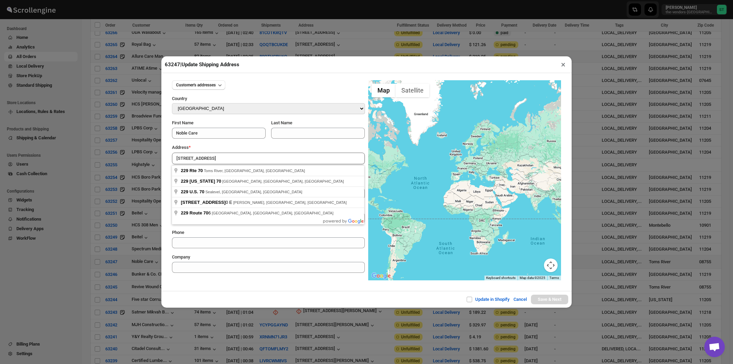
click at [228, 148] on div "Address *" at bounding box center [268, 147] width 193 height 7
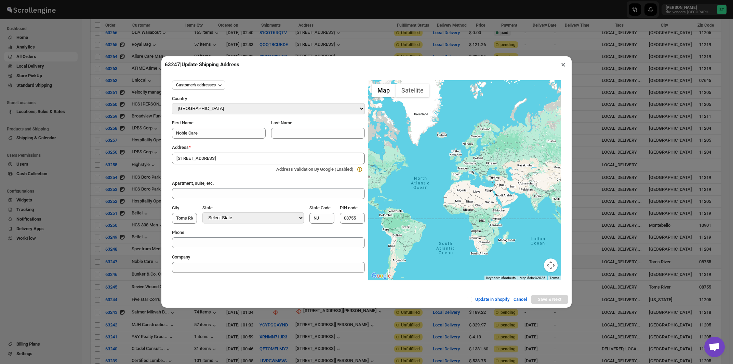
click at [225, 160] on input "229 Rte 70" at bounding box center [268, 159] width 193 height 12
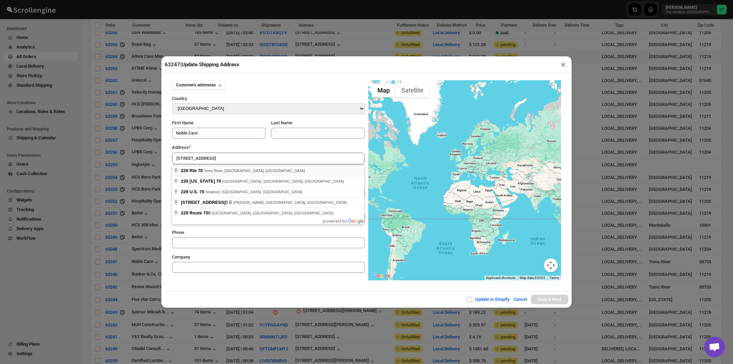
type input "229 Rte 70, Toms River, NJ, USA"
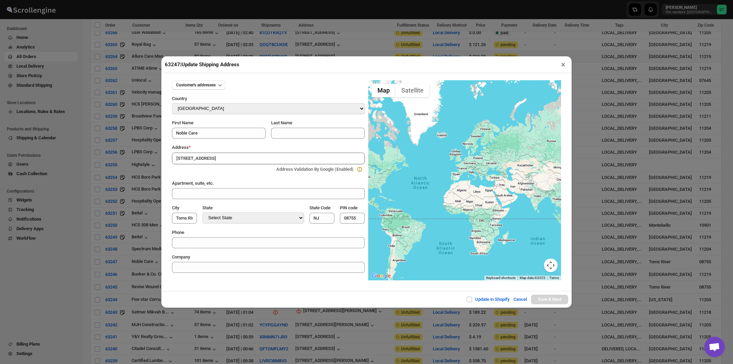
type input "Ocean County"
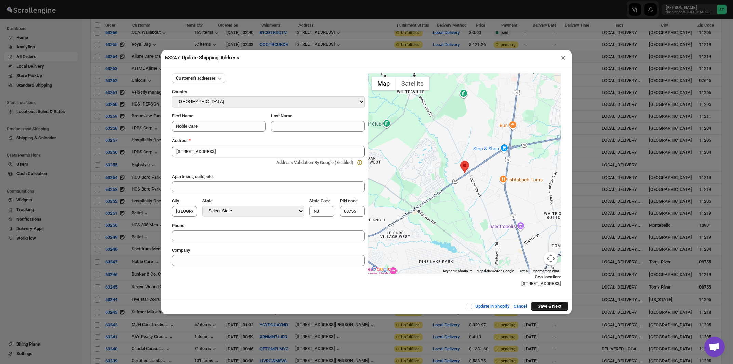
click at [552, 308] on button "Save & Next" at bounding box center [549, 307] width 37 height 10
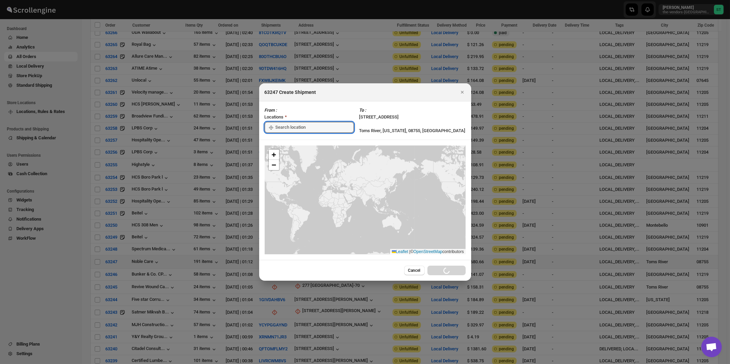
click at [297, 129] on input ":rgg:" at bounding box center [314, 127] width 78 height 11
click at [292, 143] on div "[STREET_ADDRESS]" at bounding box center [313, 142] width 84 height 7
type input "[STREET_ADDRESS]"
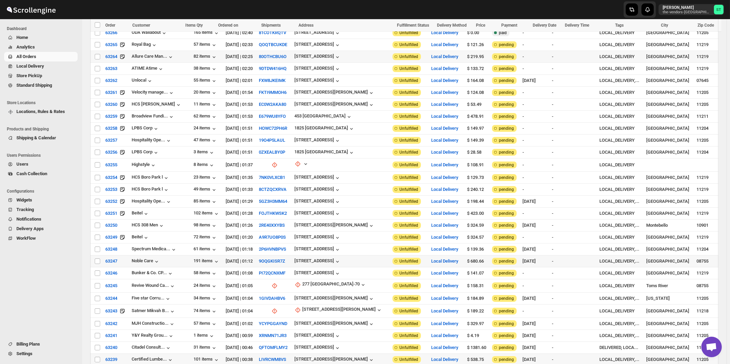
scroll to position [329, 0]
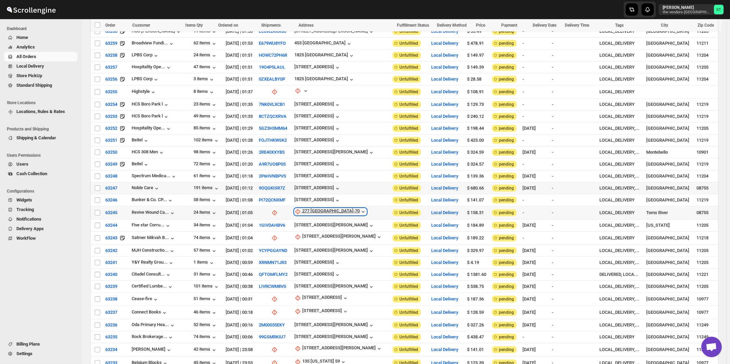
click at [316, 208] on div "277 NJ-70" at bounding box center [330, 211] width 57 height 7
click at [314, 237] on span "Update manually" at bounding box center [319, 238] width 32 height 5
select select "US"
select select "New Jersey"
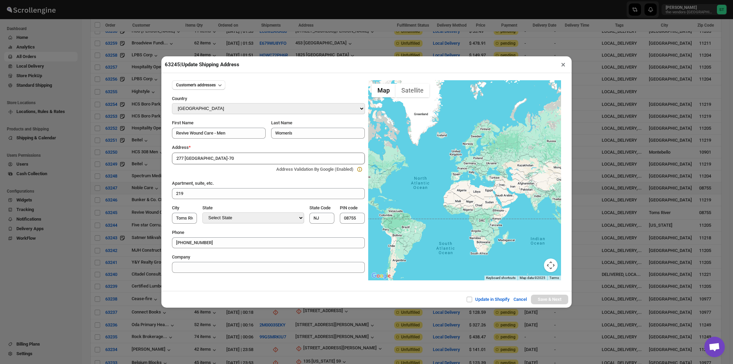
type input "277 NJ-70, Toms River, NJ, USA"
type input "Ocean County"
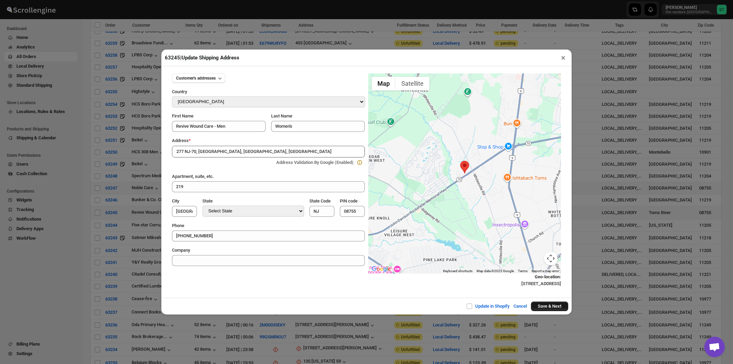
click at [544, 307] on button "Save & Next" at bounding box center [549, 307] width 37 height 10
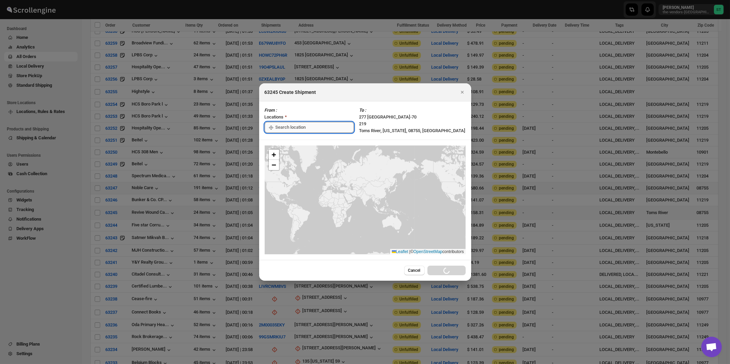
click at [298, 128] on input ":rh7:" at bounding box center [314, 127] width 78 height 11
click at [293, 142] on div "[STREET_ADDRESS]" at bounding box center [313, 142] width 84 height 7
type input "[STREET_ADDRESS]"
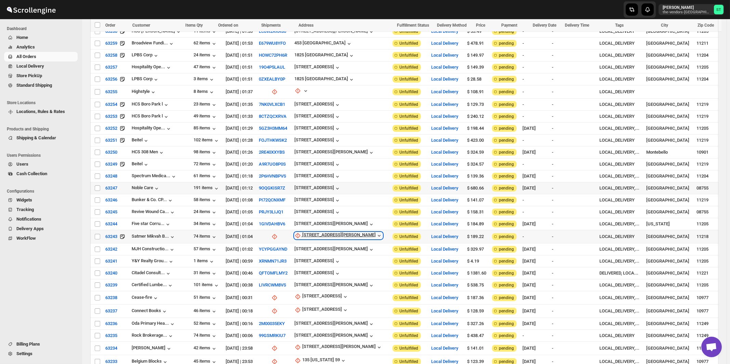
click at [322, 232] on div "[STREET_ADDRESS][PERSON_NAME]" at bounding box center [338, 235] width 73 height 7
click at [326, 260] on span "Update manually" at bounding box center [322, 261] width 32 height 5
select select "US"
select select "[US_STATE]"
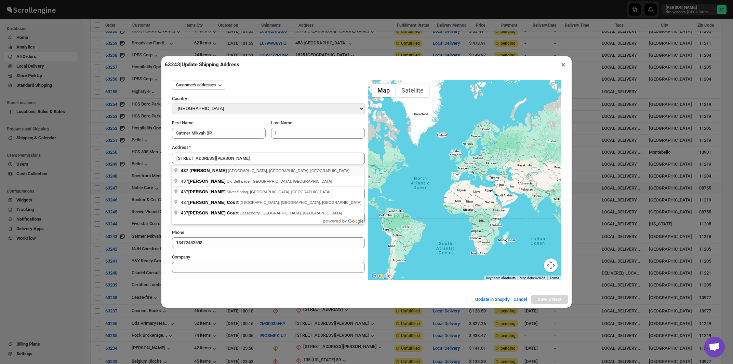
type input "437 Dahill Rd, Brooklyn, NY, USA"
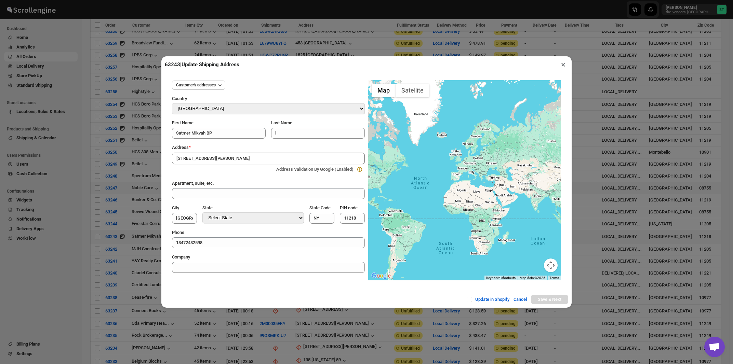
type input "[GEOGRAPHIC_DATA]"
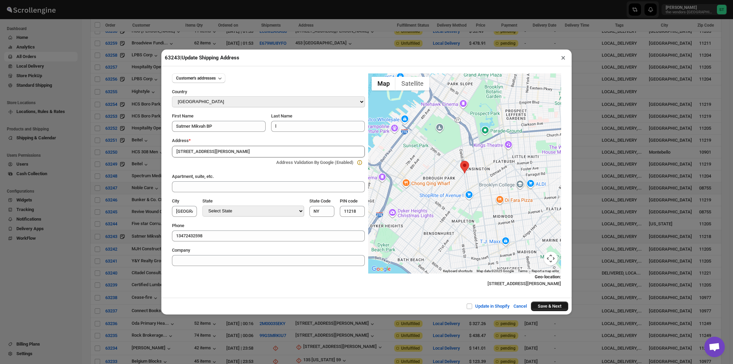
click at [540, 307] on button "Save & Next" at bounding box center [549, 307] width 37 height 10
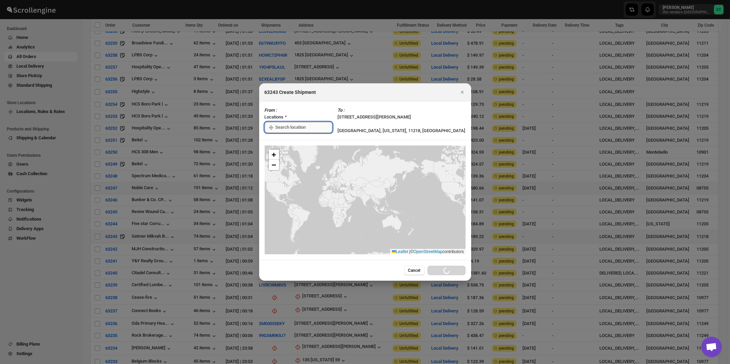
click at [303, 126] on input ":rhv:" at bounding box center [303, 127] width 57 height 11
click at [298, 145] on div "[STREET_ADDRESS]" at bounding box center [313, 142] width 84 height 7
type input "[STREET_ADDRESS]"
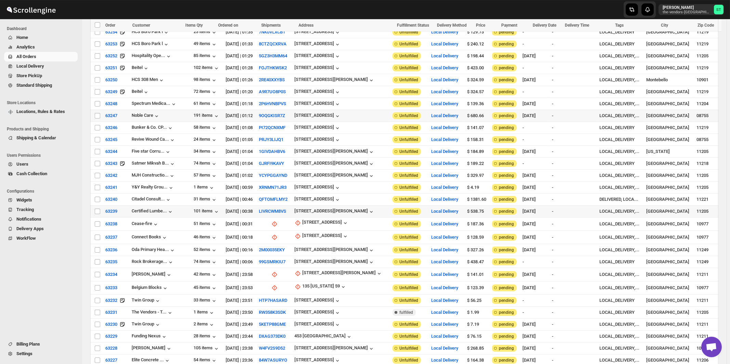
scroll to position [403, 0]
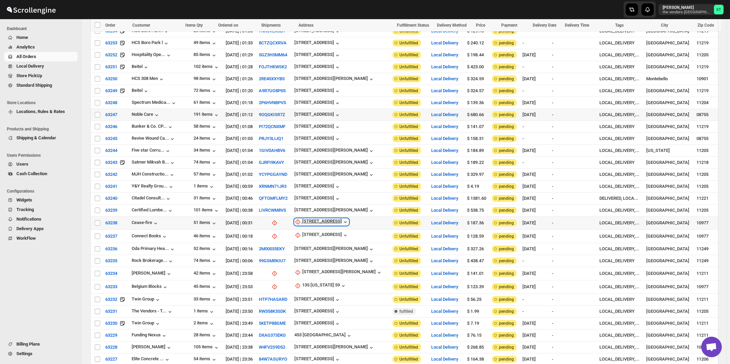
click at [323, 219] on div "[STREET_ADDRESS]" at bounding box center [322, 222] width 40 height 7
click at [322, 246] on span "Update manually" at bounding box center [325, 246] width 32 height 5
select select "US"
select select "[US_STATE]"
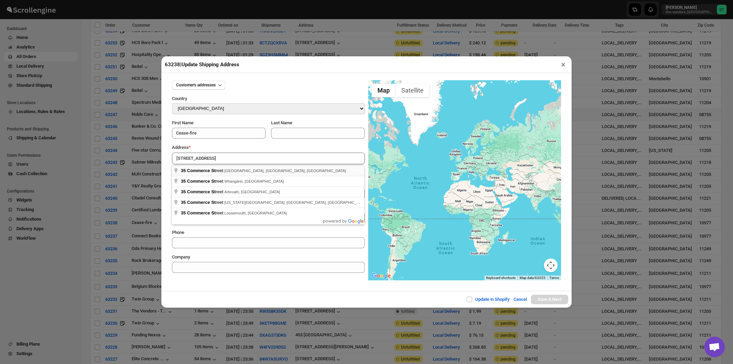
type input "35 Commerce Street, Spring Valley, NY, USA"
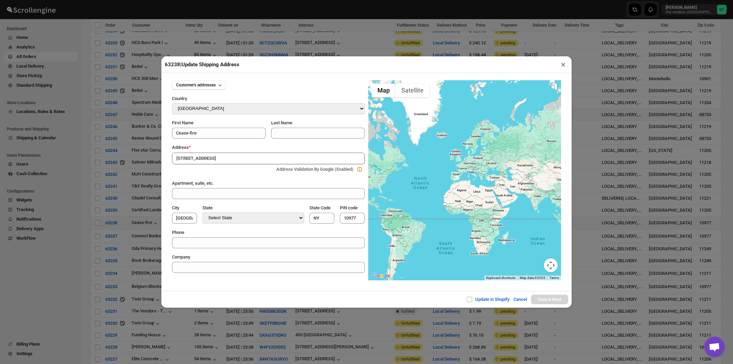
type input "[GEOGRAPHIC_DATA]"
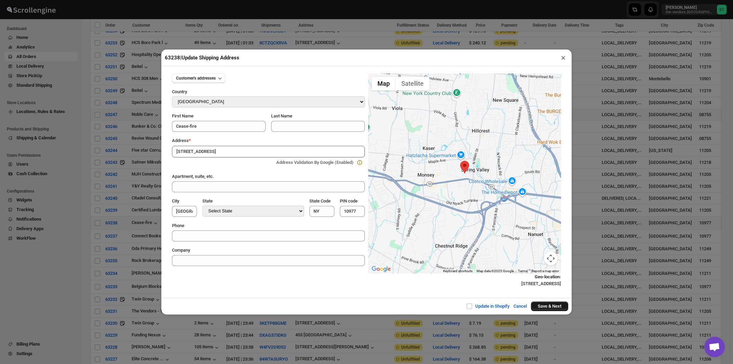
click at [542, 307] on button "Save & Next" at bounding box center [549, 307] width 37 height 10
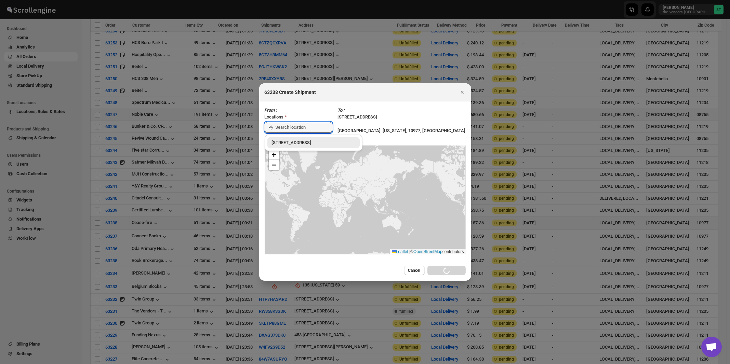
click at [303, 140] on div "[STREET_ADDRESS]" at bounding box center [313, 142] width 84 height 7
type input "[STREET_ADDRESS]"
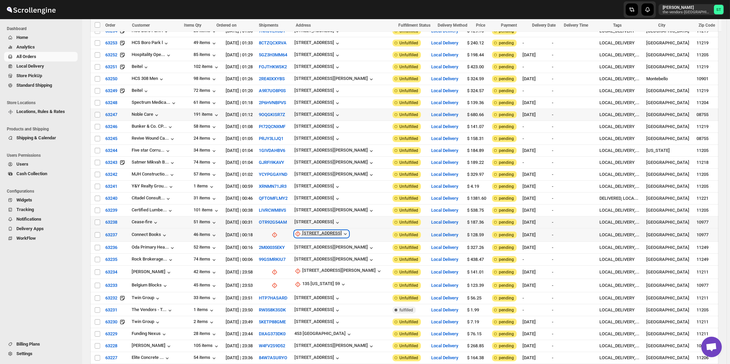
click at [313, 231] on div "[STREET_ADDRESS]" at bounding box center [322, 234] width 40 height 7
click at [311, 259] on span "Update manually" at bounding box center [317, 258] width 32 height 5
select select "US"
select select "[US_STATE]"
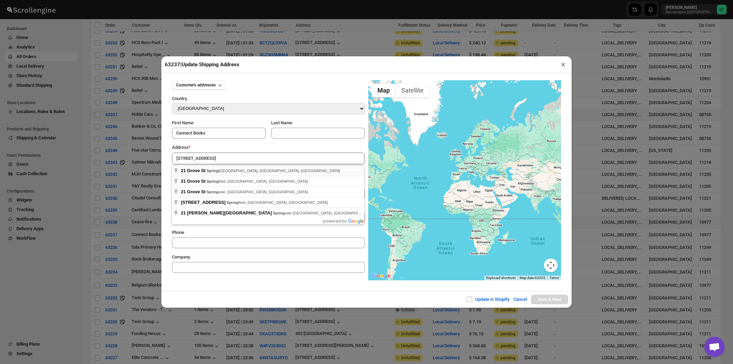
type input "21 Grove St, Spring Valley, NY, USA"
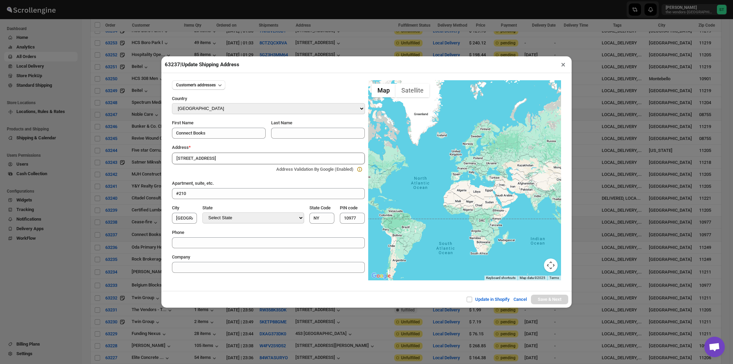
type input "[GEOGRAPHIC_DATA]"
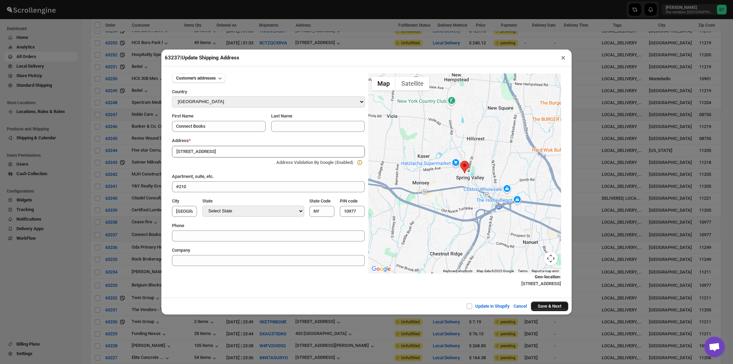
click at [546, 308] on button "Save & Next" at bounding box center [549, 307] width 37 height 10
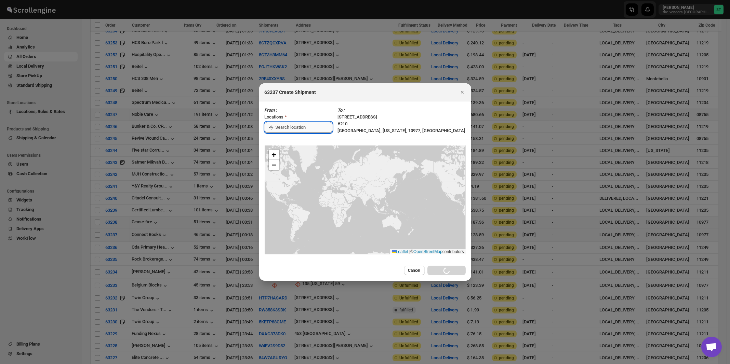
click at [295, 127] on input ":rk4:" at bounding box center [303, 127] width 57 height 11
click at [292, 141] on div "[STREET_ADDRESS]" at bounding box center [313, 142] width 84 height 7
type input "[STREET_ADDRESS]"
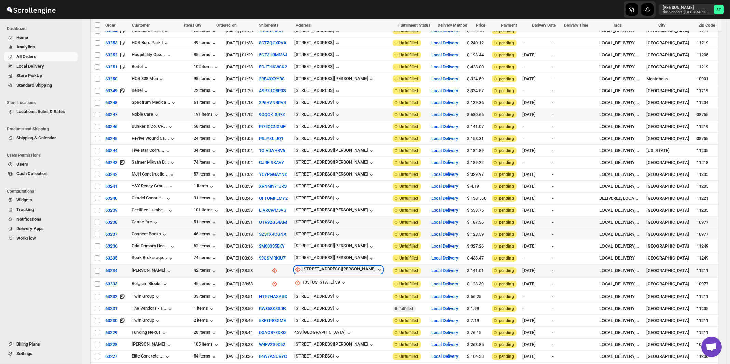
click at [317, 267] on div "306 Marcy Avenue" at bounding box center [338, 270] width 73 height 7
click at [314, 293] on span "Update manually" at bounding box center [324, 293] width 32 height 5
select select "US"
select select "[US_STATE]"
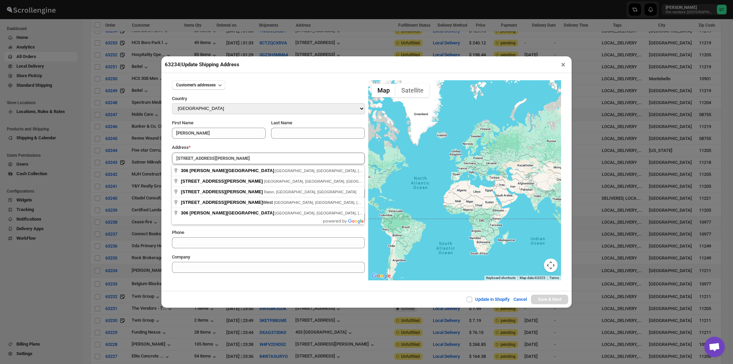
click at [231, 147] on div "Address *" at bounding box center [268, 147] width 193 height 7
click at [226, 159] on input "306 Marcy Avenue" at bounding box center [268, 159] width 193 height 12
type input "306 Marcy Avenue, Brooklyn, NY, USA"
type input "[GEOGRAPHIC_DATA]"
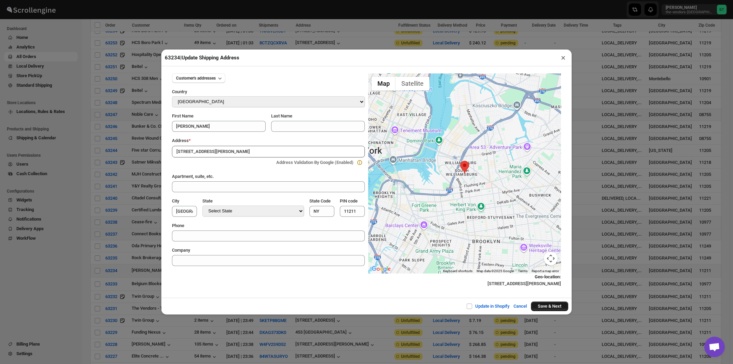
click at [545, 309] on button "Save & Next" at bounding box center [549, 307] width 37 height 10
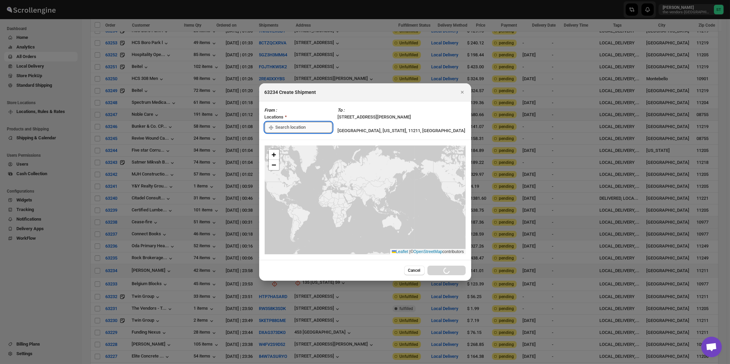
click at [297, 127] on input ":rl6:" at bounding box center [303, 127] width 57 height 11
click at [292, 142] on div "[STREET_ADDRESS]" at bounding box center [313, 142] width 84 height 7
type input "[STREET_ADDRESS]"
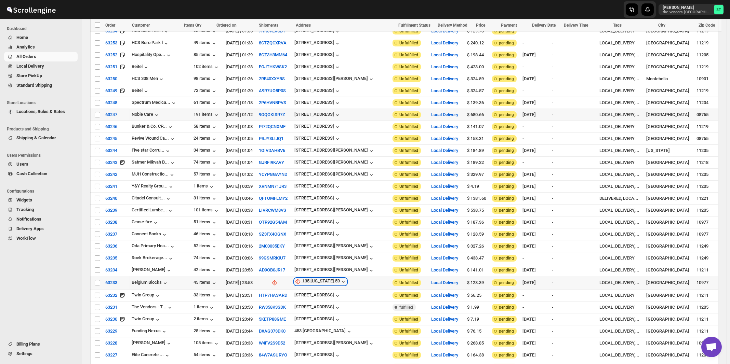
click at [315, 279] on div "135 [US_STATE] 59" at bounding box center [321, 282] width 38 height 7
click at [314, 307] on span "Update manually" at bounding box center [323, 304] width 32 height 5
select select "US"
select select "[US_STATE]"
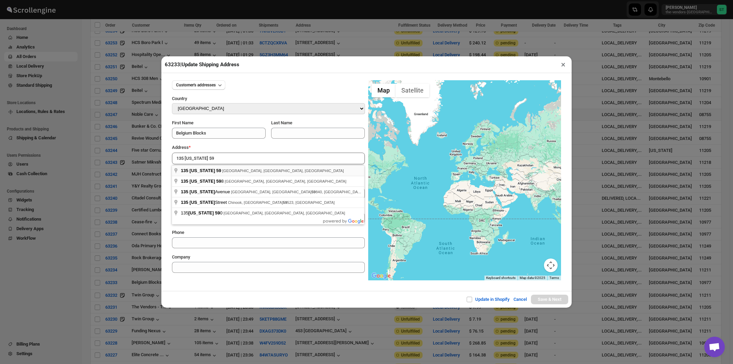
type input "135 New York 59, Spring Valley, NY, USA"
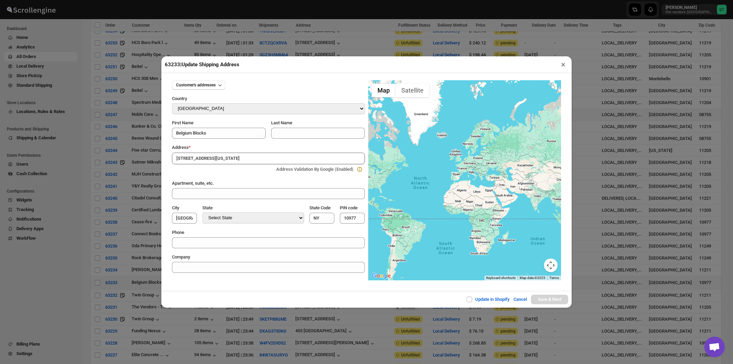
type input "[GEOGRAPHIC_DATA]"
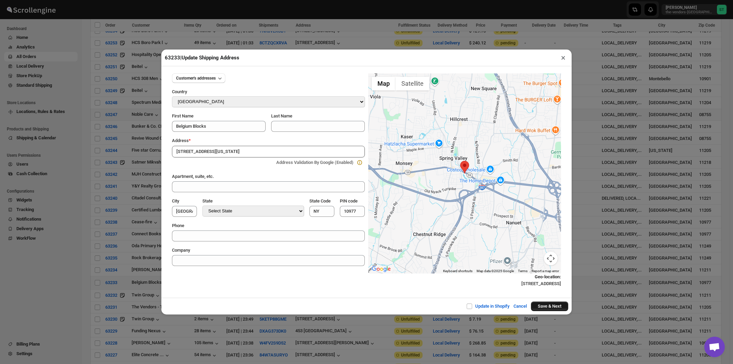
click at [544, 307] on button "Save & Next" at bounding box center [549, 307] width 37 height 10
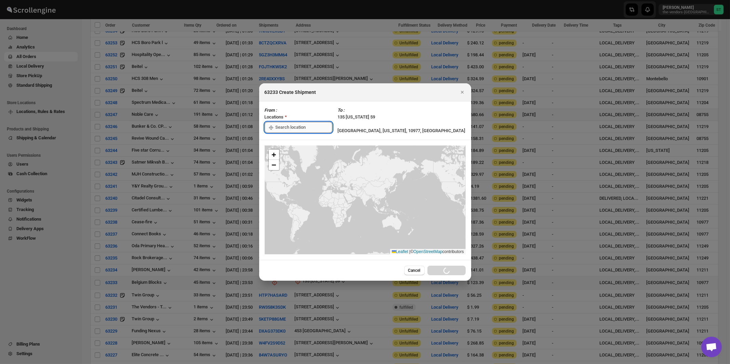
click at [284, 127] on input ":rlh:" at bounding box center [303, 127] width 57 height 11
click at [283, 143] on div "[STREET_ADDRESS]" at bounding box center [313, 142] width 84 height 7
type input "[STREET_ADDRESS]"
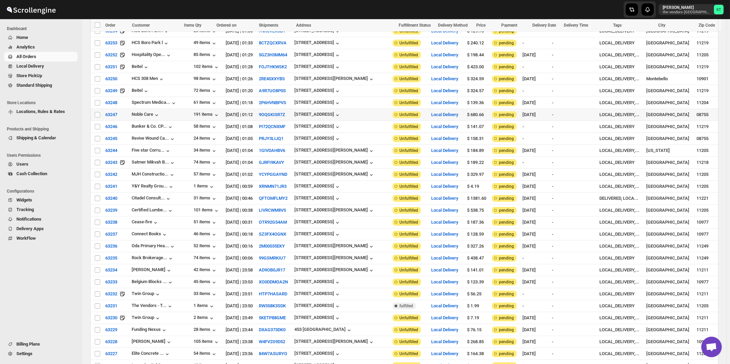
scroll to position [550, 0]
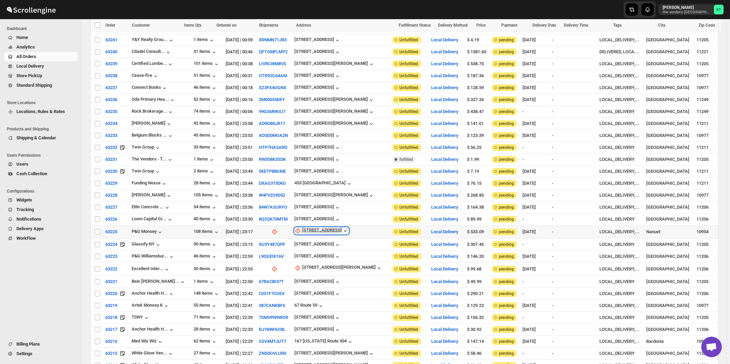
click at [314, 228] on div "[STREET_ADDRESS]" at bounding box center [322, 231] width 40 height 7
click at [313, 251] on span "Update manually" at bounding box center [314, 251] width 32 height 5
select select "US"
select select "[US_STATE]"
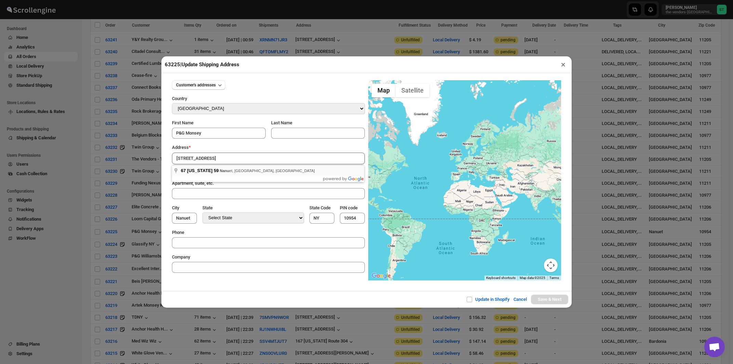
type input "67 New York 59, Nanuet, NY, USA"
type input "[GEOGRAPHIC_DATA]"
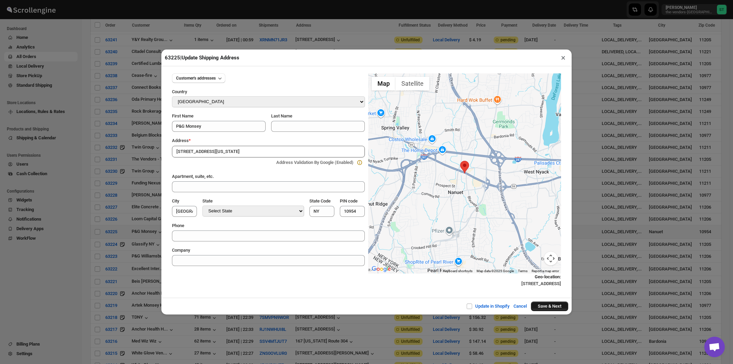
click at [550, 310] on button "Save & Next" at bounding box center [549, 307] width 37 height 10
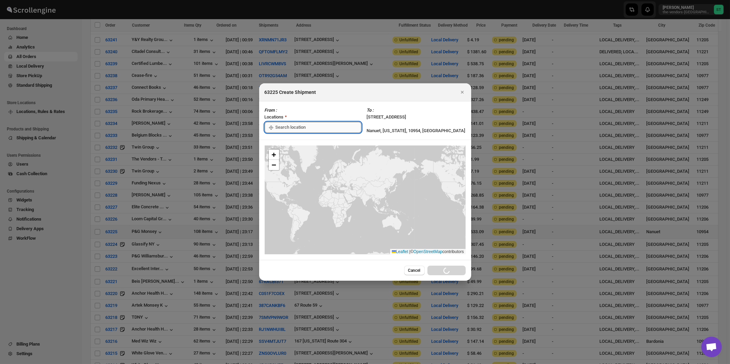
click at [285, 128] on input ":rob:" at bounding box center [318, 127] width 86 height 11
click at [285, 143] on div "[STREET_ADDRESS]" at bounding box center [313, 142] width 84 height 7
type input "[STREET_ADDRESS]"
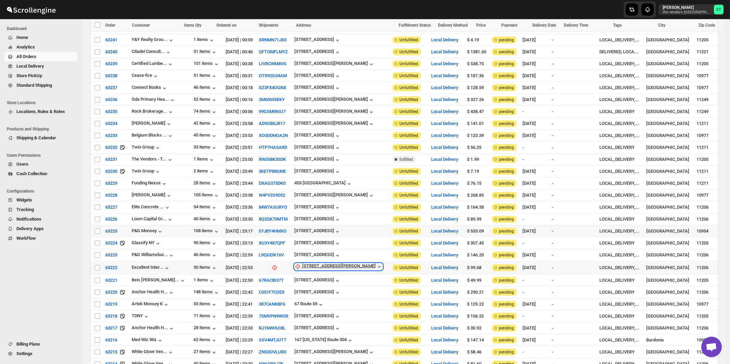
click at [311, 263] on div "242 Lynch St" at bounding box center [338, 266] width 73 height 7
click at [314, 287] on span "Update manually" at bounding box center [318, 286] width 32 height 5
select select "US"
select select "[US_STATE]"
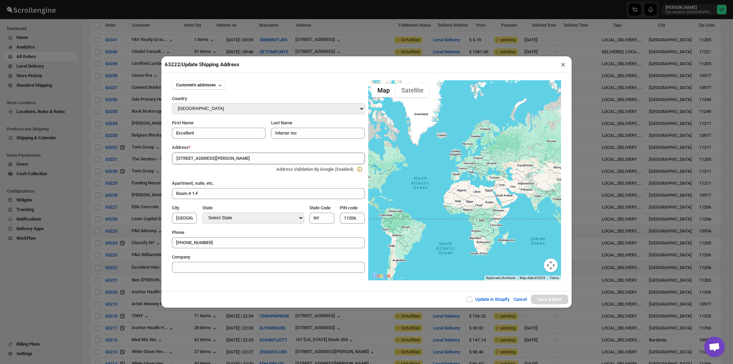
type input "242 Lynch Street, Brooklyn, NY, USA"
type input "[GEOGRAPHIC_DATA]"
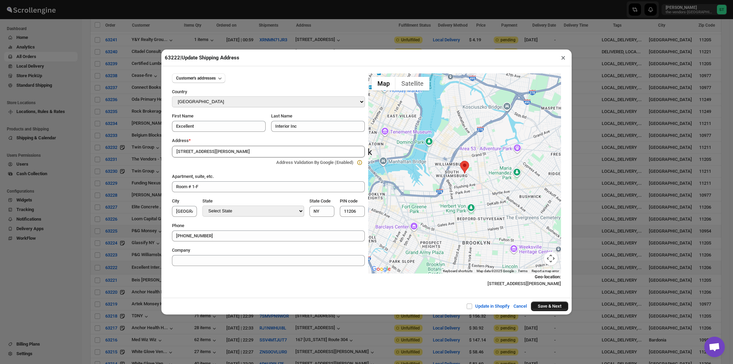
click at [546, 305] on button "Save & Next" at bounding box center [549, 307] width 37 height 10
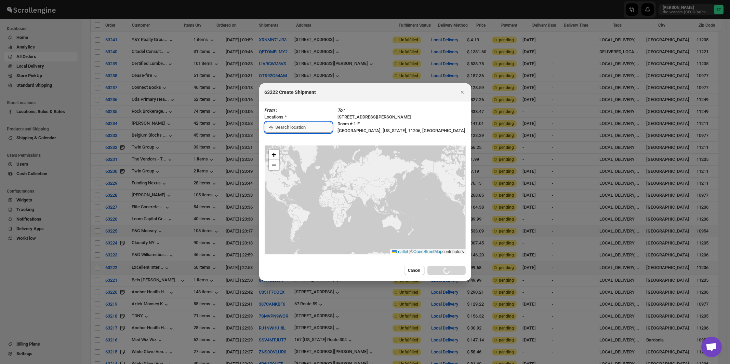
click at [285, 128] on input ":rpe:" at bounding box center [303, 127] width 57 height 11
click at [284, 144] on div "[STREET_ADDRESS]" at bounding box center [313, 142] width 84 height 7
type input "[STREET_ADDRESS]"
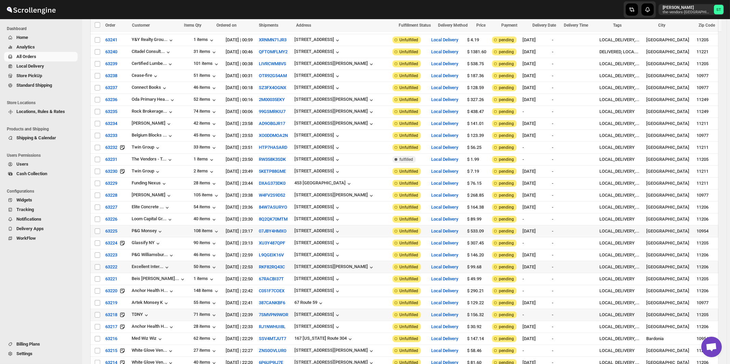
scroll to position [659, 0]
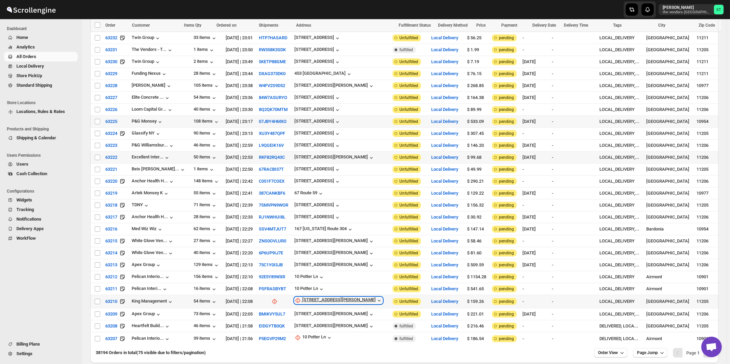
click at [317, 297] on div "[STREET_ADDRESS][PERSON_NAME]" at bounding box center [338, 300] width 73 height 7
click at [321, 315] on span "Update manually" at bounding box center [325, 317] width 32 height 5
select select "US"
select select "[US_STATE]"
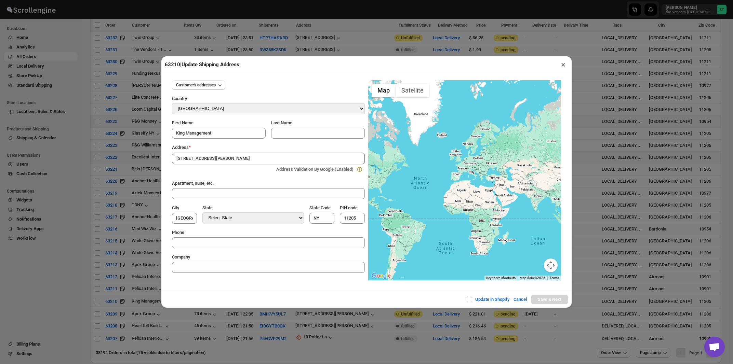
type input "115 Sanford Street, Brooklyn, NY, USA"
type input "[GEOGRAPHIC_DATA]"
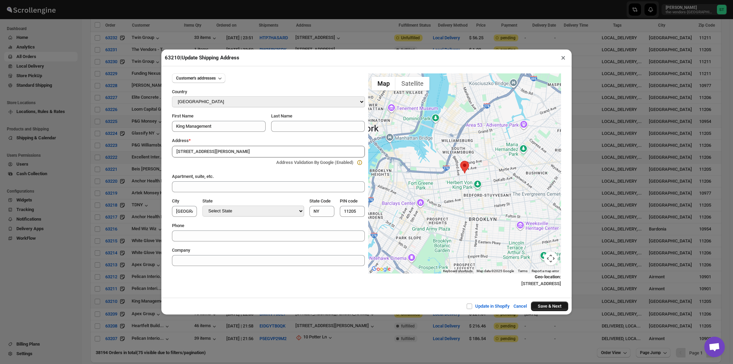
click at [544, 306] on button "Save & Next" at bounding box center [549, 307] width 37 height 10
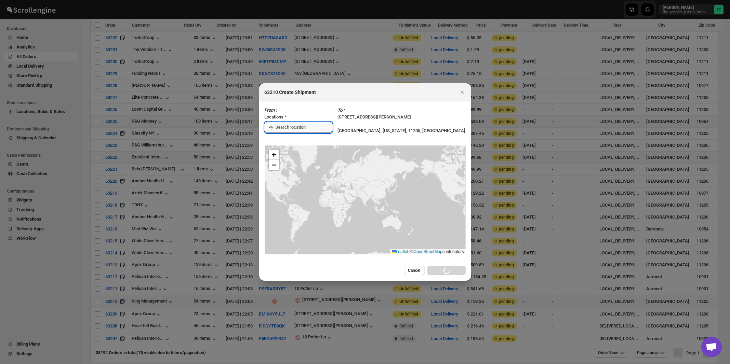
click at [306, 124] on input ":rts:" at bounding box center [303, 127] width 57 height 11
click at [295, 143] on div "[STREET_ADDRESS]" at bounding box center [313, 142] width 84 height 7
type input "[STREET_ADDRESS]"
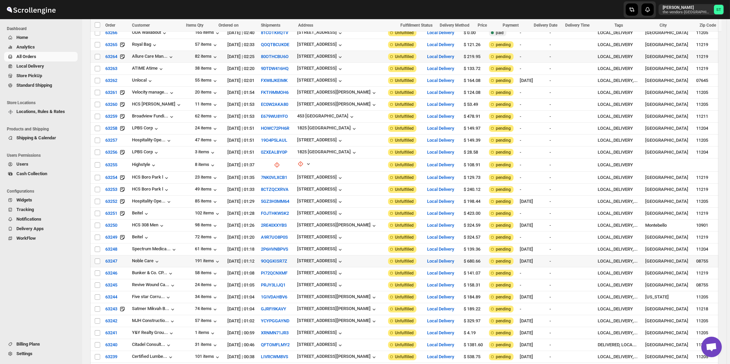
scroll to position [0, 0]
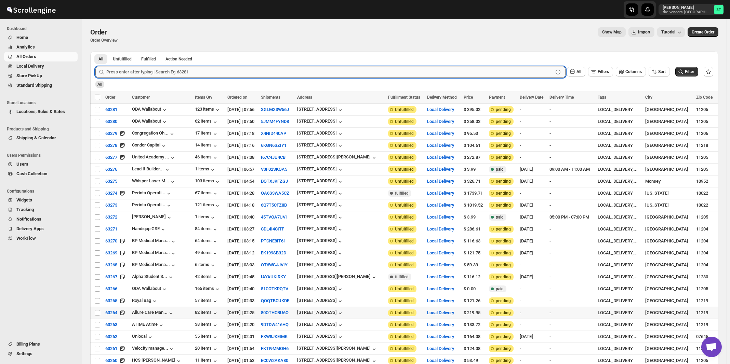
click at [132, 74] on input "text" at bounding box center [329, 72] width 447 height 11
type input "63196"
click at [95, 51] on button "Submit" at bounding box center [104, 54] width 19 height 7
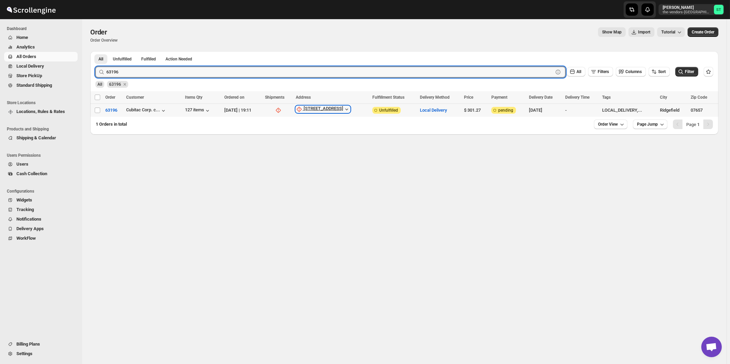
click at [327, 109] on div "[STREET_ADDRESS]" at bounding box center [323, 109] width 40 height 7
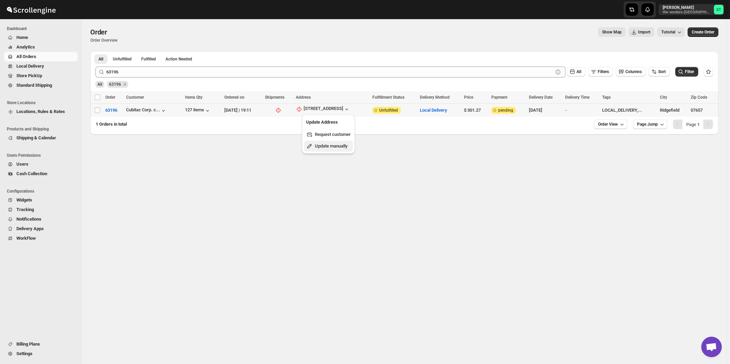
click at [330, 148] on span "Update manually" at bounding box center [331, 146] width 32 height 5
select select "US"
select select "New Jersey"
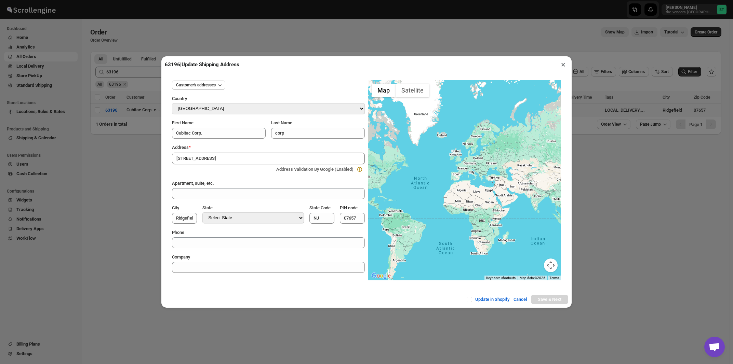
click at [217, 147] on div "Address *" at bounding box center [268, 147] width 193 height 7
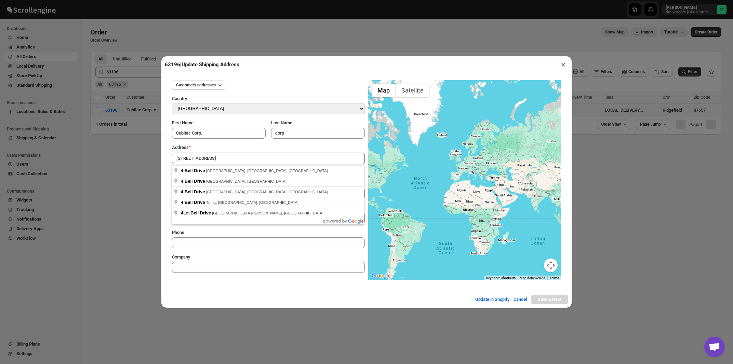
click at [213, 158] on input "[STREET_ADDRESS]" at bounding box center [268, 159] width 193 height 12
type input "4 Bell Drive, Ridgefield, NJ, USA"
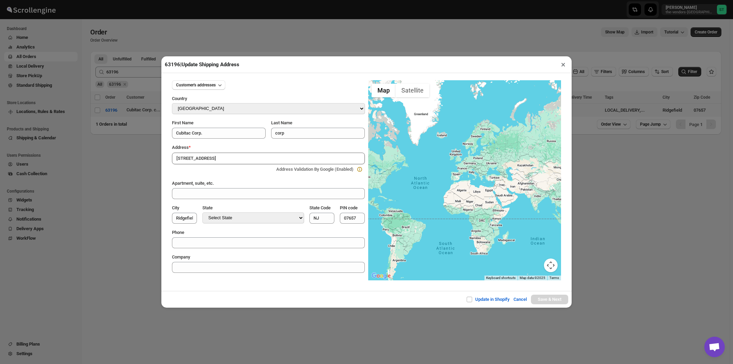
type input "[GEOGRAPHIC_DATA]"
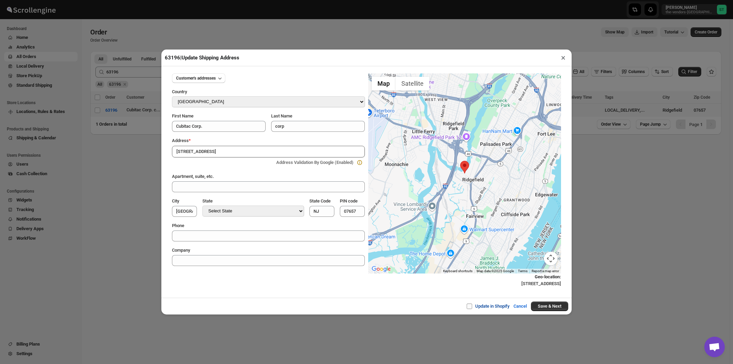
click at [469, 307] on input "Update in Shopify" at bounding box center [471, 306] width 5 height 5
checkbox input "true"
click at [537, 307] on button "Save & Next" at bounding box center [549, 307] width 37 height 10
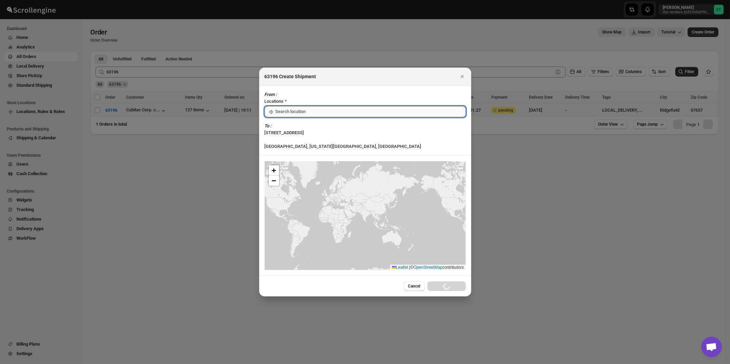
click at [292, 117] on input ":r1n6:" at bounding box center [370, 111] width 190 height 11
click at [290, 143] on div "[STREET_ADDRESS]" at bounding box center [313, 142] width 84 height 7
type input "[STREET_ADDRESS]"
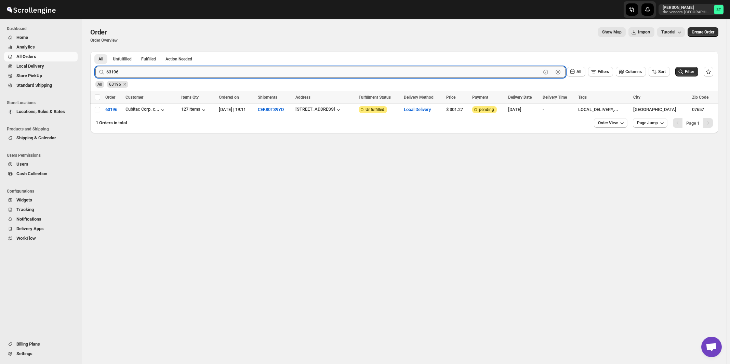
click at [125, 70] on input "63196" at bounding box center [323, 72] width 434 height 11
type input "63201"
click at [95, 51] on button "Submit" at bounding box center [104, 54] width 19 height 7
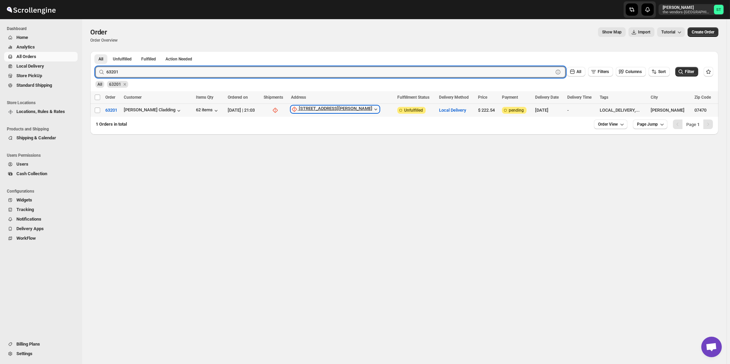
click at [324, 109] on div "[STREET_ADDRESS][PERSON_NAME]" at bounding box center [335, 109] width 73 height 7
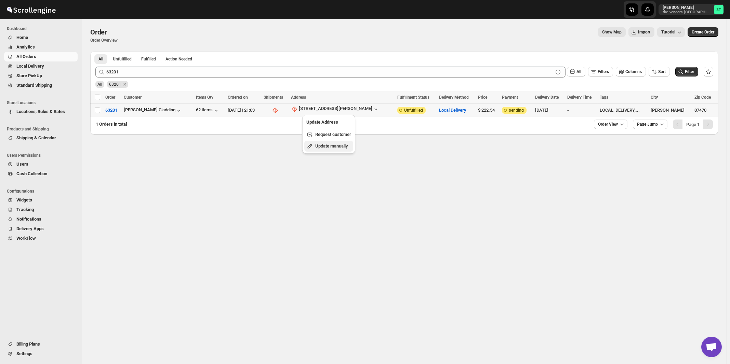
click at [324, 146] on span "Update manually" at bounding box center [331, 146] width 32 height 5
select select "US"
select select "New Jersey"
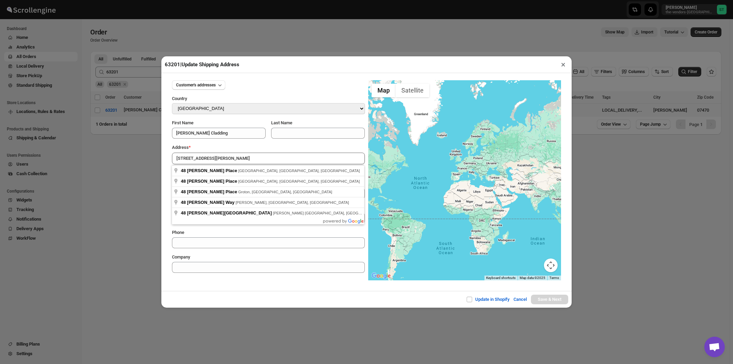
click at [230, 148] on div "Address *" at bounding box center [268, 147] width 193 height 7
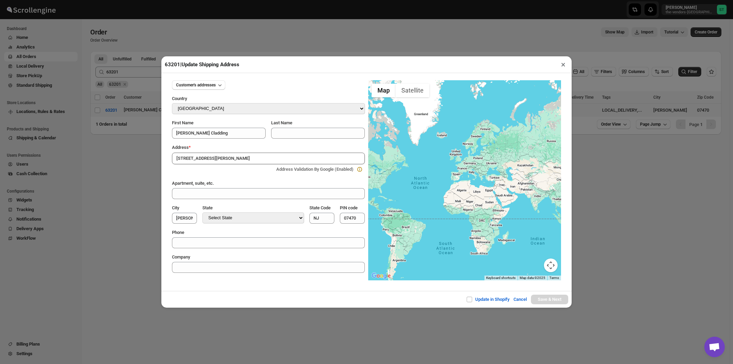
click at [230, 161] on input "[STREET_ADDRESS][PERSON_NAME]" at bounding box center [268, 159] width 193 height 12
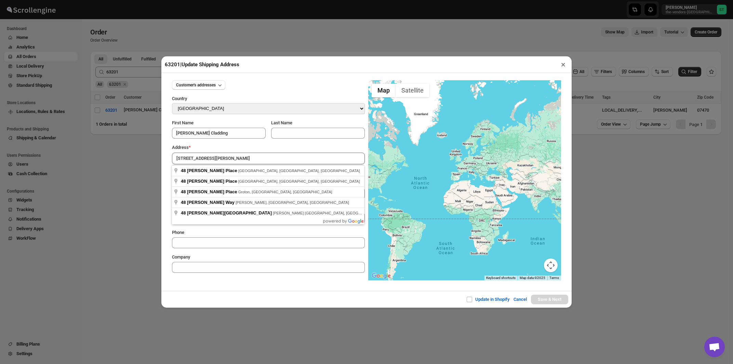
type input "48 Burgess Place, Wayne, NJ, USA"
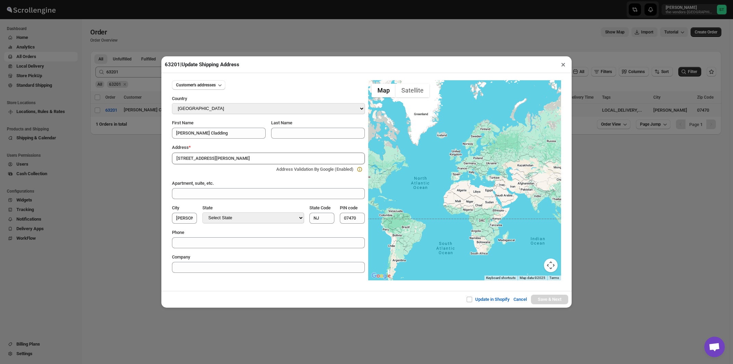
type input "Passaic County"
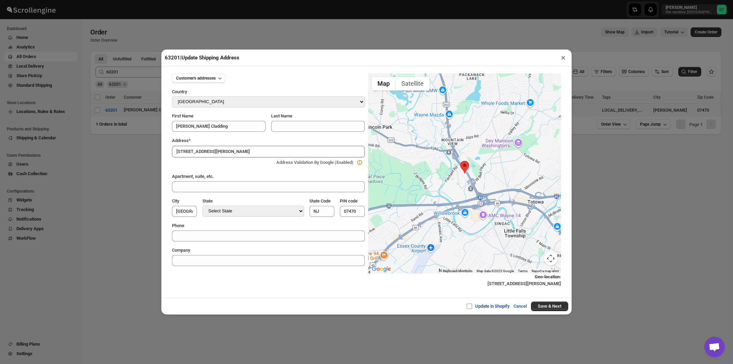
click at [470, 307] on input "Update in Shopify" at bounding box center [471, 306] width 5 height 5
checkbox input "true"
click at [537, 308] on button "Save & Next" at bounding box center [549, 307] width 37 height 10
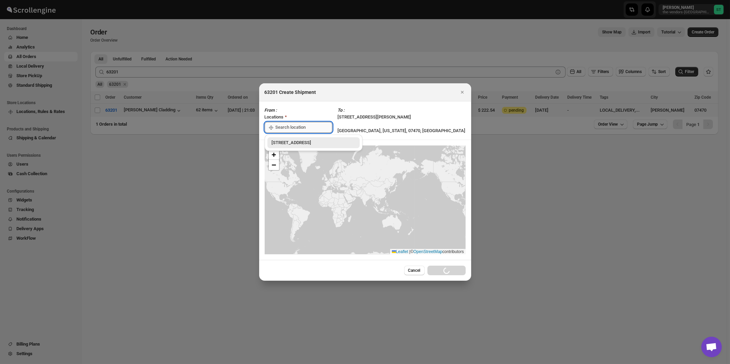
click at [290, 126] on input ":r1oe:" at bounding box center [303, 127] width 57 height 11
click at [285, 140] on div "[STREET_ADDRESS]" at bounding box center [313, 142] width 84 height 7
type input "[STREET_ADDRESS]"
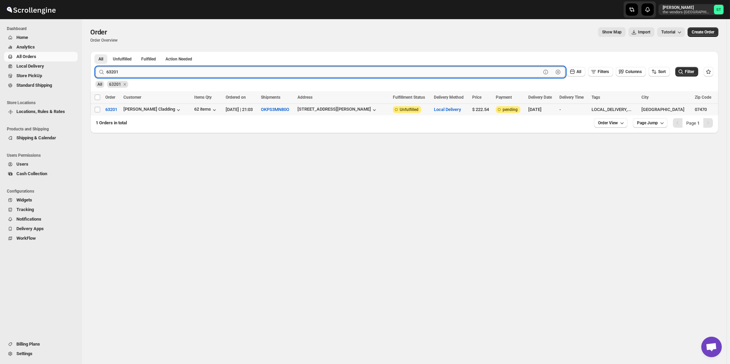
click at [145, 70] on input "63201" at bounding box center [323, 72] width 434 height 11
type input "63197"
click at [95, 51] on button "Submit" at bounding box center [104, 54] width 19 height 7
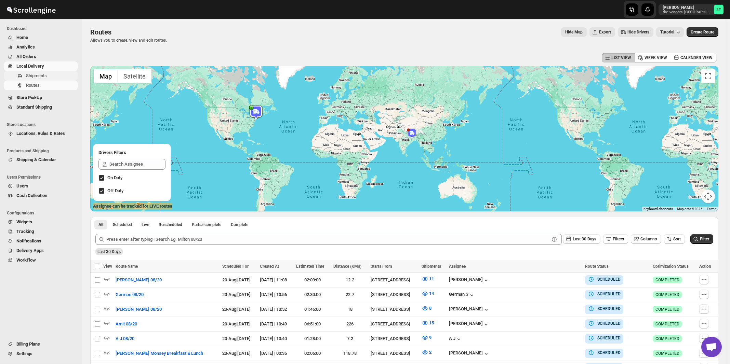
click at [42, 77] on span "Shipments" at bounding box center [36, 75] width 21 height 5
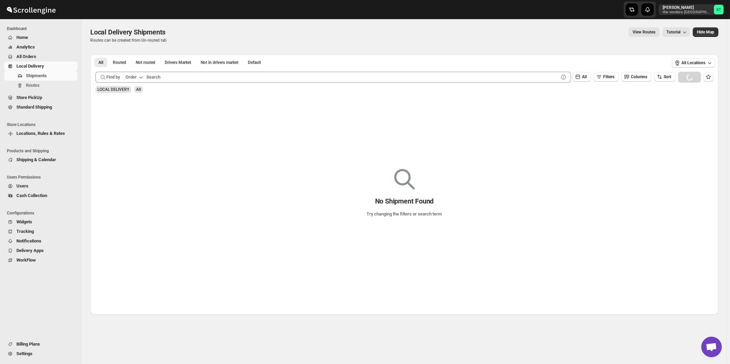
click at [131, 78] on div "Order" at bounding box center [130, 77] width 11 height 7
click at [141, 131] on div "Customer Name" at bounding box center [135, 128] width 31 height 7
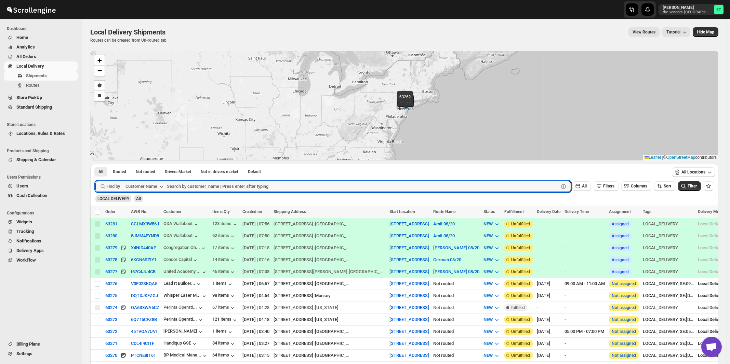
paste input "Noble Care"
type input "Noble Care"
click at [95, 164] on button "Submit" at bounding box center [104, 167] width 19 height 7
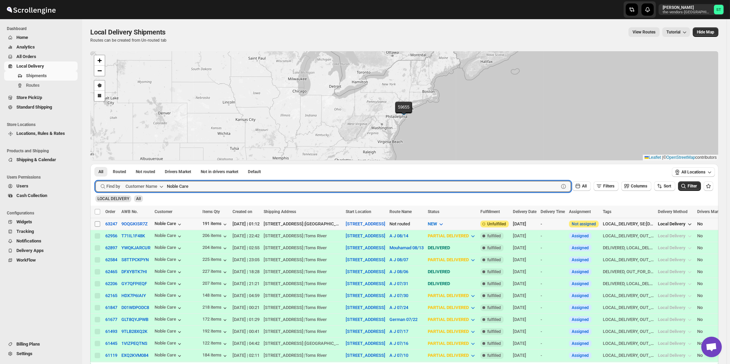
click at [96, 224] on input "Select shipment" at bounding box center [97, 223] width 5 height 5
checkbox input "true"
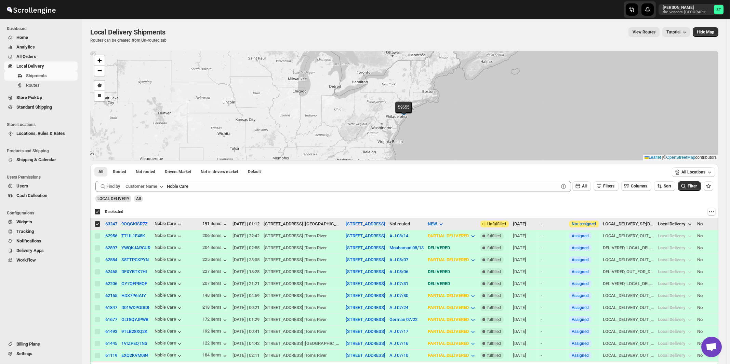
checkbox input "true"
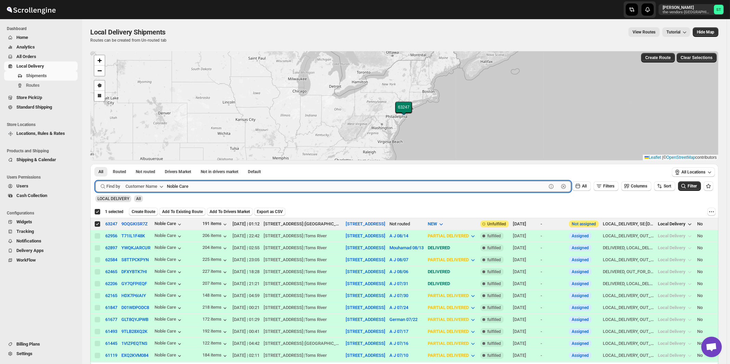
click at [257, 189] on input "Noble Care" at bounding box center [356, 186] width 379 height 11
paste input "All ways Forwarding"
type input "All ways Forwarding"
click at [95, 164] on button "Submit" at bounding box center [104, 167] width 19 height 7
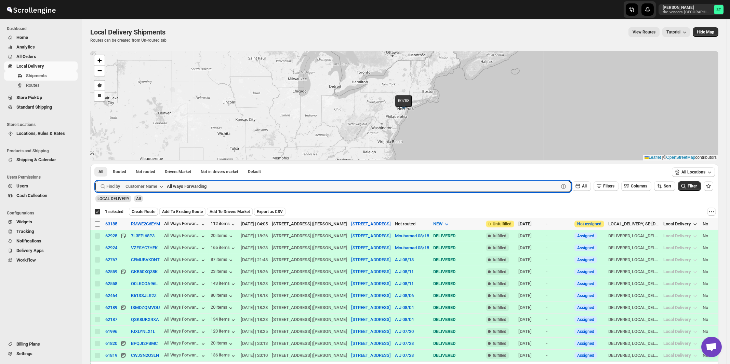
click at [97, 224] on input "Select shipment" at bounding box center [97, 223] width 5 height 5
checkbox input "true"
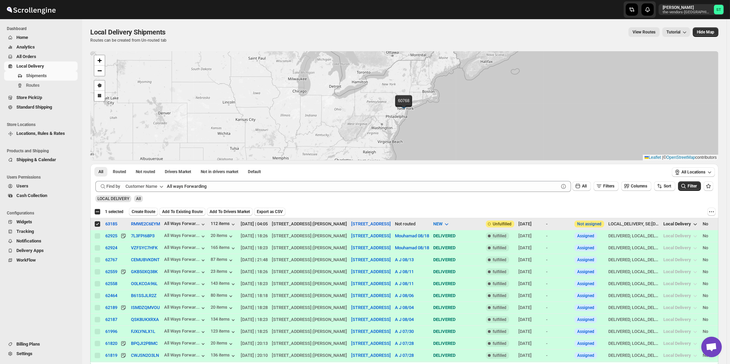
checkbox input "false"
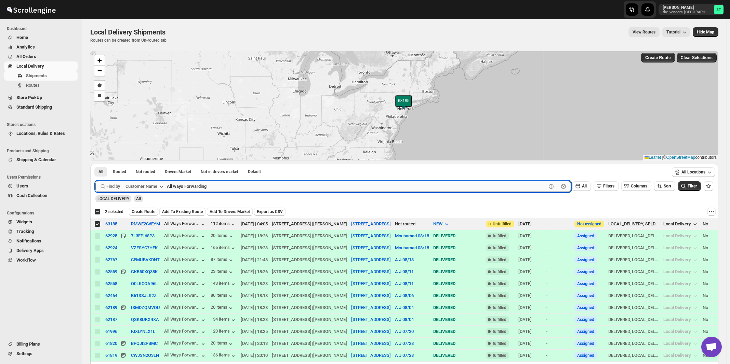
click at [235, 183] on input "All ways Forwarding" at bounding box center [356, 186] width 379 height 11
paste input "Bound Logistics"
click at [95, 164] on button "Submit" at bounding box center [104, 167] width 19 height 7
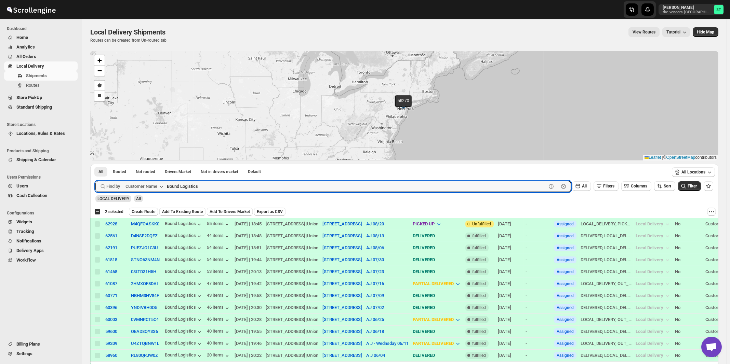
paste input "Kaslander Lumber"
click at [95, 164] on button "Submit" at bounding box center [104, 167] width 19 height 7
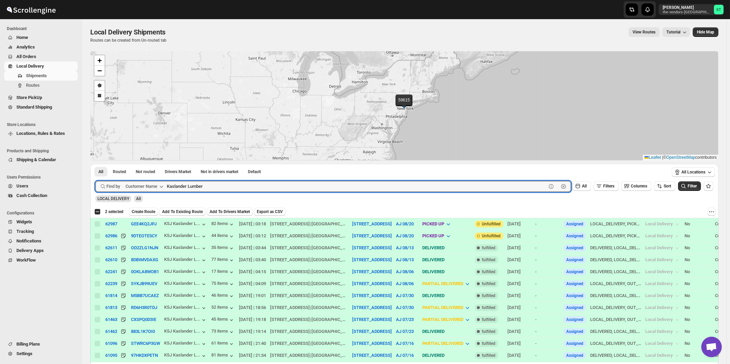
paste input "Weiss Realty & Managment"
click at [95, 164] on button "Submit" at bounding box center [104, 167] width 19 height 7
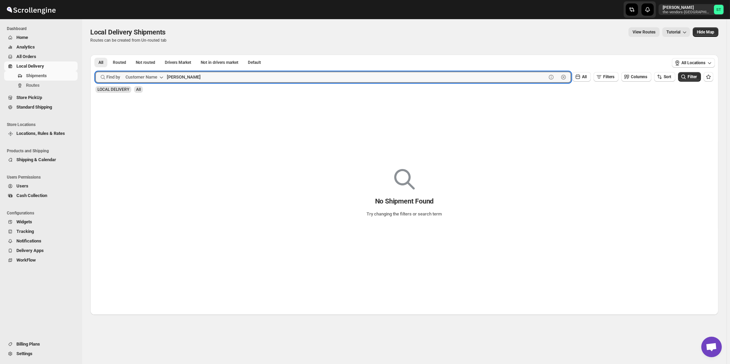
click at [95, 55] on button "Submit" at bounding box center [104, 58] width 19 height 7
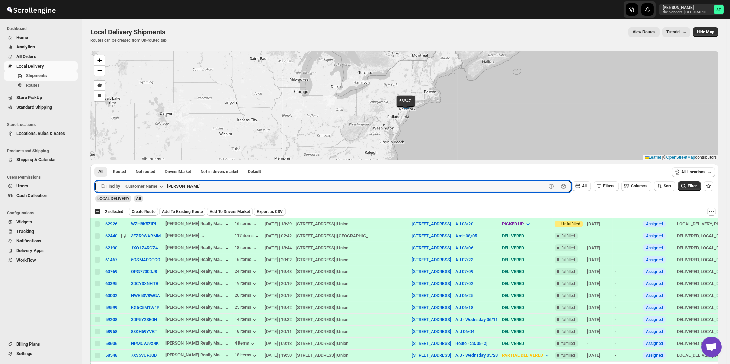
paste input "Revive Wound Care"
type input "Revive Wound Care"
click at [95, 164] on button "Submit" at bounding box center [104, 167] width 19 height 7
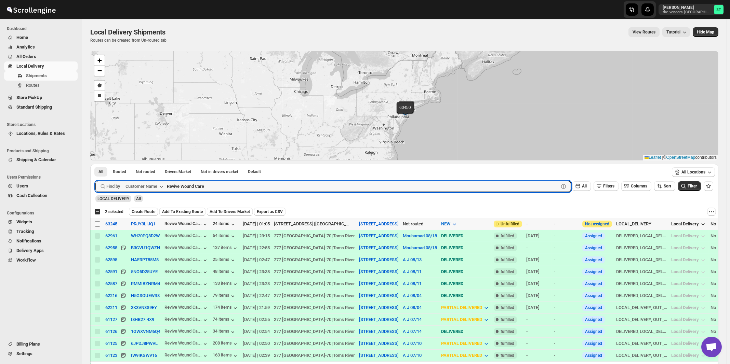
click at [96, 224] on input "Select shipment" at bounding box center [97, 223] width 5 height 5
checkbox input "true"
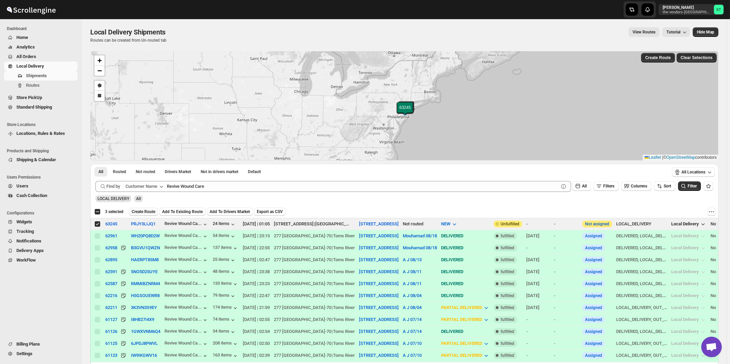
click at [147, 211] on span "Create Route" at bounding box center [144, 211] width 24 height 5
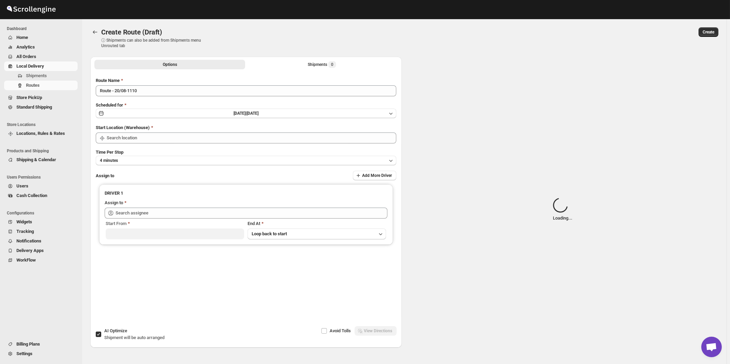
type input "[STREET_ADDRESS]"
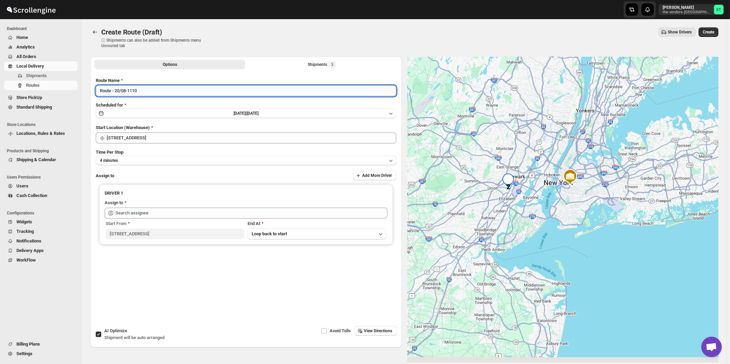
click at [201, 91] on input "Route - 20/08-1110" at bounding box center [246, 90] width 300 height 11
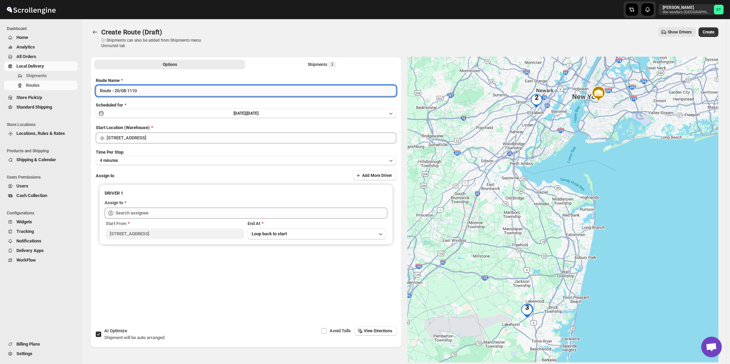
paste input "Mouhamad"
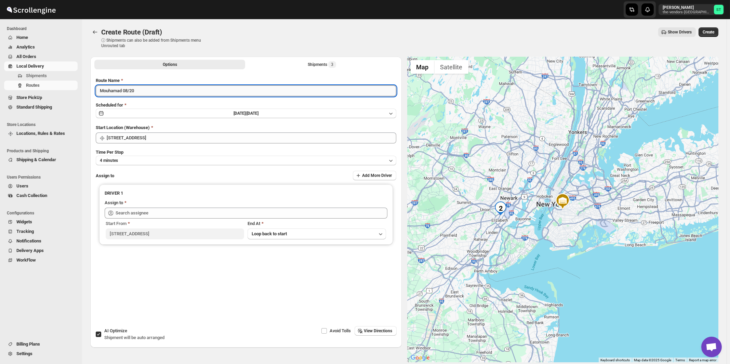
type input "Mouhamad 08/20"
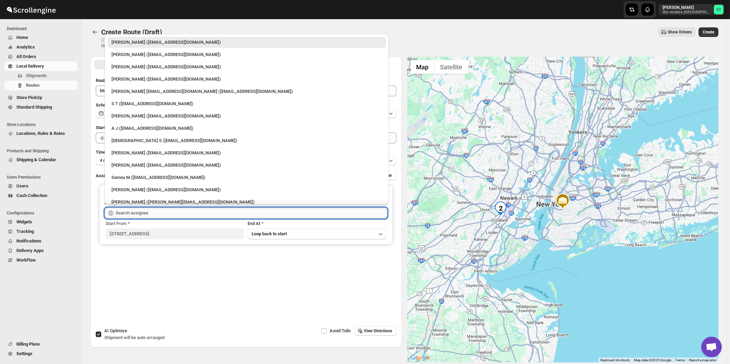
click at [200, 214] on input "text" at bounding box center [252, 213] width 272 height 11
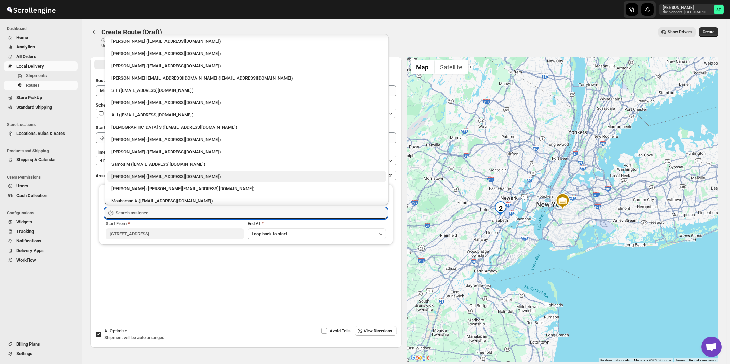
scroll to position [18, 0]
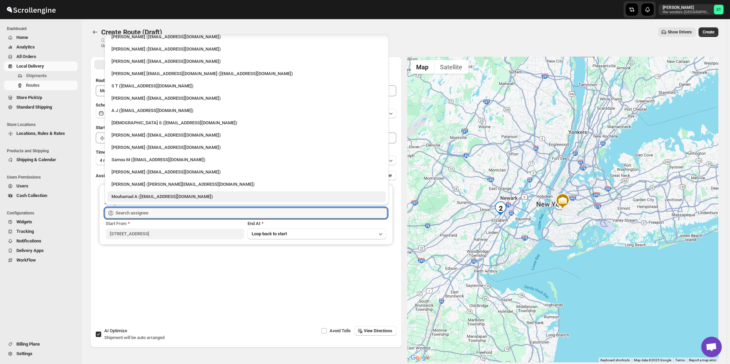
click at [145, 198] on div "Mouhamad A ([EMAIL_ADDRESS][DOMAIN_NAME])" at bounding box center [246, 196] width 270 height 7
type input "Mouhamad A ([EMAIL_ADDRESS][DOMAIN_NAME])"
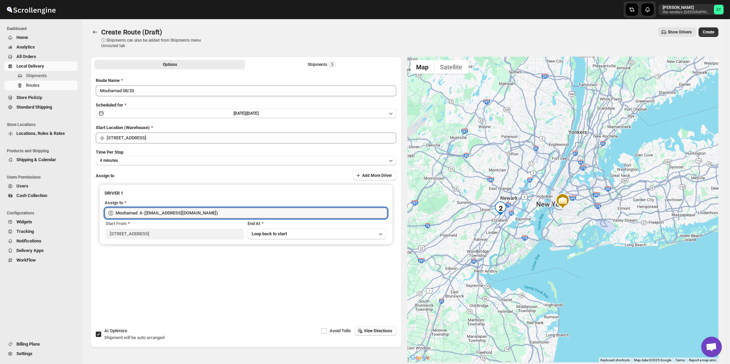
click at [375, 335] on button "View Directions" at bounding box center [375, 331] width 42 height 10
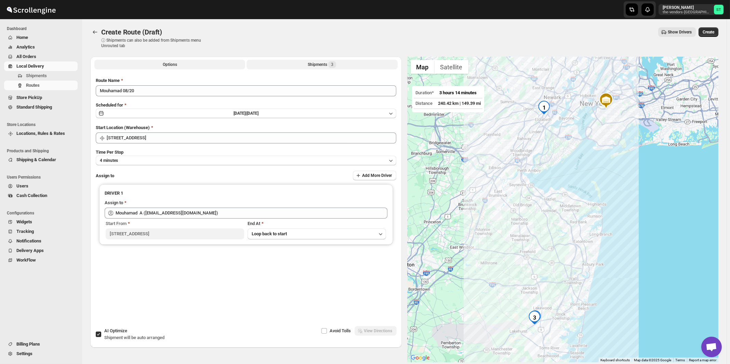
click at [320, 66] on div "Shipments 3" at bounding box center [322, 64] width 28 height 7
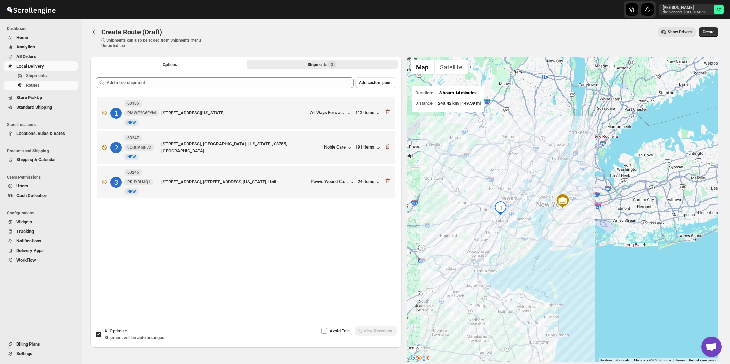
click at [136, 337] on span "Shipment will be auto arranged" at bounding box center [134, 337] width 60 height 5
click at [101, 337] on input "AI Optimize Shipment will be auto arranged" at bounding box center [98, 334] width 5 height 5
checkbox input "false"
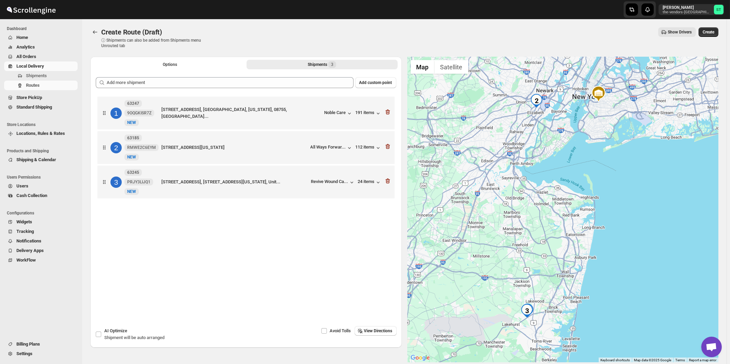
click at [387, 338] on div "Avoid Tolls View Directions" at bounding box center [320, 334] width 154 height 16
click at [388, 333] on span "View Directions" at bounding box center [378, 330] width 28 height 5
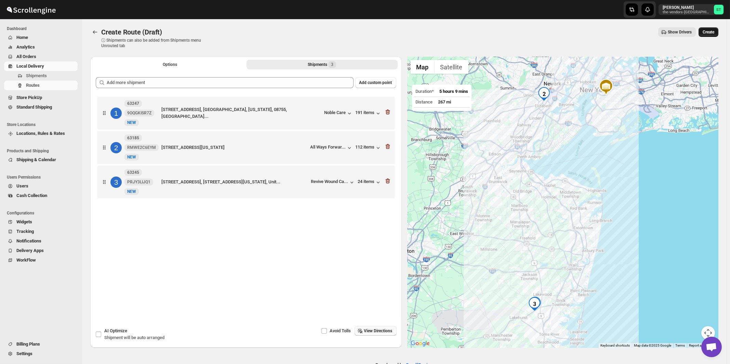
click at [713, 32] on span "Create" at bounding box center [708, 31] width 12 height 5
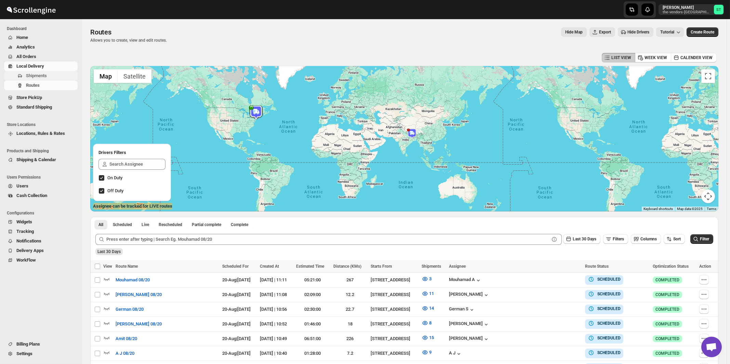
click at [33, 76] on span "Shipments" at bounding box center [36, 75] width 21 height 5
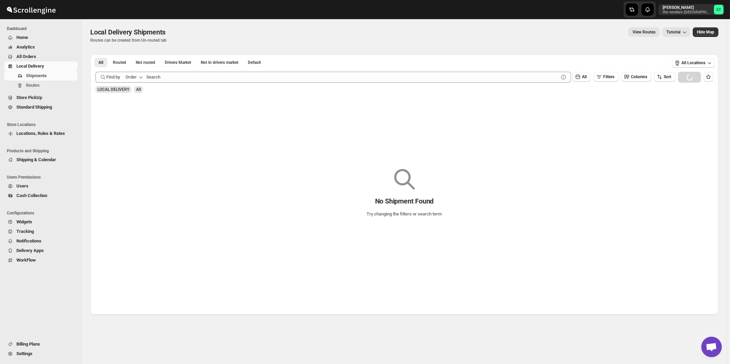
click at [135, 76] on div "Order" at bounding box center [130, 77] width 11 height 7
click at [128, 126] on div "Customer Name" at bounding box center [135, 128] width 31 height 7
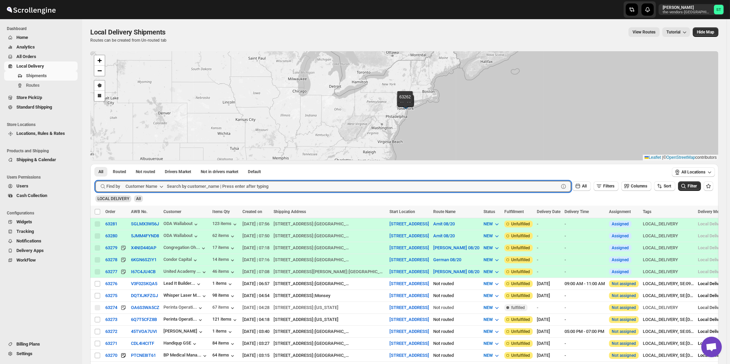
paste input "ATIME"
type input "ATIME"
click at [95, 164] on button "Submit" at bounding box center [104, 167] width 19 height 7
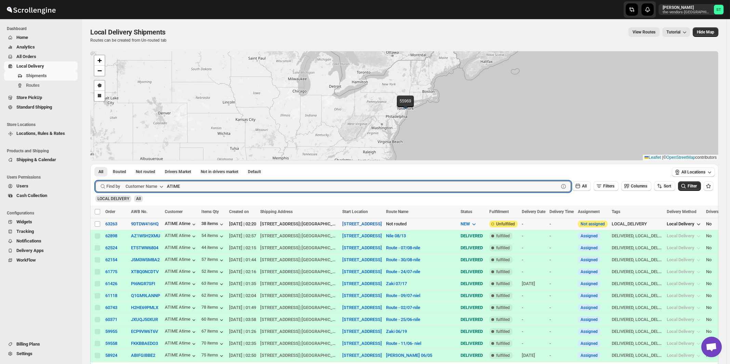
click at [97, 224] on input "Select shipment" at bounding box center [97, 223] width 5 height 5
checkbox input "true"
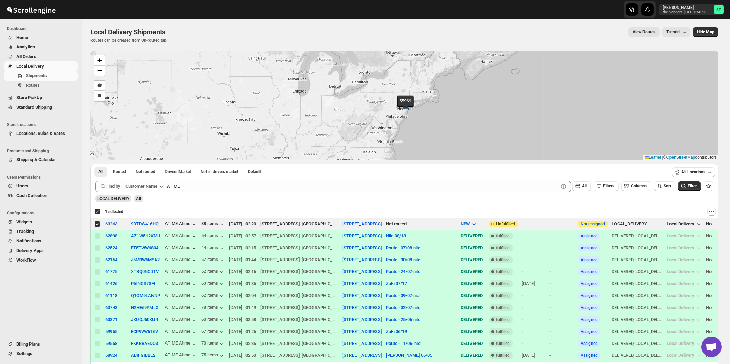
checkbox input "true"
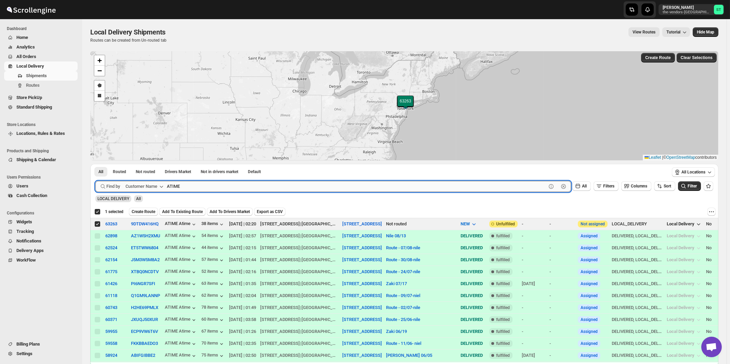
click at [233, 187] on input "ATIME" at bounding box center [356, 186] width 379 height 11
paste input "Dj Direct Inc"
type input "Dj Direct Inc"
click at [95, 164] on button "Submit" at bounding box center [104, 167] width 19 height 7
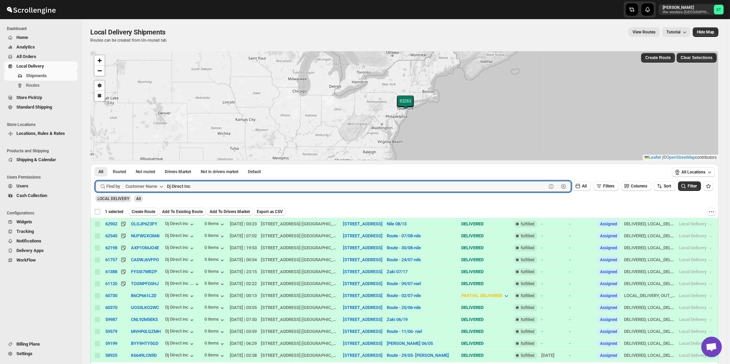
checkbox input "false"
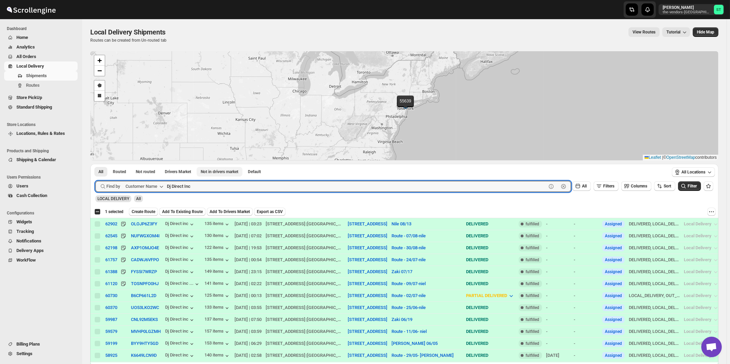
paste input "Royal Bag"
type input "Royal Bag"
click at [95, 164] on button "Submit" at bounding box center [104, 167] width 19 height 7
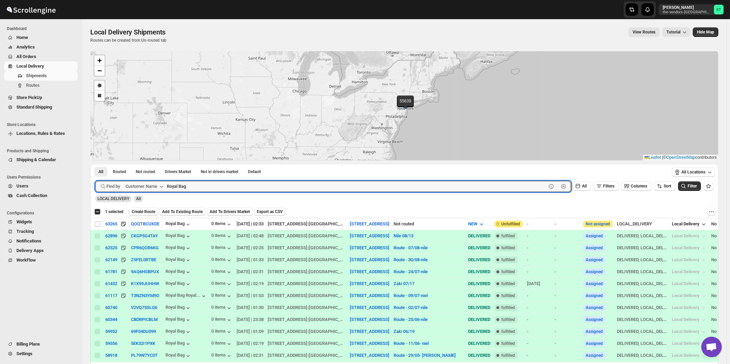
checkbox input "true"
click at [97, 224] on input "Select shipment" at bounding box center [97, 223] width 5 height 5
checkbox input "true"
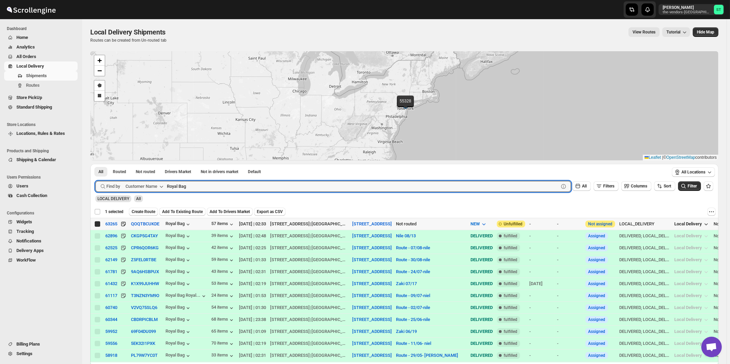
checkbox input "false"
click at [201, 187] on input "Royal Bag" at bounding box center [356, 186] width 379 height 11
paste input "Artek Insurance"
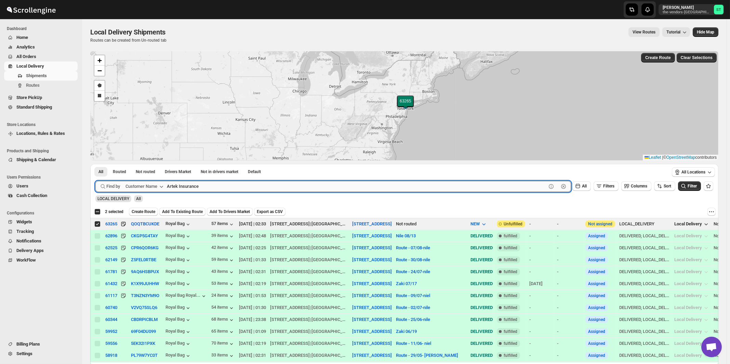
type input "Artek Insurance"
click at [95, 164] on button "Submit" at bounding box center [104, 167] width 19 height 7
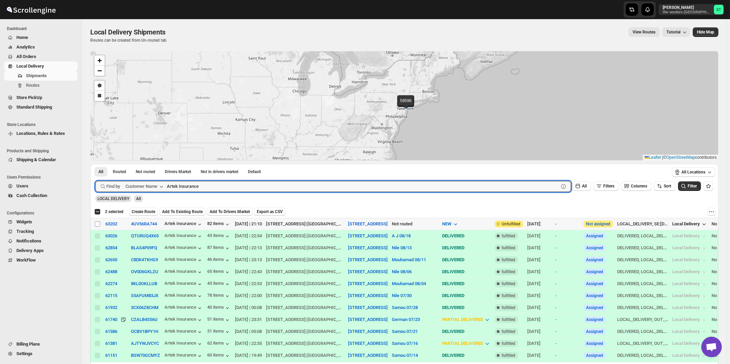
click at [98, 224] on input "Select shipment" at bounding box center [97, 223] width 5 height 5
checkbox input "true"
click at [230, 189] on input "Artek Insurance" at bounding box center [356, 186] width 379 height 11
paste input "Five star Corrugated & Display"
type input "Five star Corrugated & Display"
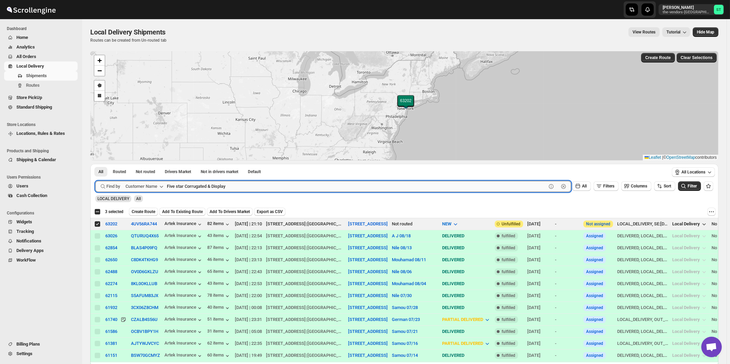
click at [95, 164] on button "Submit" at bounding box center [104, 167] width 19 height 7
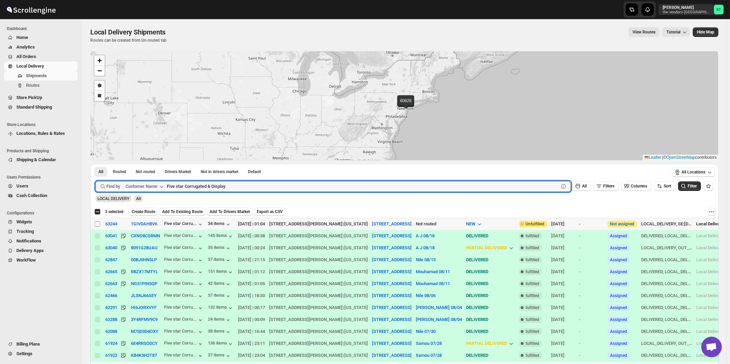
click at [96, 224] on input "Select shipment" at bounding box center [97, 223] width 5 height 5
checkbox input "true"
click at [241, 187] on input "Five star Corrugated & Display" at bounding box center [356, 186] width 379 height 11
paste input "Perinta Operations"
type input "Perinta Operations"
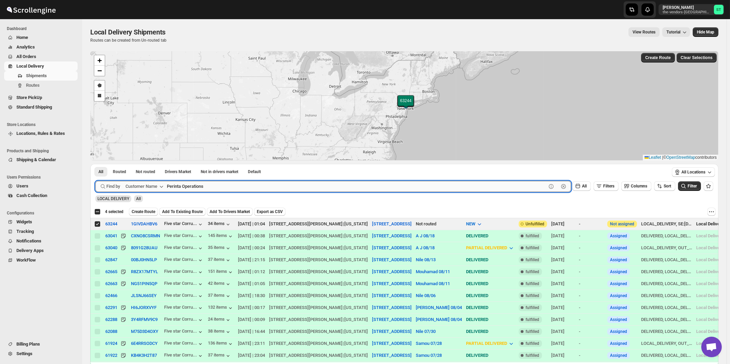
click at [95, 164] on button "Submit" at bounding box center [104, 167] width 19 height 7
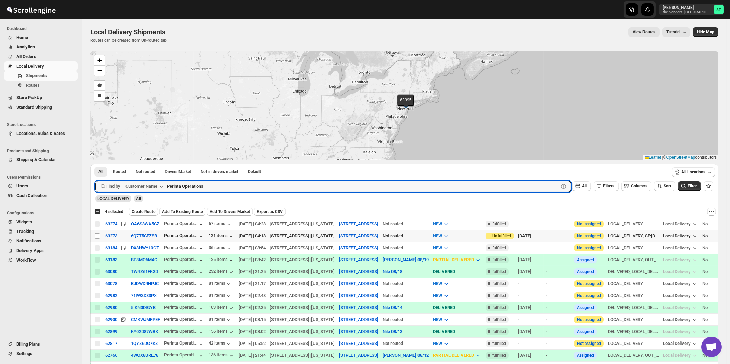
click at [95, 236] on input "Select shipment" at bounding box center [97, 235] width 5 height 5
checkbox input "true"
click at [221, 185] on input "Perinta Operations" at bounding box center [356, 186] width 379 height 11
paste input "Capital Plu"
type input "Capital Plus"
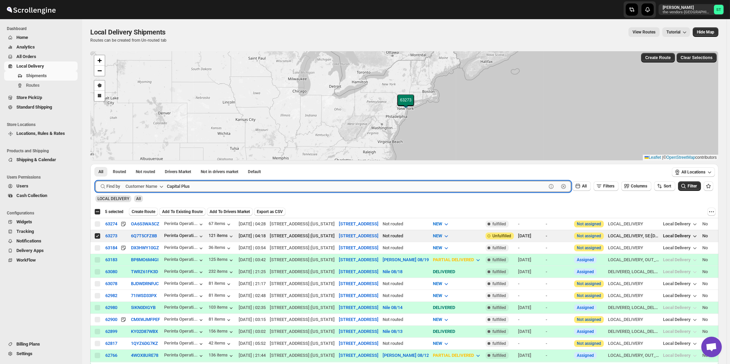
click at [95, 164] on button "Submit" at bounding box center [104, 167] width 19 height 7
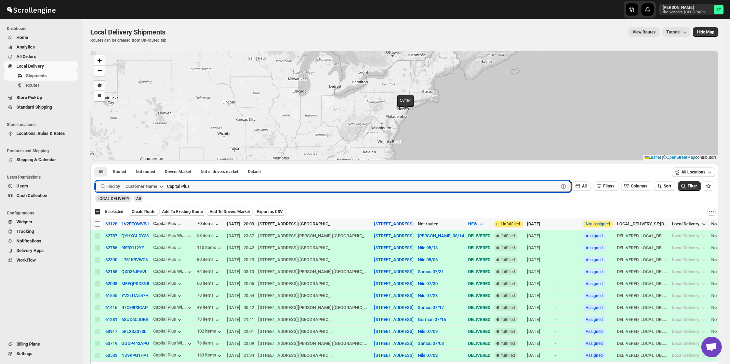
click at [97, 224] on input "Select shipment" at bounding box center [97, 223] width 5 height 5
checkbox input "true"
click at [221, 187] on input "Capital Plus" at bounding box center [356, 186] width 379 height 11
paste input "Proud Moment"
click at [95, 164] on button "Submit" at bounding box center [104, 167] width 19 height 7
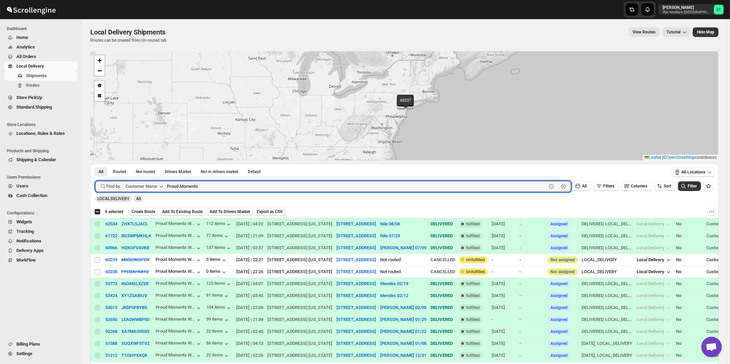
paste input "TDNY"
type input "TDNY"
click at [95, 164] on button "Submit" at bounding box center [104, 167] width 19 height 7
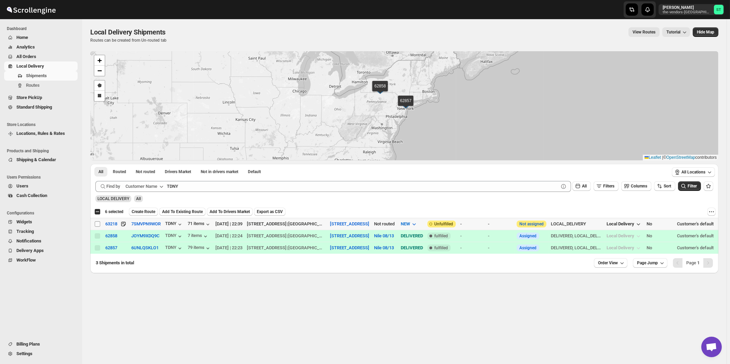
click at [98, 225] on input "Select shipment" at bounding box center [97, 223] width 5 height 5
checkbox input "true"
click at [138, 213] on span "Create Route" at bounding box center [144, 211] width 24 height 5
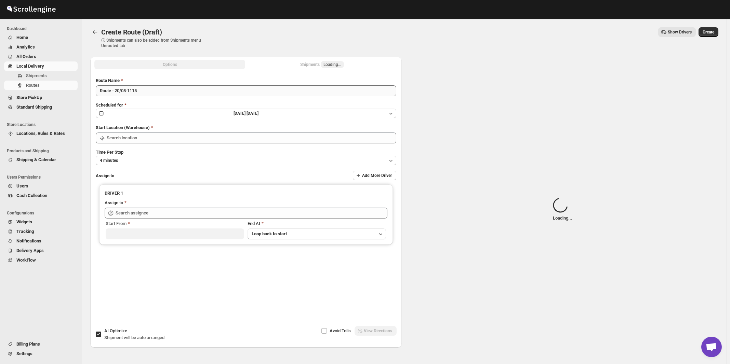
type input "[STREET_ADDRESS]"
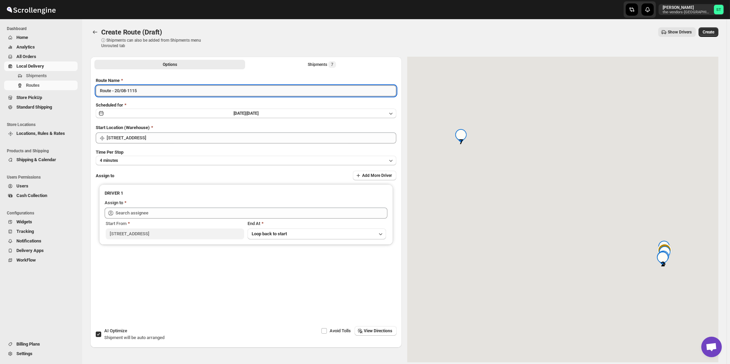
click at [186, 94] on input "Route - 20/08-1115" at bounding box center [246, 90] width 300 height 11
paste input "Nile"
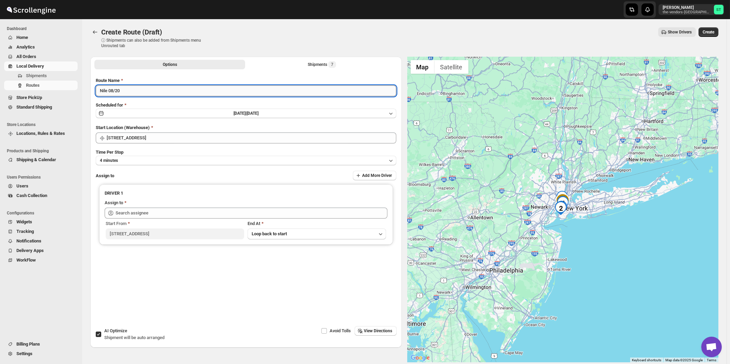
type input "Nile 08/20"
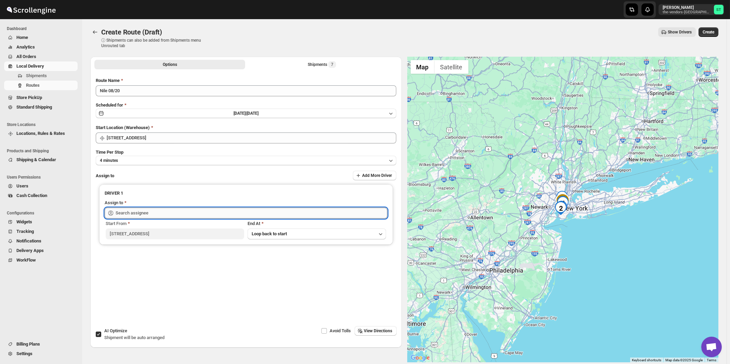
click at [166, 212] on input "text" at bounding box center [252, 213] width 272 height 11
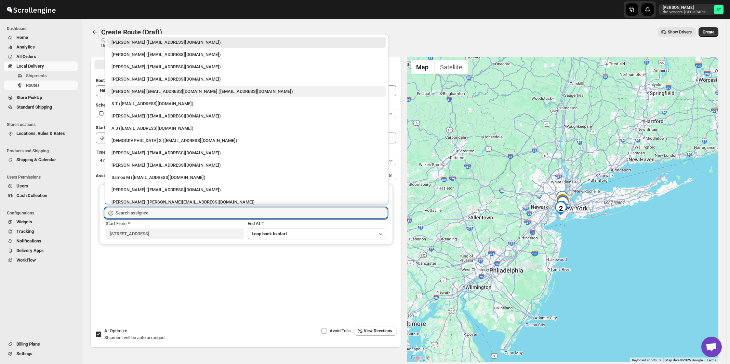
click at [132, 91] on div "[PERSON_NAME] [EMAIL_ADDRESS][DOMAIN_NAME] ([EMAIL_ADDRESS][DOMAIN_NAME])" at bounding box center [246, 91] width 270 height 7
type input "[PERSON_NAME] [EMAIL_ADDRESS][DOMAIN_NAME] ([EMAIL_ADDRESS][DOMAIN_NAME])"
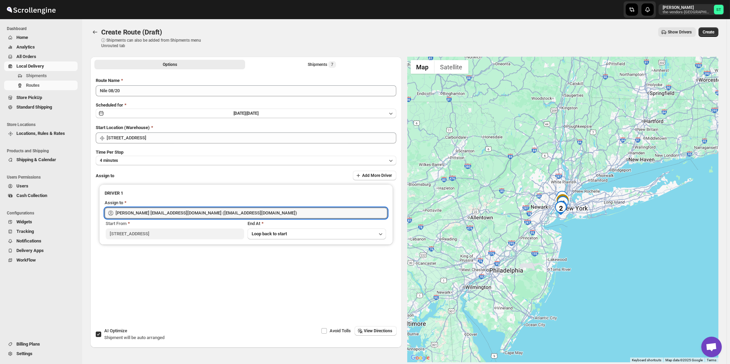
click at [374, 331] on span "View Directions" at bounding box center [378, 330] width 28 height 5
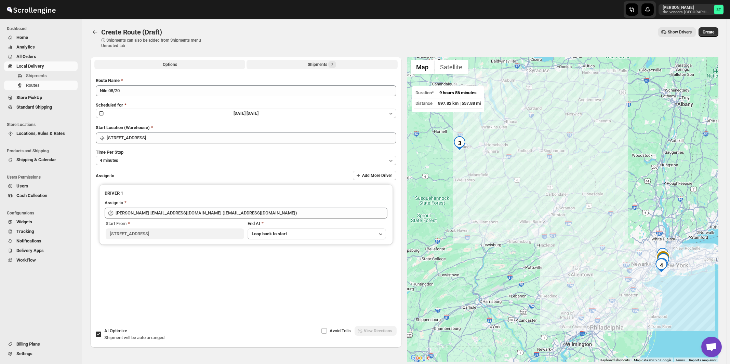
click at [328, 65] on div "Shipments 7" at bounding box center [322, 64] width 28 height 7
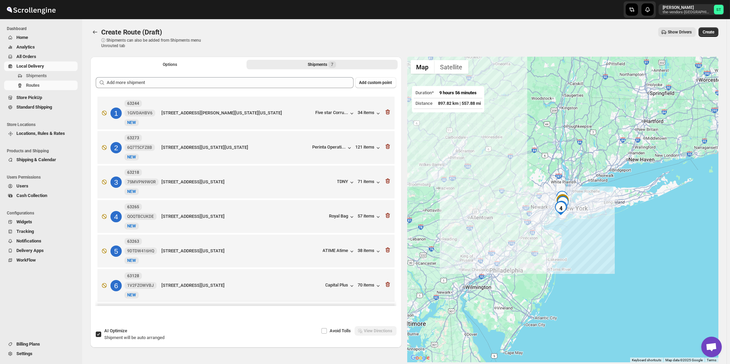
drag, startPoint x: 131, startPoint y: 339, endPoint x: 160, endPoint y: 323, distance: 33.0
click at [131, 339] on span "Shipment will be auto arranged" at bounding box center [134, 337] width 60 height 5
click at [101, 337] on input "AI Optimize Shipment will be auto arranged" at bounding box center [98, 334] width 5 height 5
checkbox input "false"
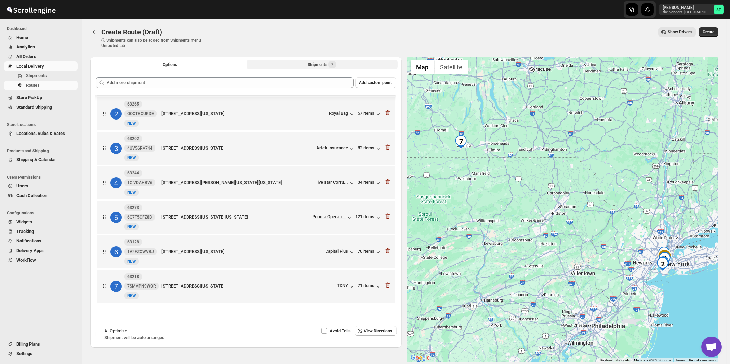
scroll to position [37, 0]
click at [378, 335] on button "View Directions" at bounding box center [375, 331] width 42 height 10
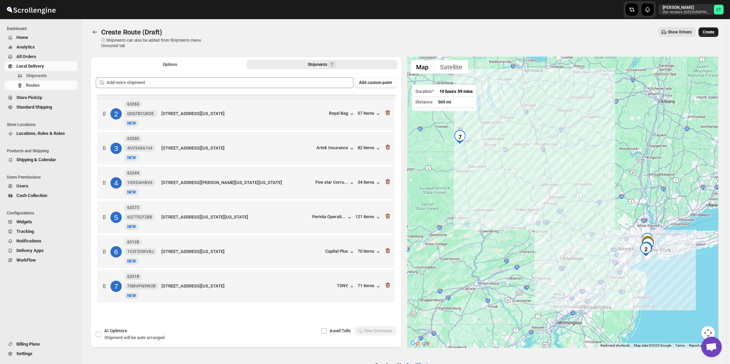
click at [708, 33] on span "Create" at bounding box center [708, 31] width 12 height 5
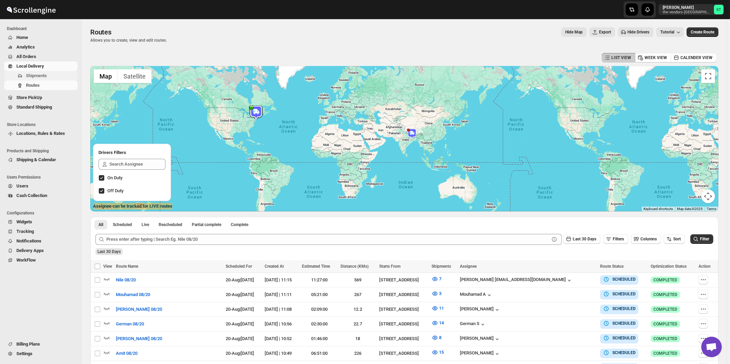
click at [42, 76] on span "Shipments" at bounding box center [36, 75] width 21 height 5
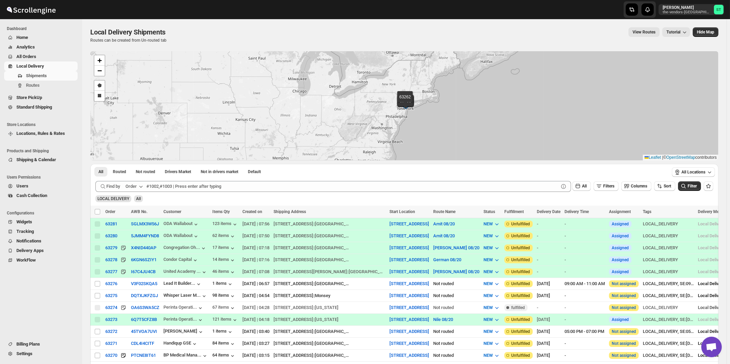
click at [135, 185] on div "Order" at bounding box center [130, 186] width 11 height 7
click at [131, 242] on button "Customer Name" at bounding box center [136, 237] width 36 height 11
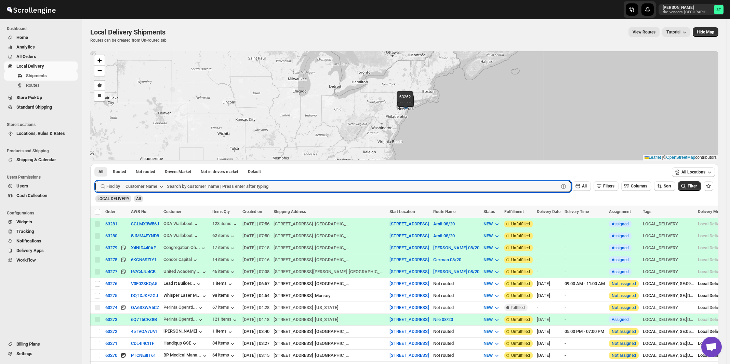
paste input "The Vendors - [PERSON_NAME]"
click at [95, 164] on button "Submit" at bounding box center [104, 167] width 19 height 7
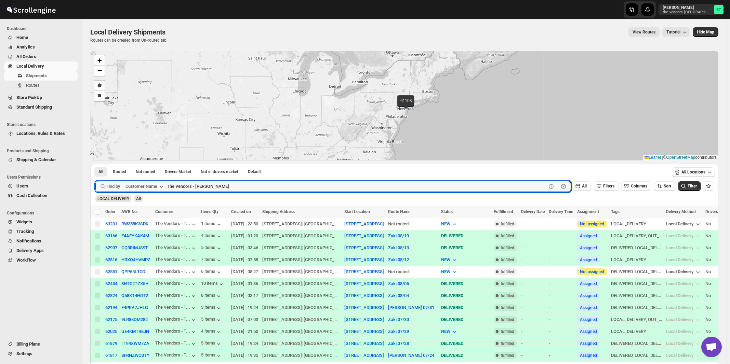
paste input "Beis Burich Suite 205"
type input "[PERSON_NAME]"
click at [95, 164] on button "Submit" at bounding box center [104, 167] width 19 height 7
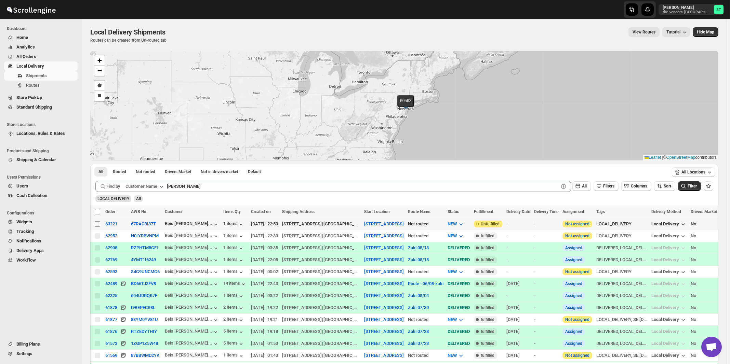
click at [96, 225] on input "Select shipment" at bounding box center [97, 223] width 5 height 5
checkbox input "true"
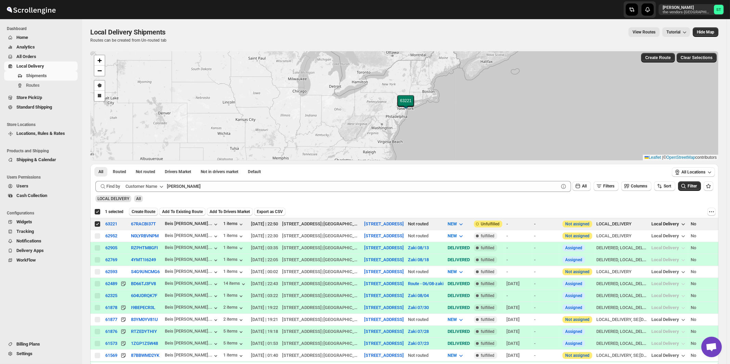
click at [144, 213] on span "Create Route" at bounding box center [144, 211] width 24 height 5
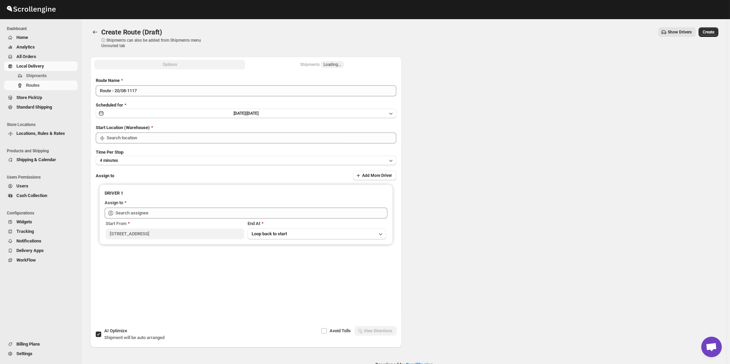
type input "[STREET_ADDRESS]"
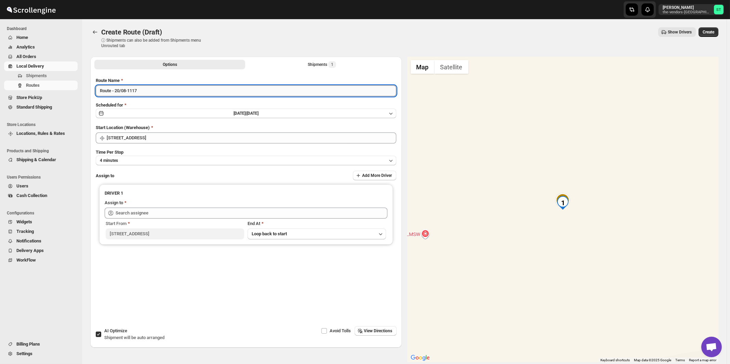
click at [156, 86] on input "Route - 20/08-1117" at bounding box center [246, 90] width 300 height 11
paste input "Zaki"
type input "Zaki 08/20"
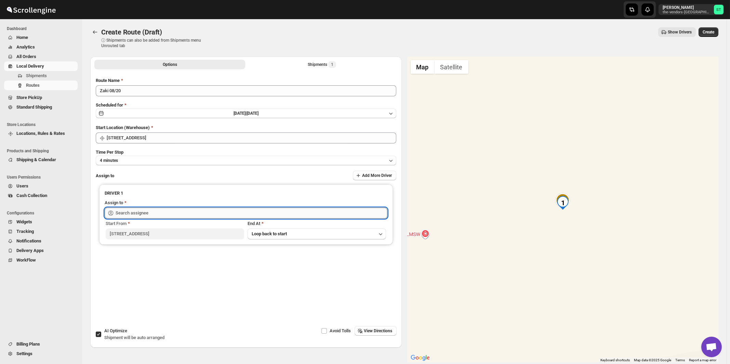
click at [165, 215] on input "text" at bounding box center [252, 213] width 272 height 11
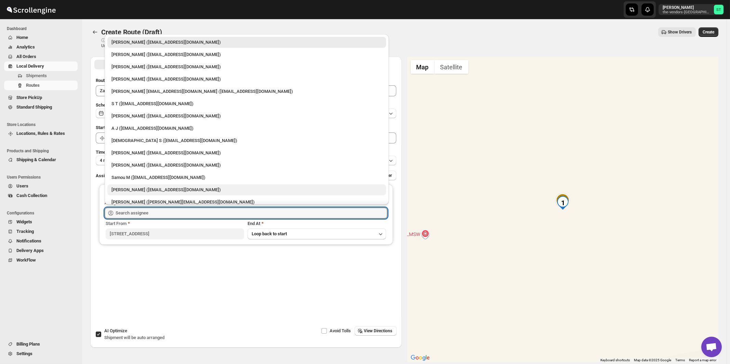
click at [133, 189] on div "[PERSON_NAME] ([EMAIL_ADDRESS][DOMAIN_NAME])" at bounding box center [246, 190] width 270 height 7
type input "[PERSON_NAME] ([EMAIL_ADDRESS][DOMAIN_NAME])"
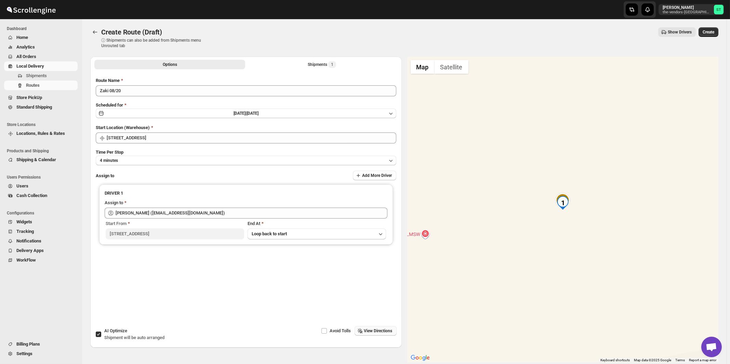
click at [374, 329] on span "View Directions" at bounding box center [378, 330] width 28 height 5
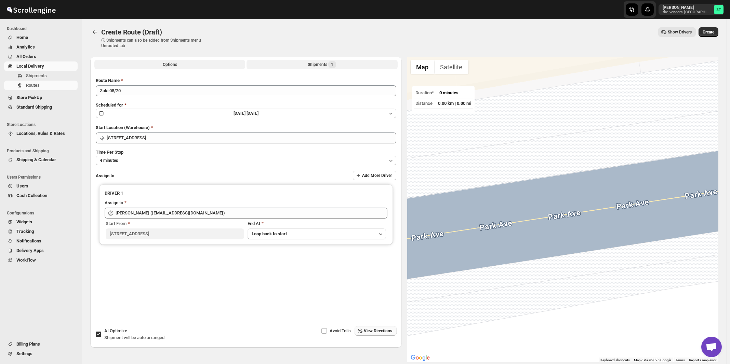
click at [336, 65] on span "1" at bounding box center [332, 64] width 8 height 7
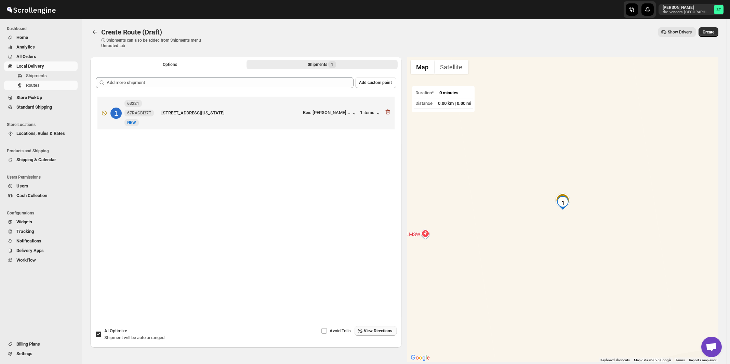
click at [123, 333] on span "AI Optimize" at bounding box center [115, 330] width 23 height 5
click at [101, 333] on input "AI Optimize Shipment will be auto arranged" at bounding box center [98, 334] width 5 height 5
checkbox input "false"
click at [385, 333] on span "View Directions" at bounding box center [378, 330] width 28 height 5
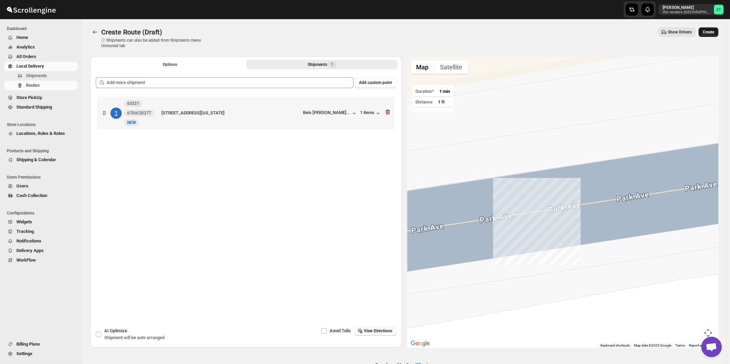
click at [713, 33] on span "Create" at bounding box center [708, 31] width 12 height 5
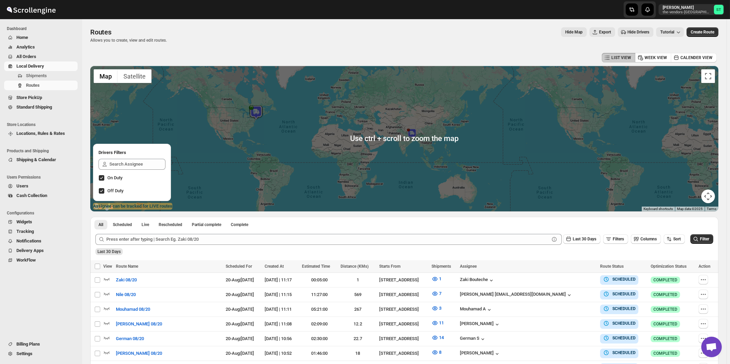
scroll to position [73, 0]
